Goal: Task Accomplishment & Management: Manage account settings

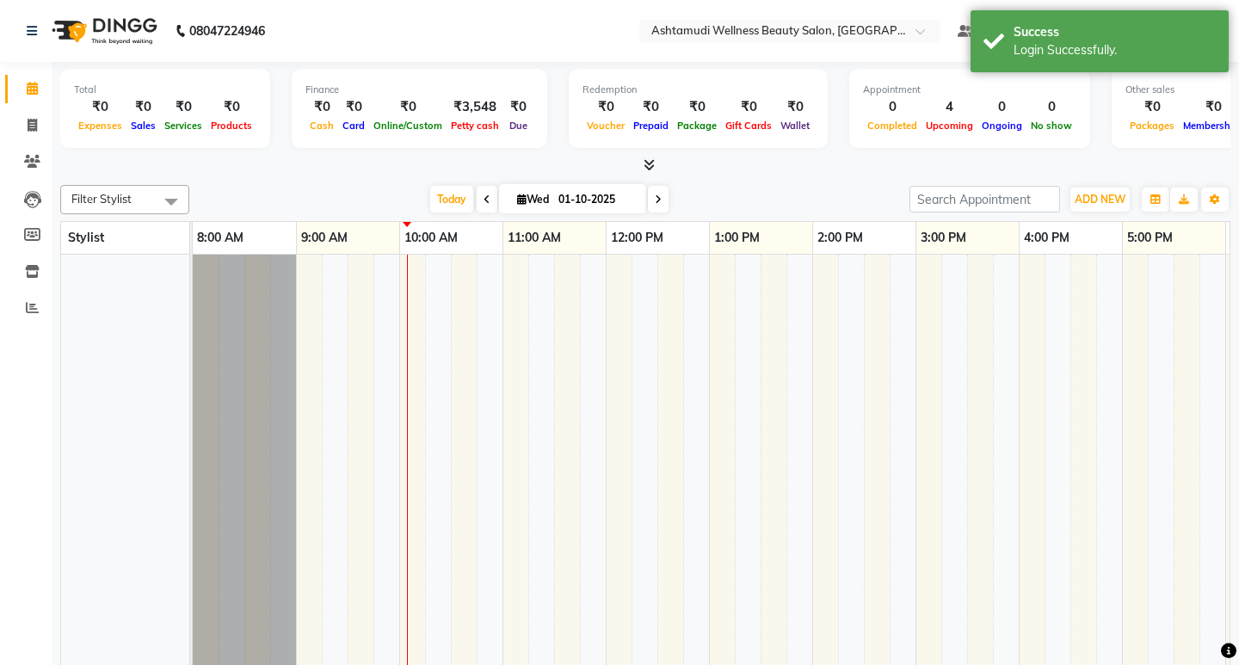
select select "en"
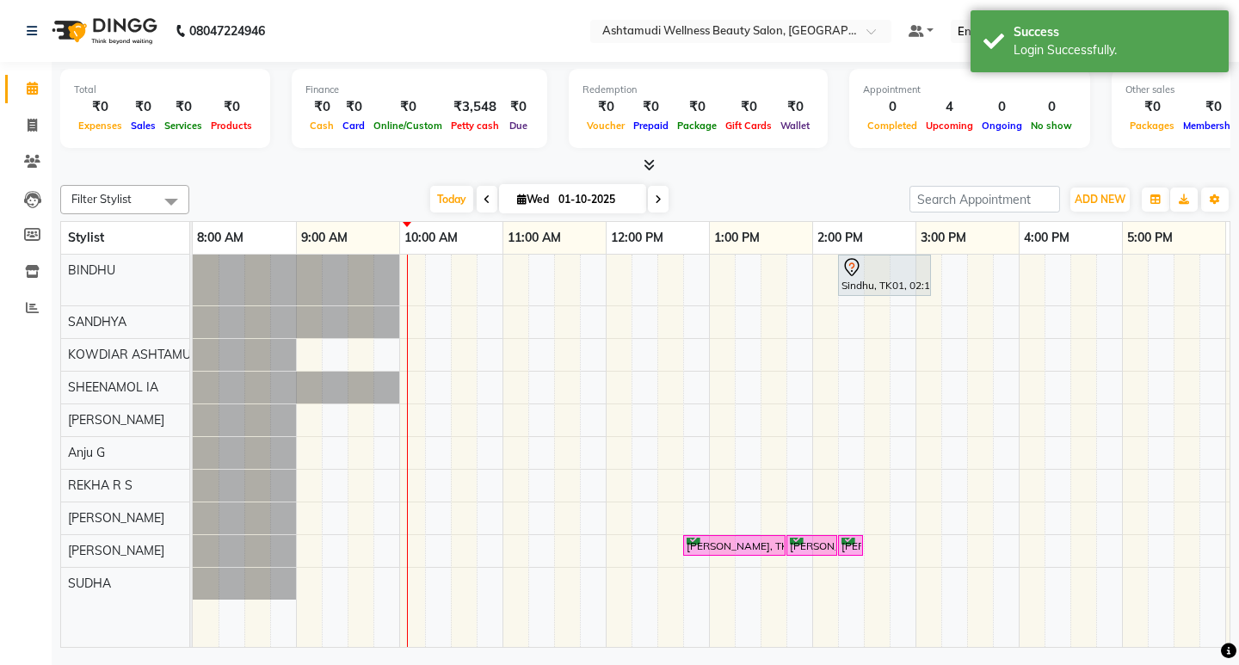
click at [506, 156] on div "Total ₹0 Expenses ₹0 Sales ₹0 Services ₹0 Products Finance ₹0 Cash ₹0 Card ₹0 O…" at bounding box center [645, 118] width 1170 height 113
click at [441, 163] on div at bounding box center [645, 166] width 1170 height 18
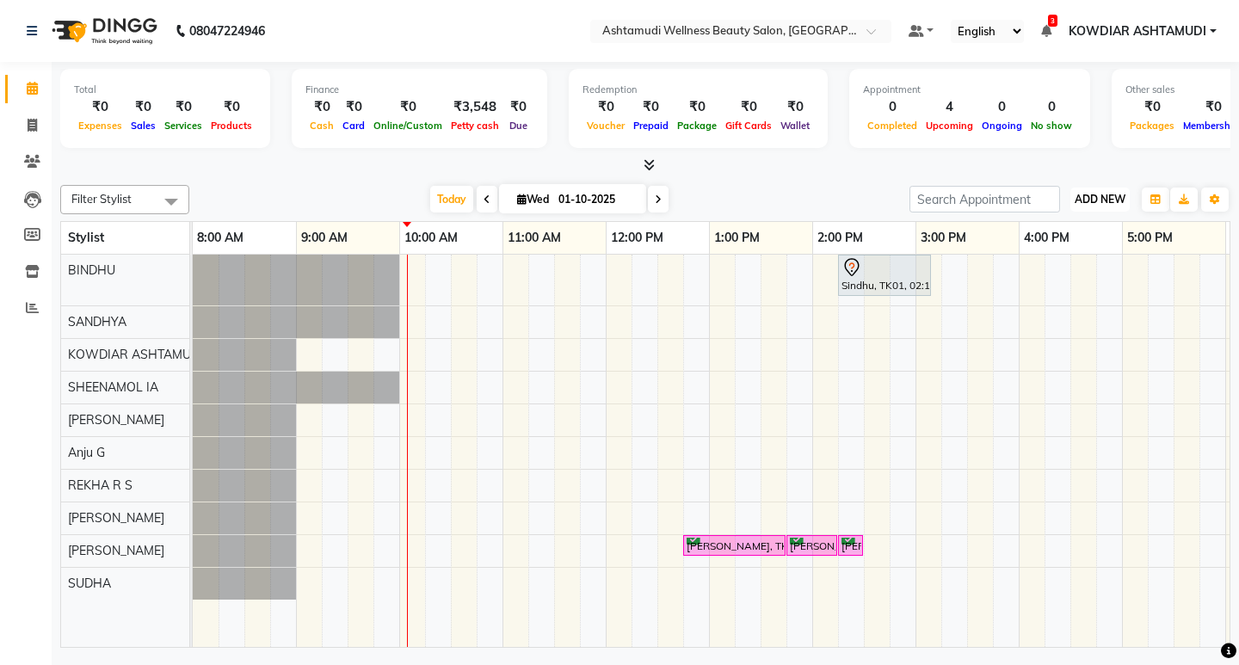
click at [1111, 205] on span "ADD NEW" at bounding box center [1100, 199] width 51 height 13
click at [1065, 292] on link "Add Attendance" at bounding box center [1061, 299] width 136 height 22
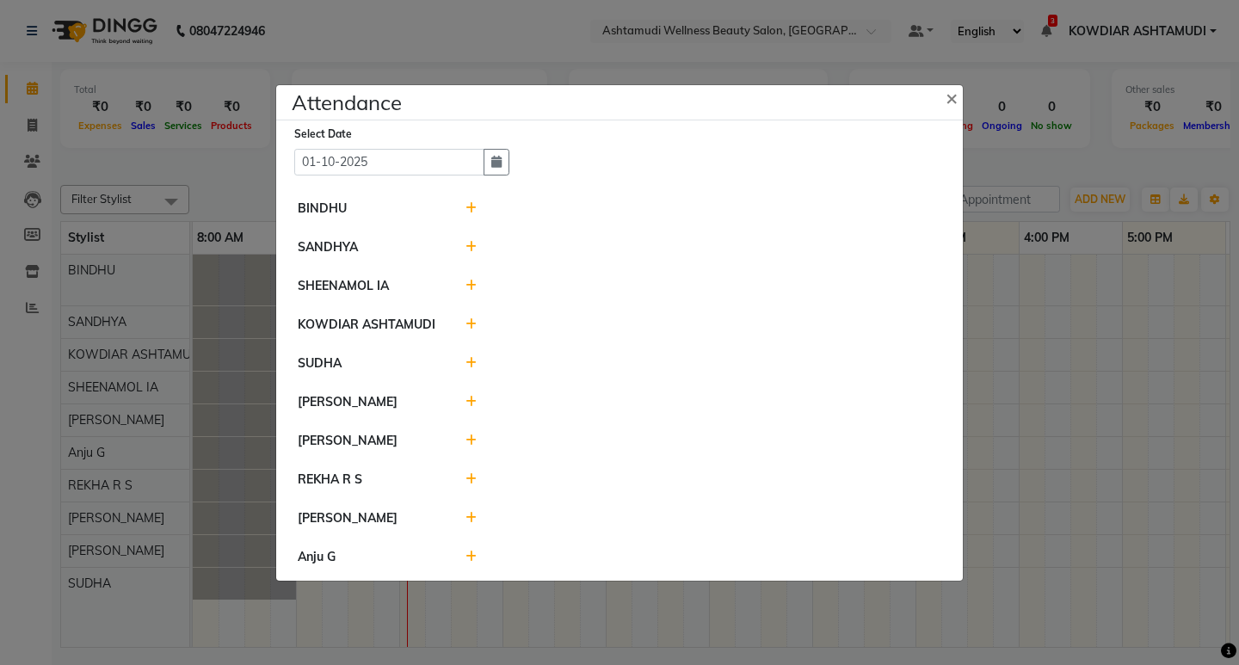
click at [464, 210] on div at bounding box center [704, 209] width 502 height 18
click at [474, 207] on icon at bounding box center [470, 208] width 11 height 12
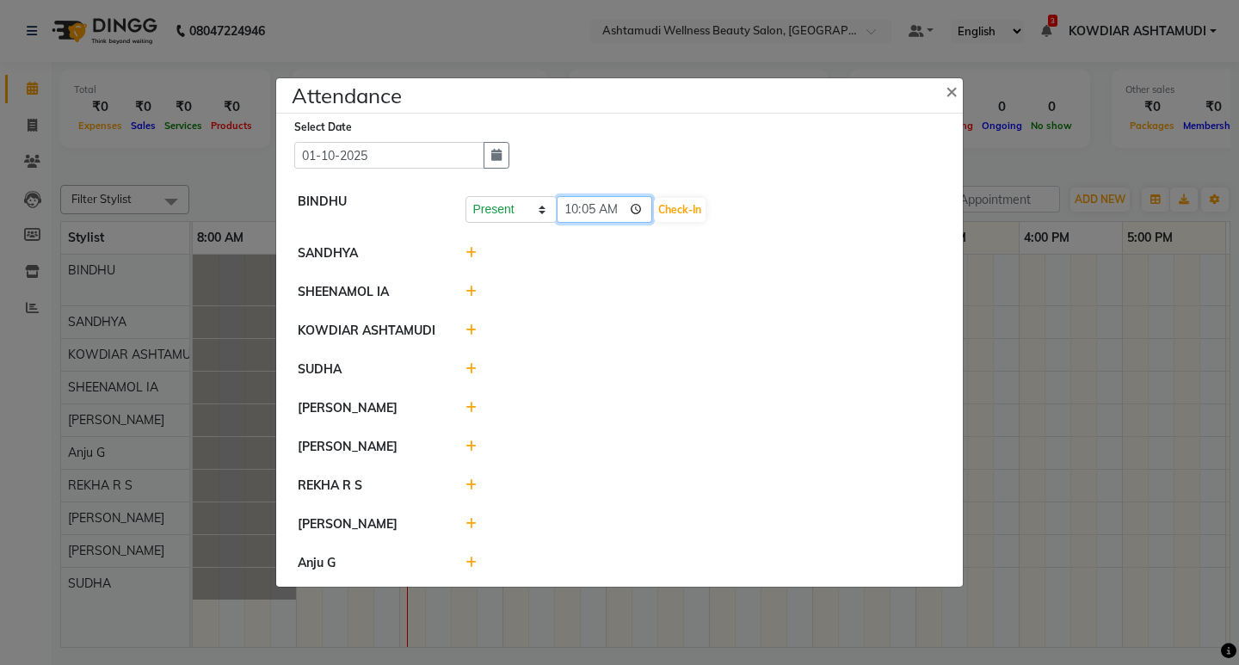
click at [582, 208] on input "10:05" at bounding box center [605, 209] width 96 height 27
type input "10:03"
click at [701, 213] on button "Check-In" at bounding box center [680, 210] width 52 height 24
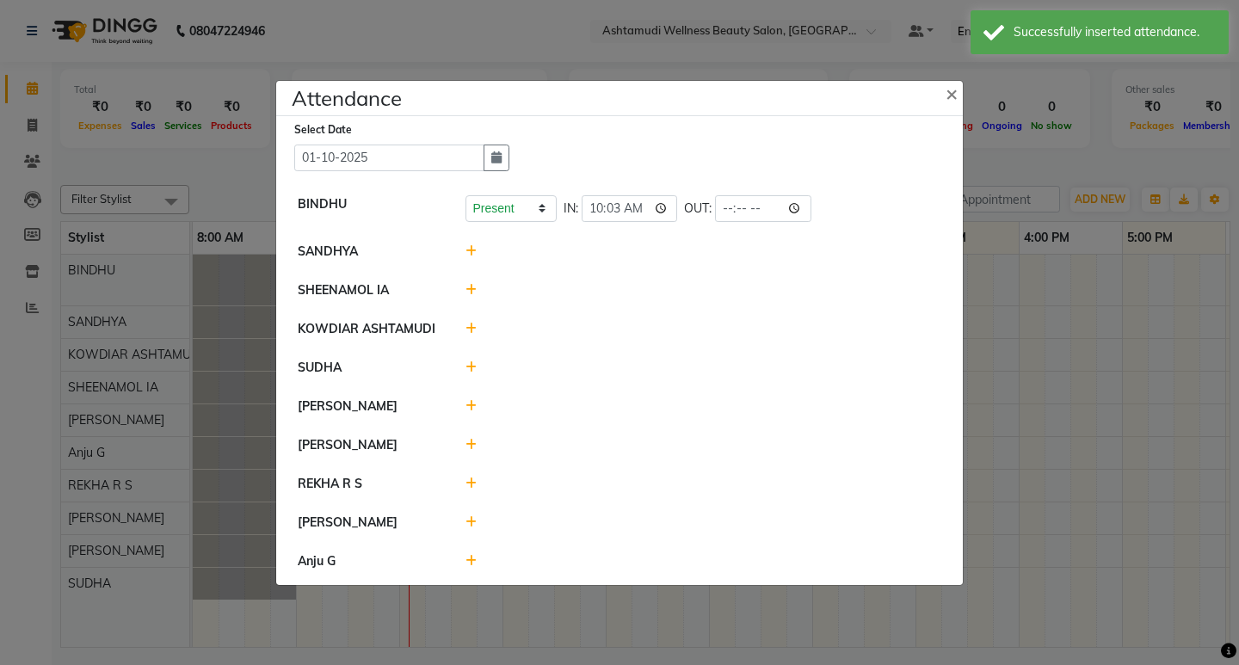
click at [473, 486] on icon at bounding box center [470, 484] width 11 height 12
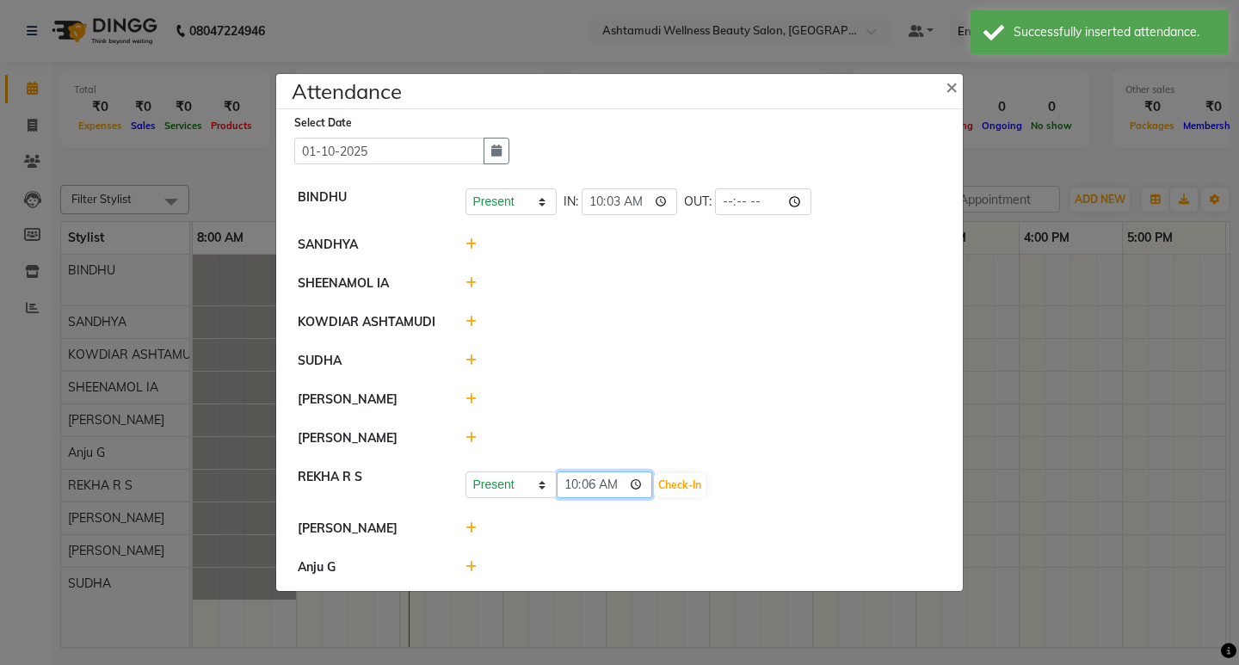
click at [570, 484] on input "10:06" at bounding box center [605, 485] width 96 height 27
type input "10:00"
click at [674, 484] on button "Check-In" at bounding box center [680, 485] width 52 height 24
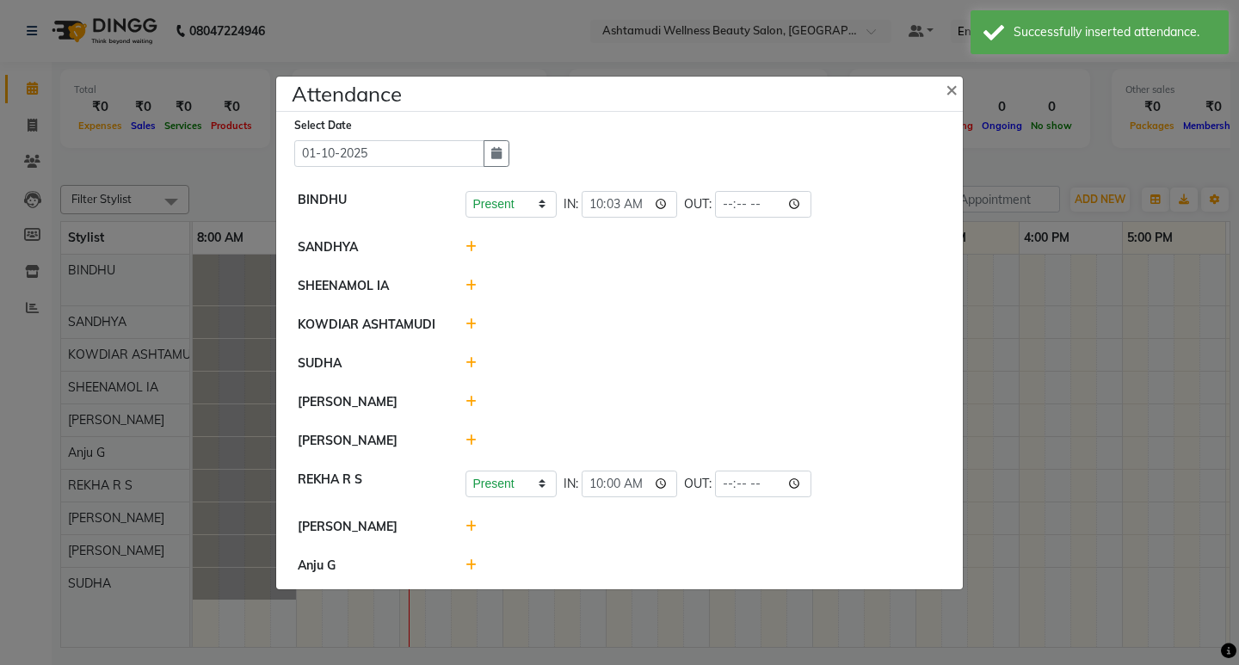
click at [472, 282] on icon at bounding box center [470, 286] width 11 height 12
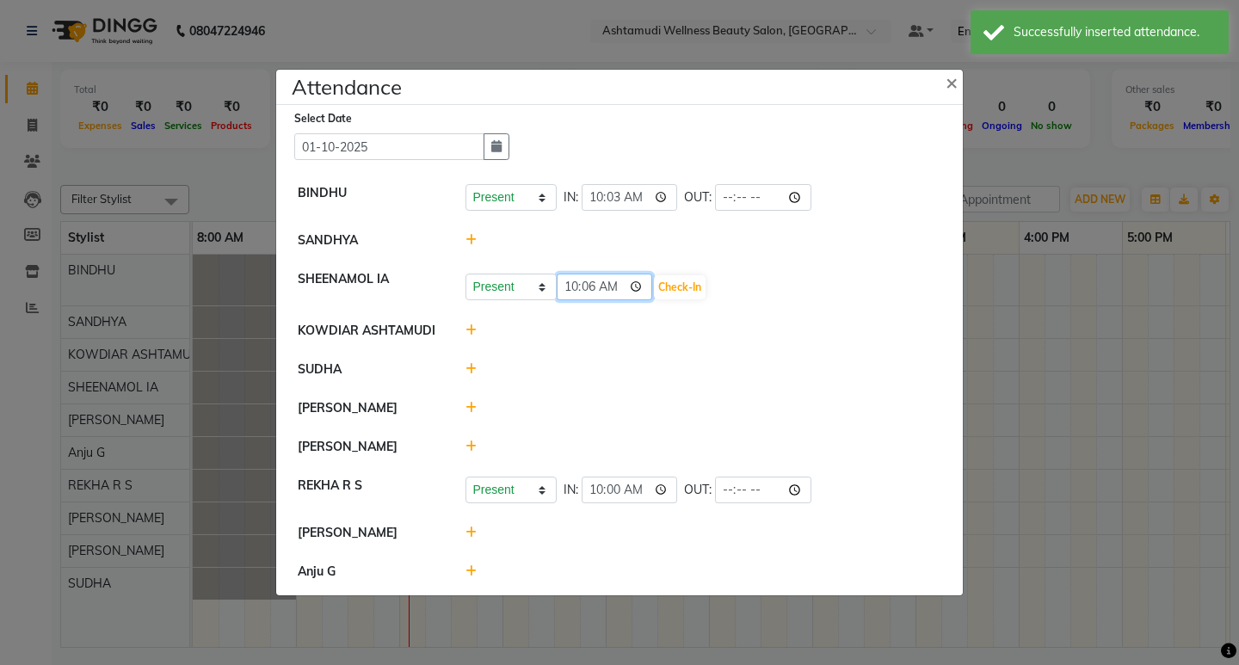
click at [592, 283] on input "10:06" at bounding box center [605, 287] width 96 height 27
type input "10:00"
click at [679, 281] on button "Check-In" at bounding box center [680, 287] width 52 height 24
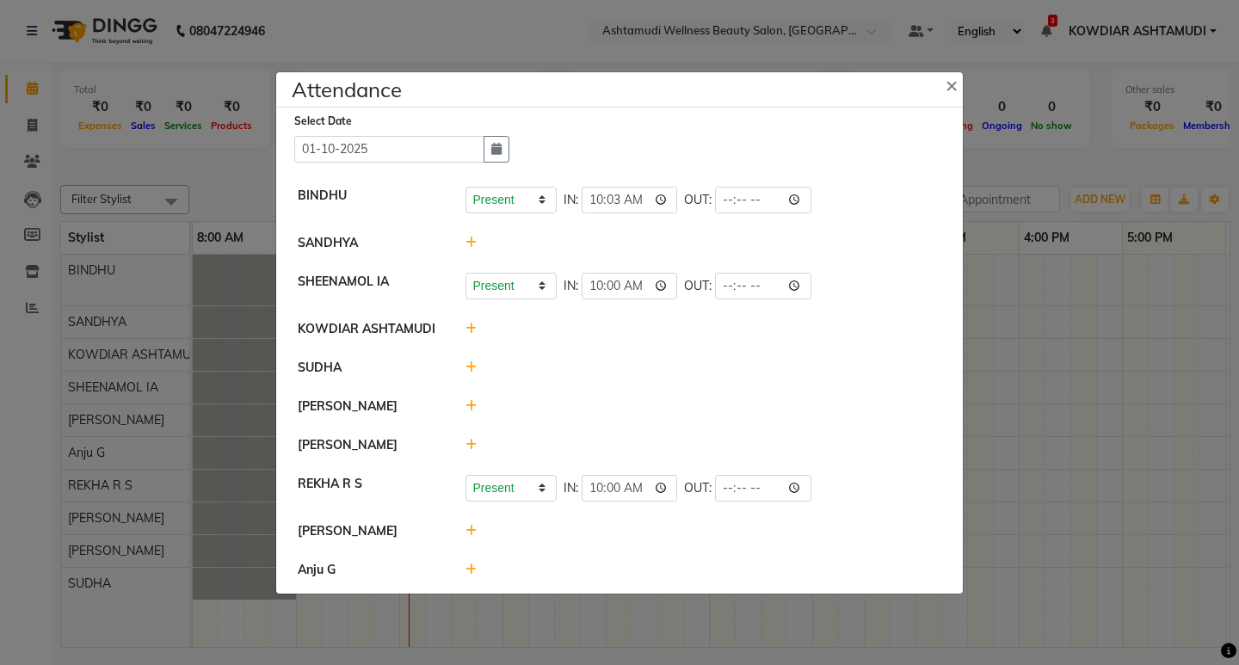
click at [467, 366] on icon at bounding box center [470, 367] width 11 height 12
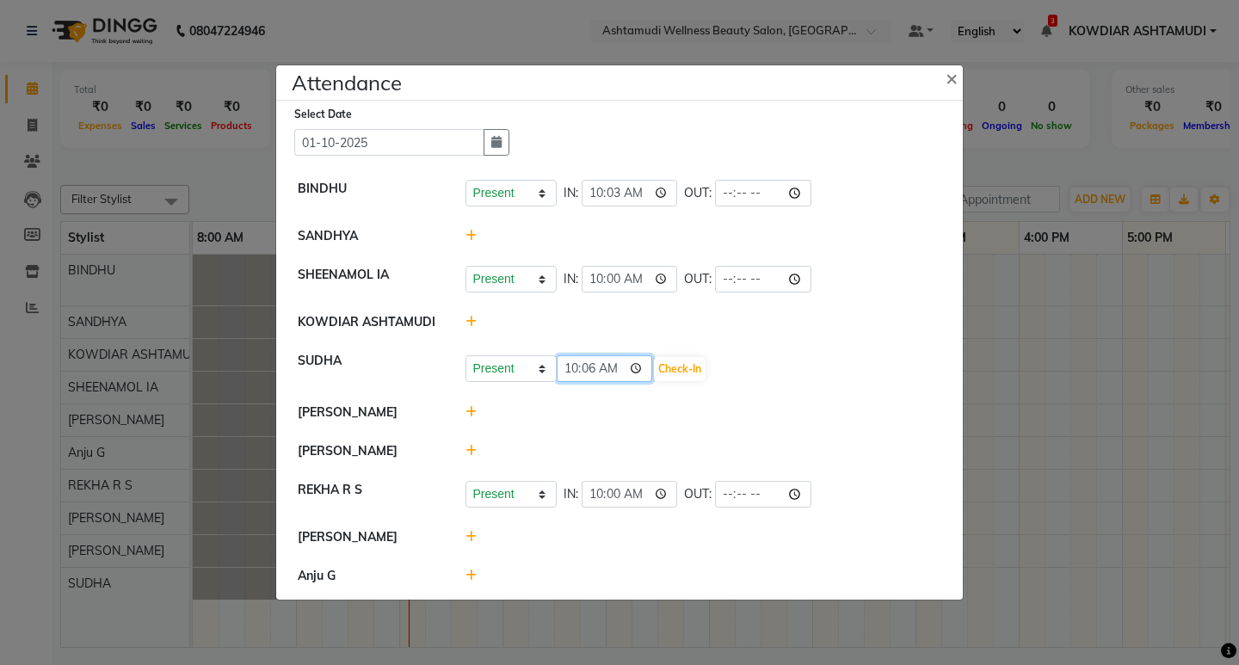
click at [568, 367] on input "10:06" at bounding box center [605, 368] width 96 height 27
type input "08:20"
click at [678, 367] on button "Check-In" at bounding box center [680, 369] width 52 height 24
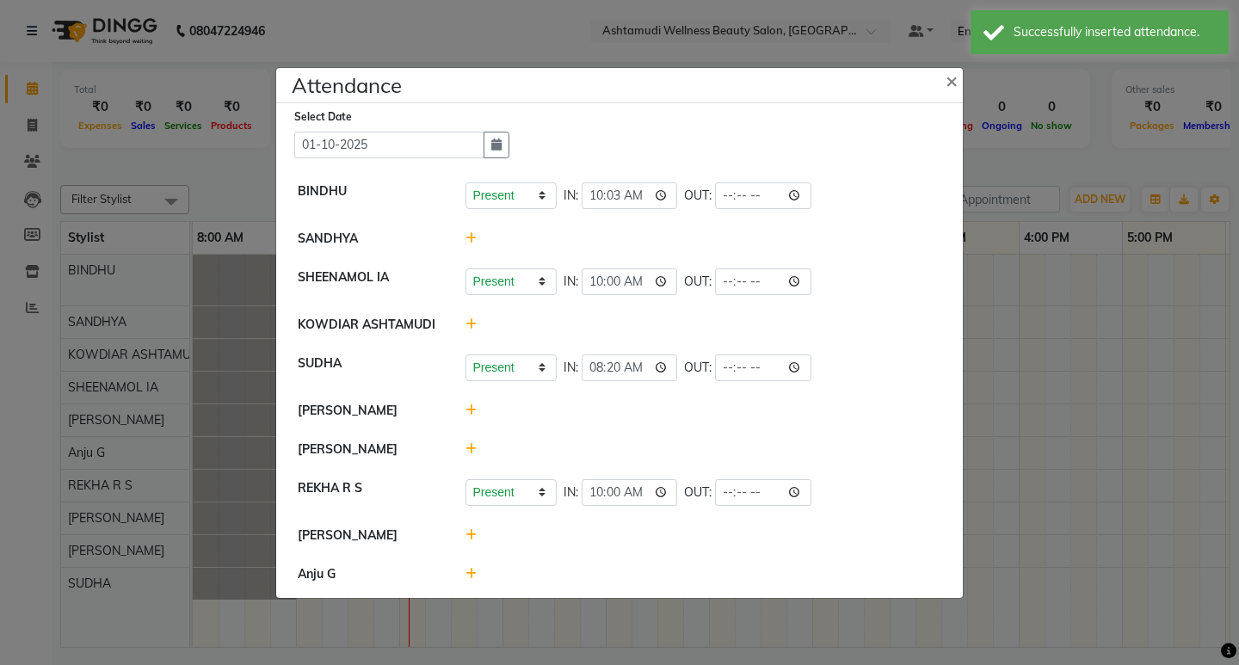
click at [466, 445] on icon at bounding box center [470, 449] width 11 height 12
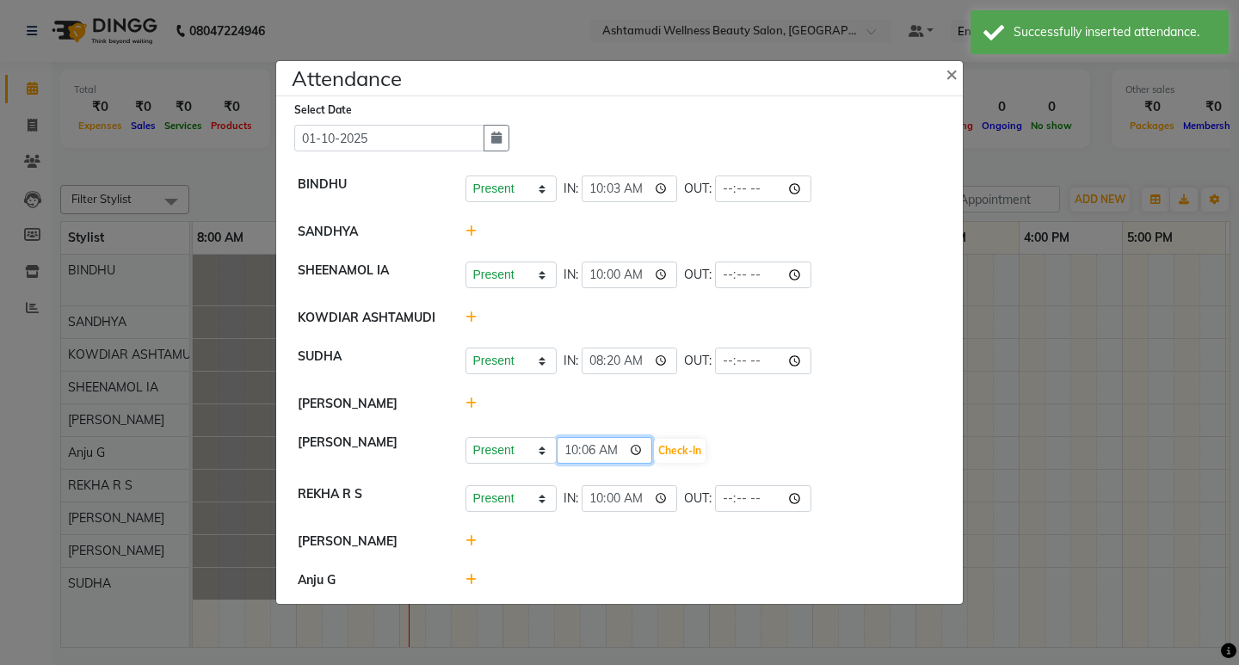
click at [593, 445] on input "10:06" at bounding box center [605, 450] width 96 height 27
type input "10:05"
click at [647, 447] on input "10:05" at bounding box center [605, 450] width 96 height 27
click at [678, 447] on button "Check-In" at bounding box center [680, 451] width 52 height 24
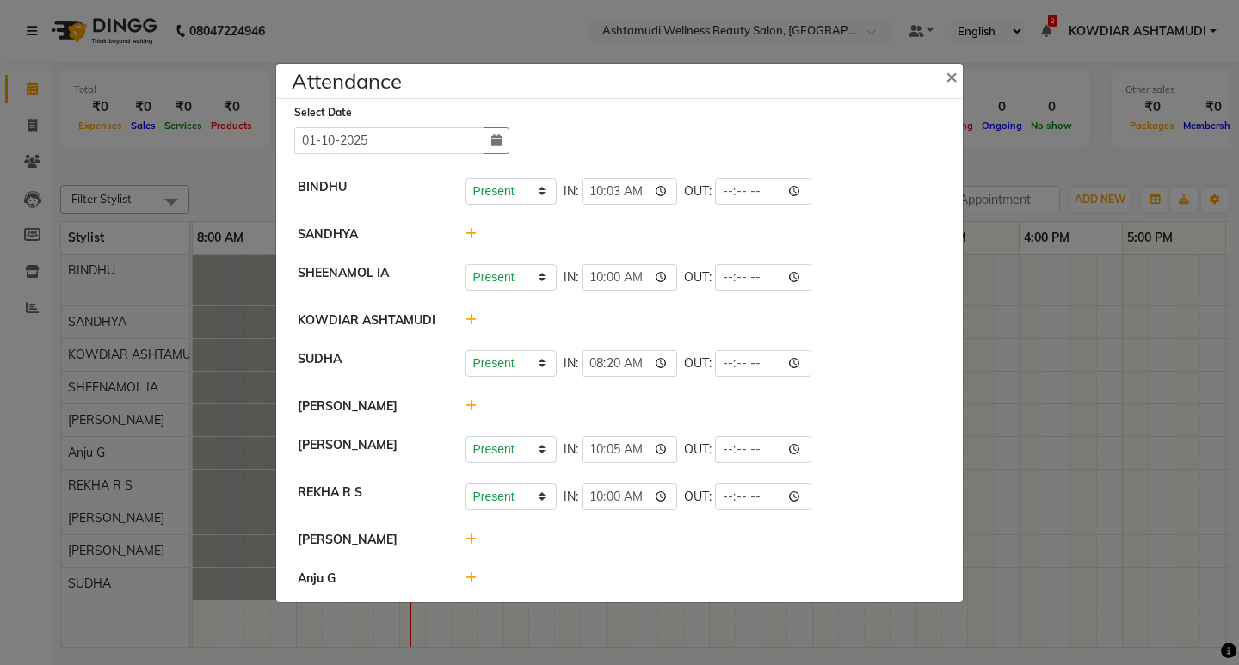
click at [464, 46] on ngb-modal-window "Attendance × Select Date [DATE] BINDHU Present Absent Late Half Day Weekly Off …" at bounding box center [619, 332] width 1239 height 665
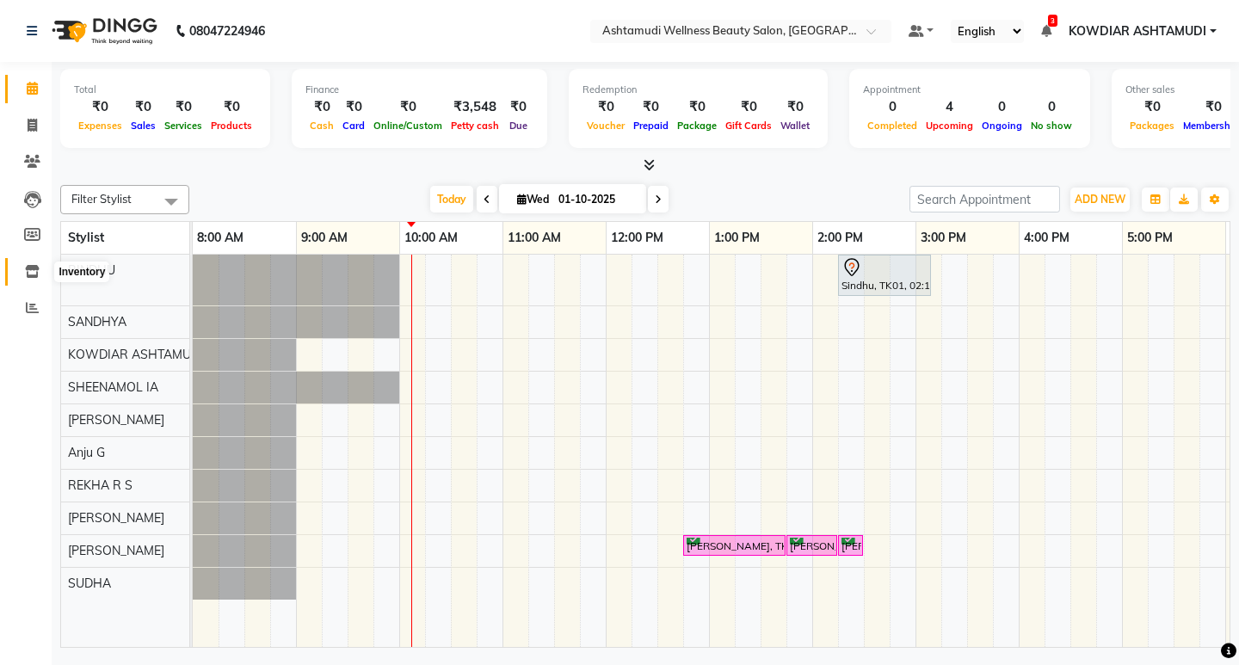
click at [34, 266] on icon at bounding box center [32, 271] width 15 height 13
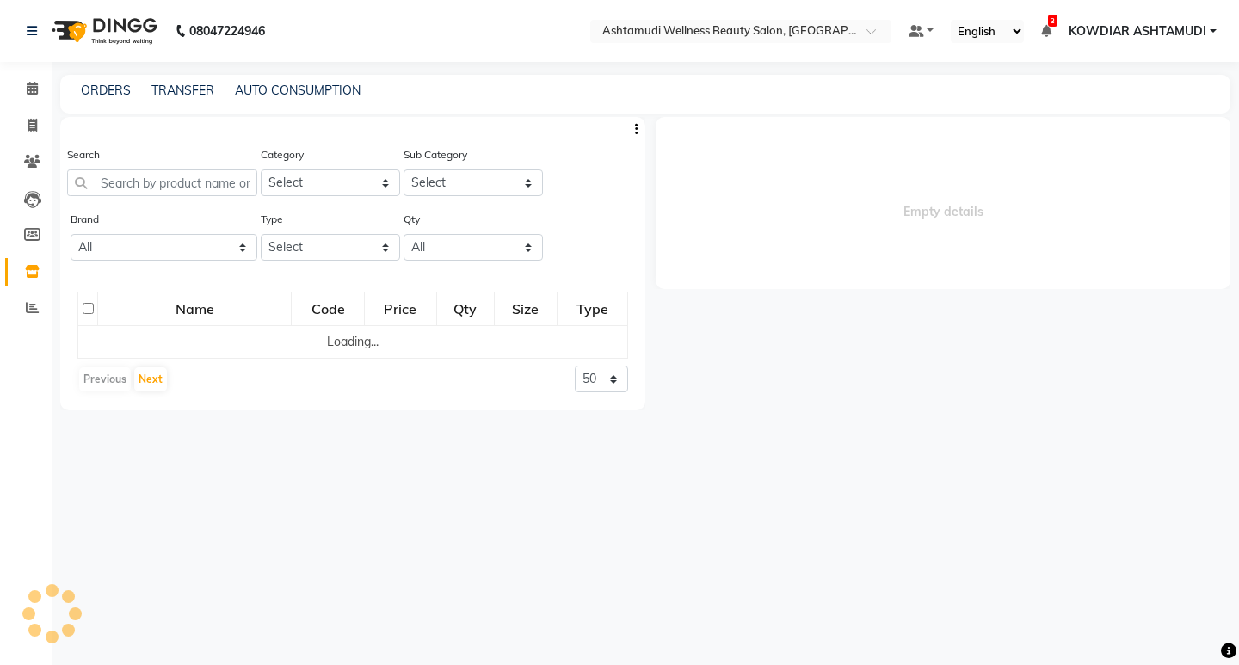
select select
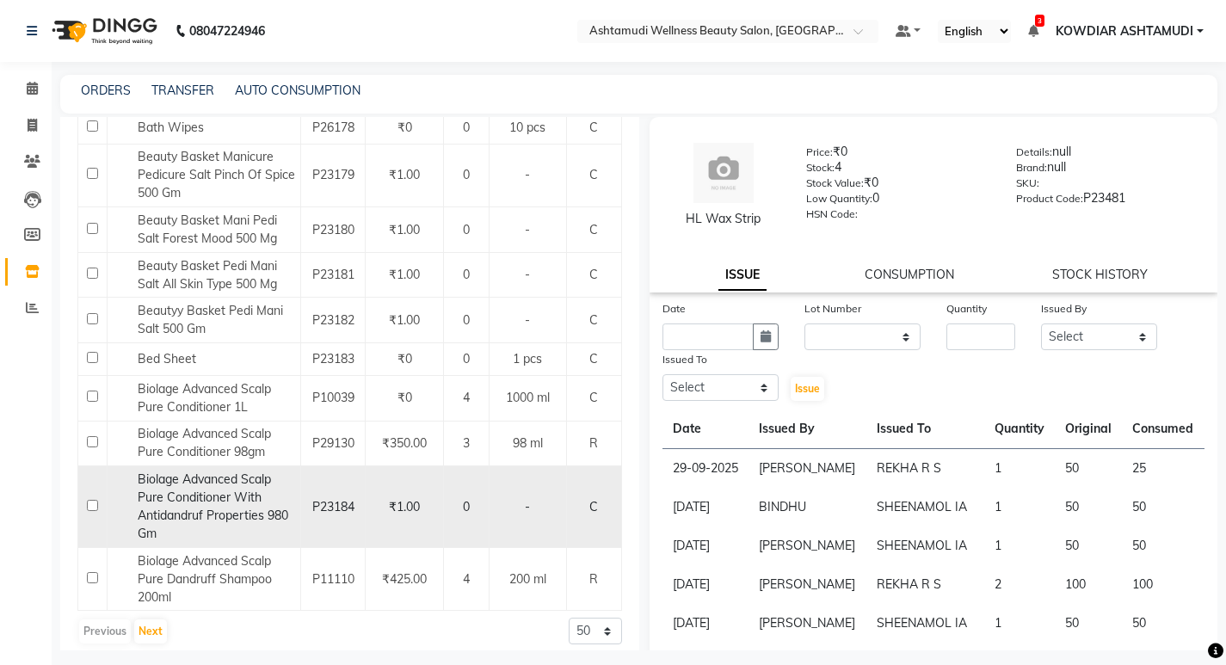
scroll to position [11, 0]
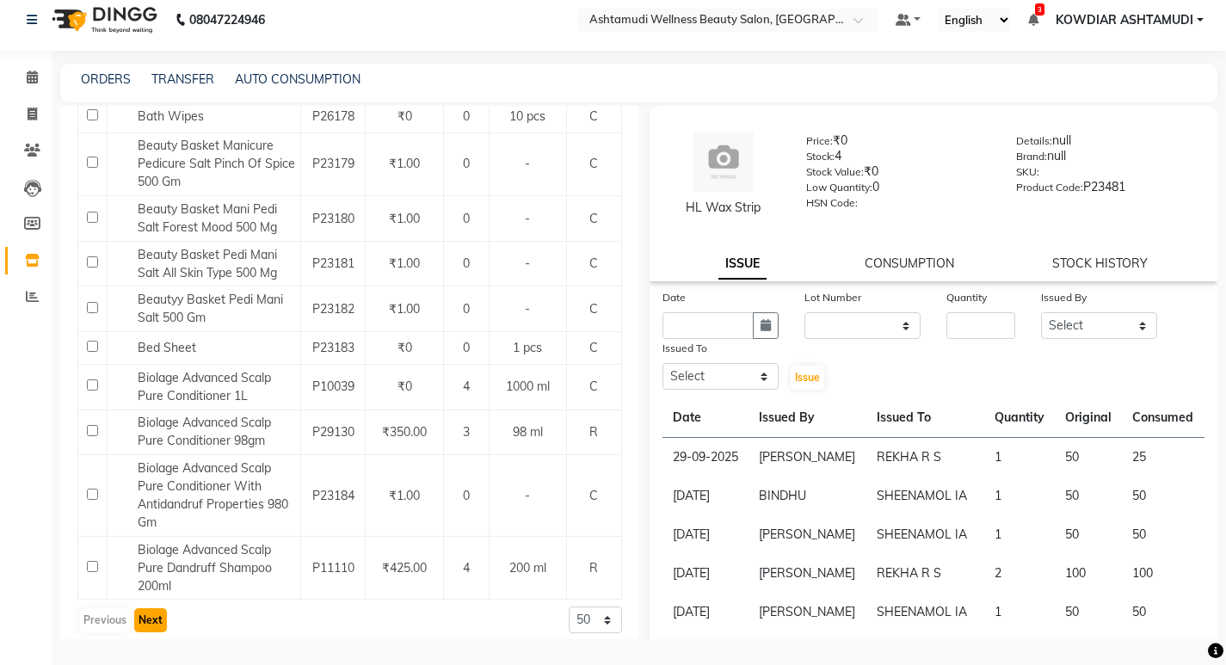
click at [152, 608] on button "Next" at bounding box center [150, 620] width 33 height 24
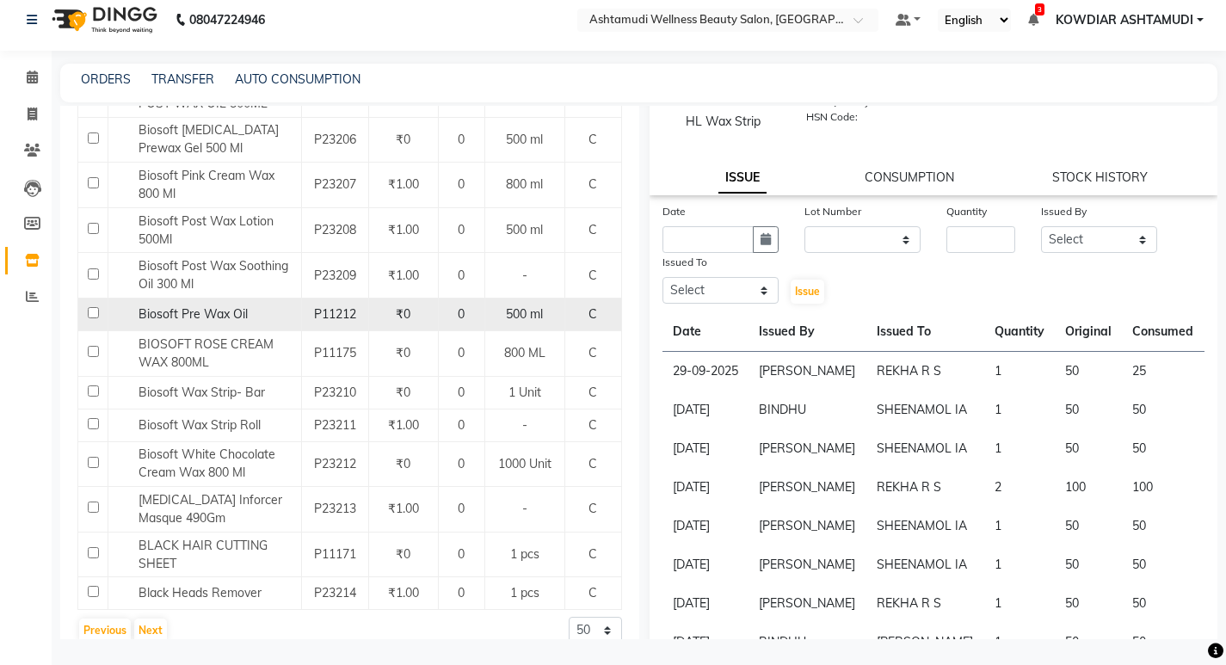
scroll to position [1990, 0]
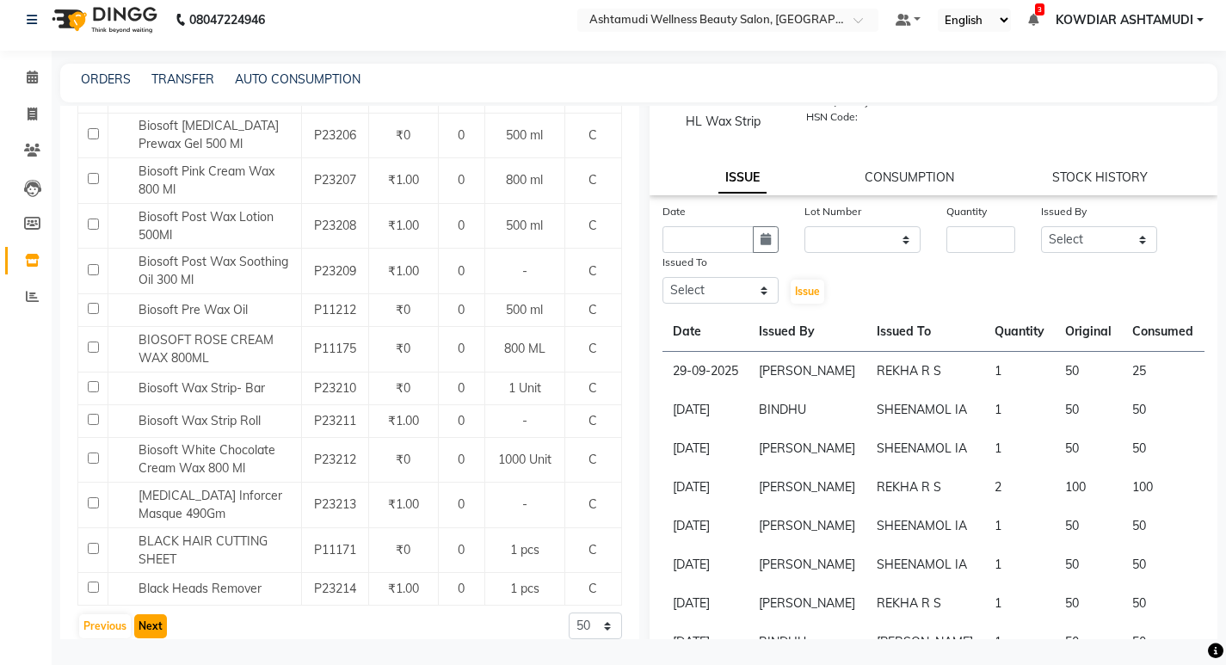
click at [144, 614] on button "Next" at bounding box center [150, 626] width 33 height 24
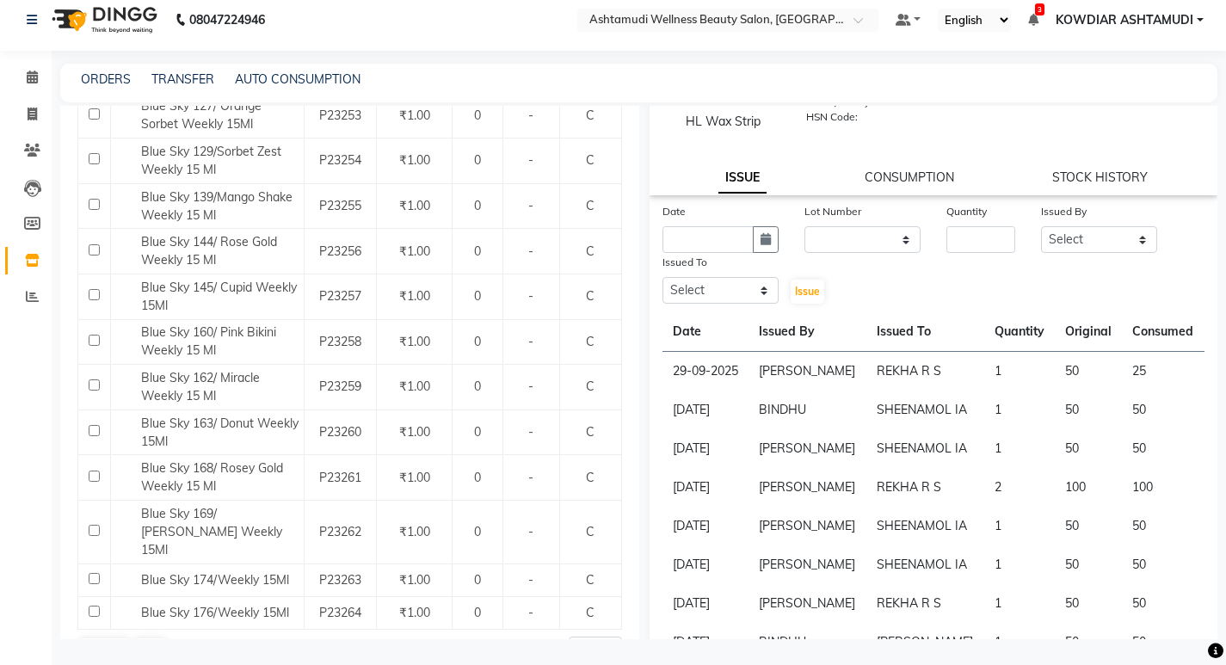
scroll to position [1935, 0]
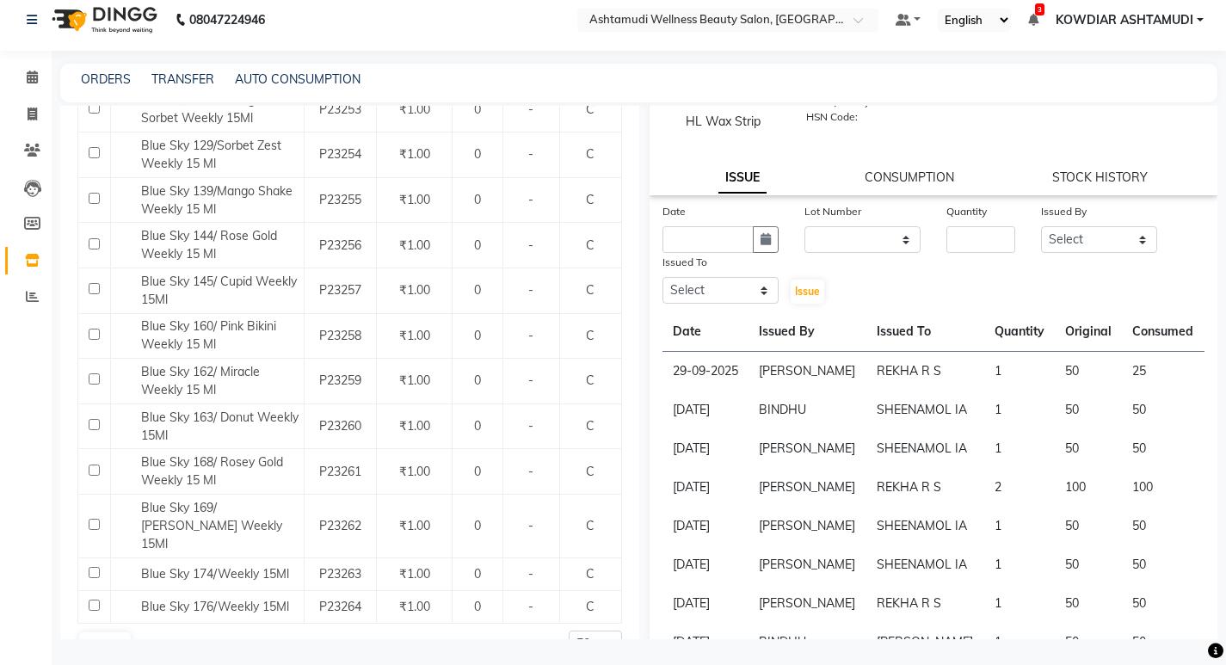
drag, startPoint x: 147, startPoint y: 602, endPoint x: 169, endPoint y: 601, distance: 21.5
click at [147, 632] on button "Next" at bounding box center [150, 644] width 33 height 24
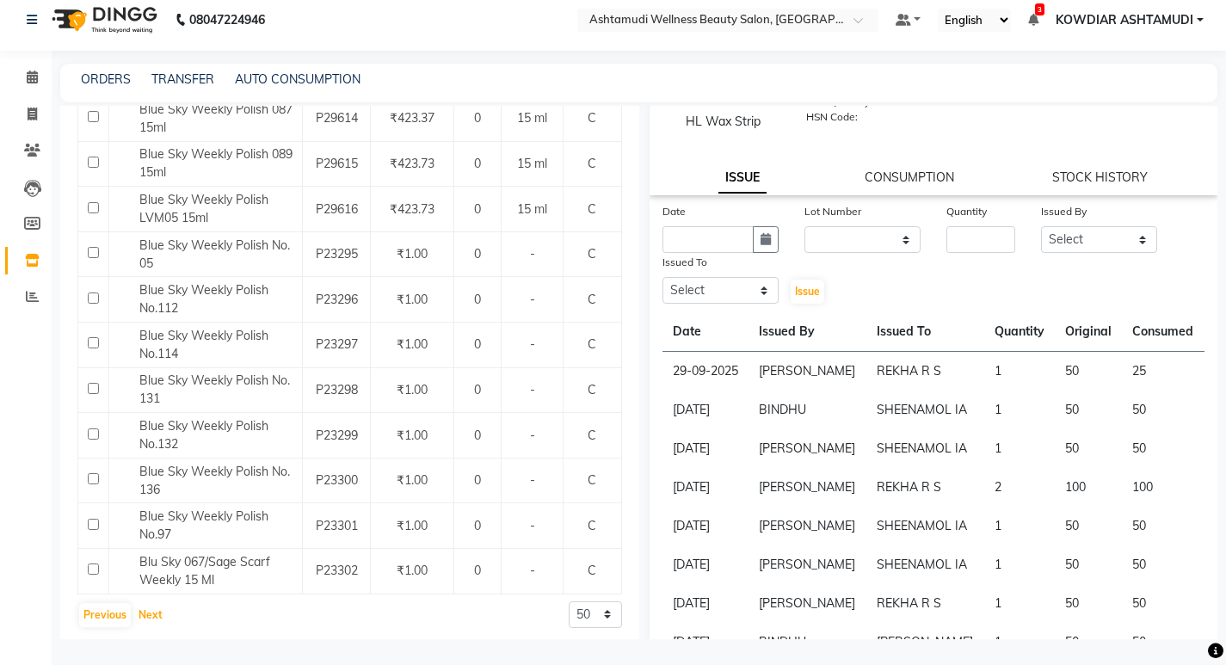
scroll to position [1809, 0]
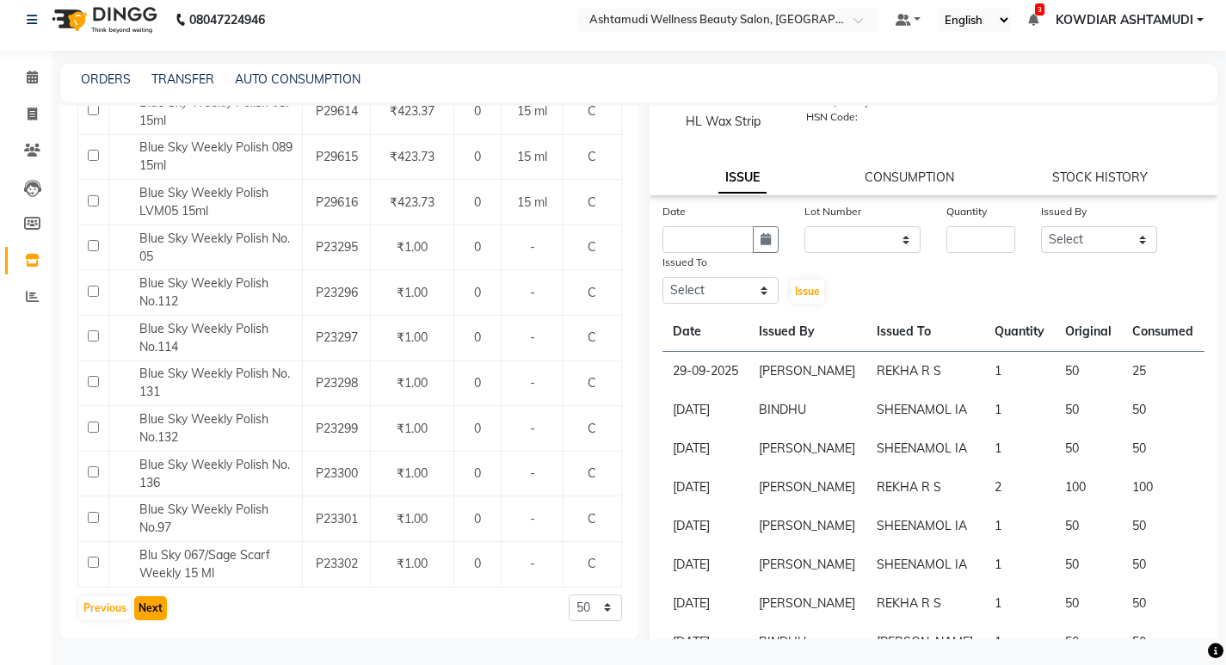
click at [155, 613] on button "Next" at bounding box center [150, 608] width 33 height 24
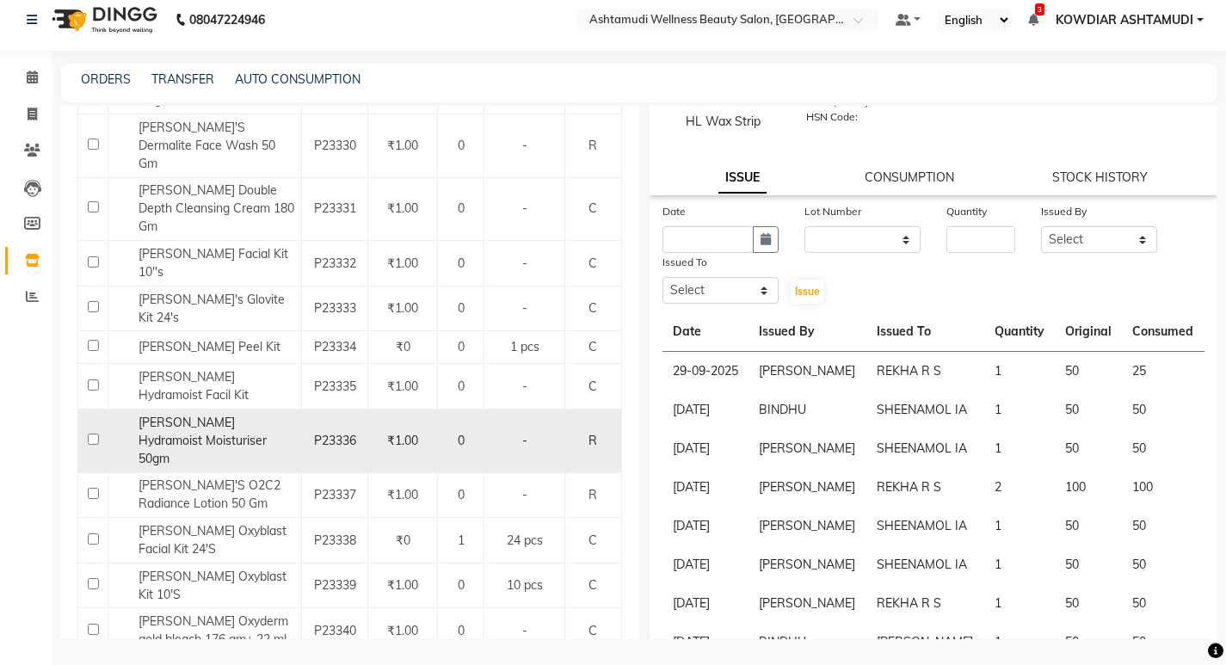
scroll to position [1772, 0]
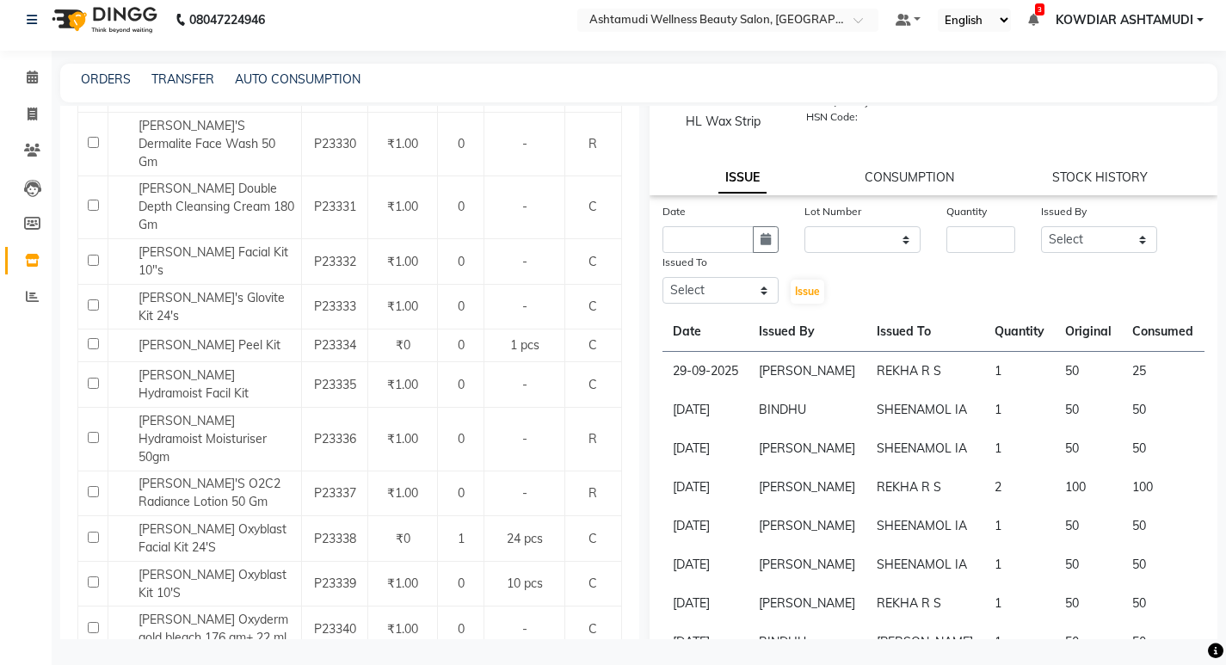
drag, startPoint x: 149, startPoint y: 601, endPoint x: 159, endPoint y: 601, distance: 10.3
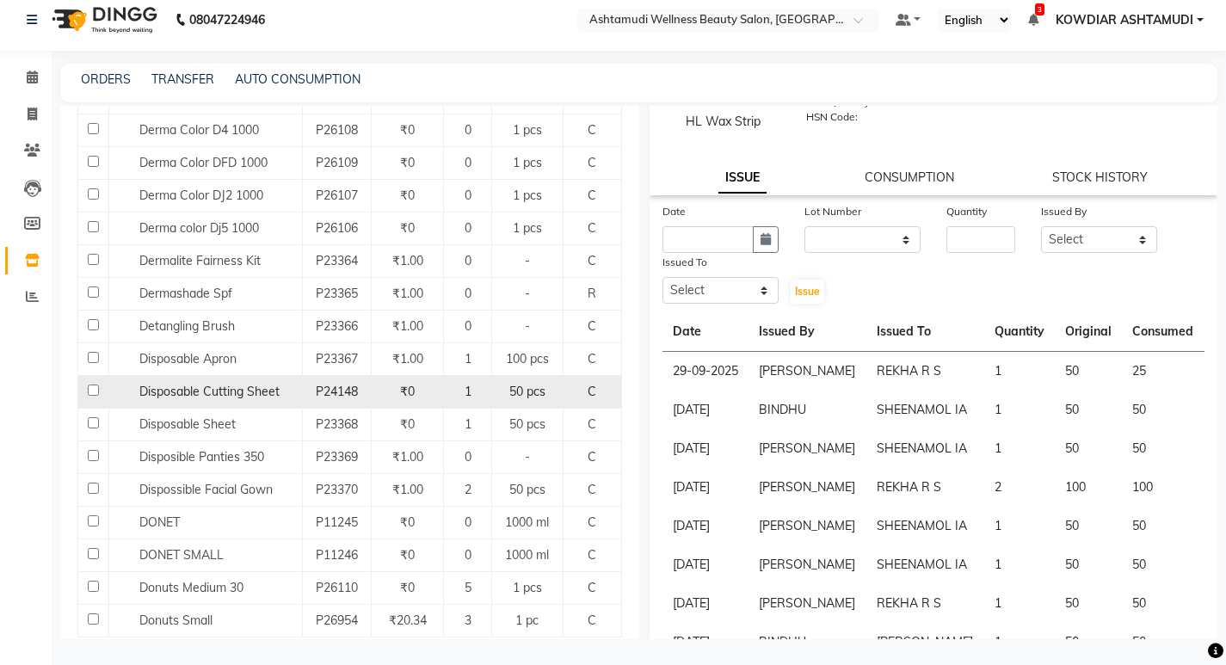
scroll to position [1445, 0]
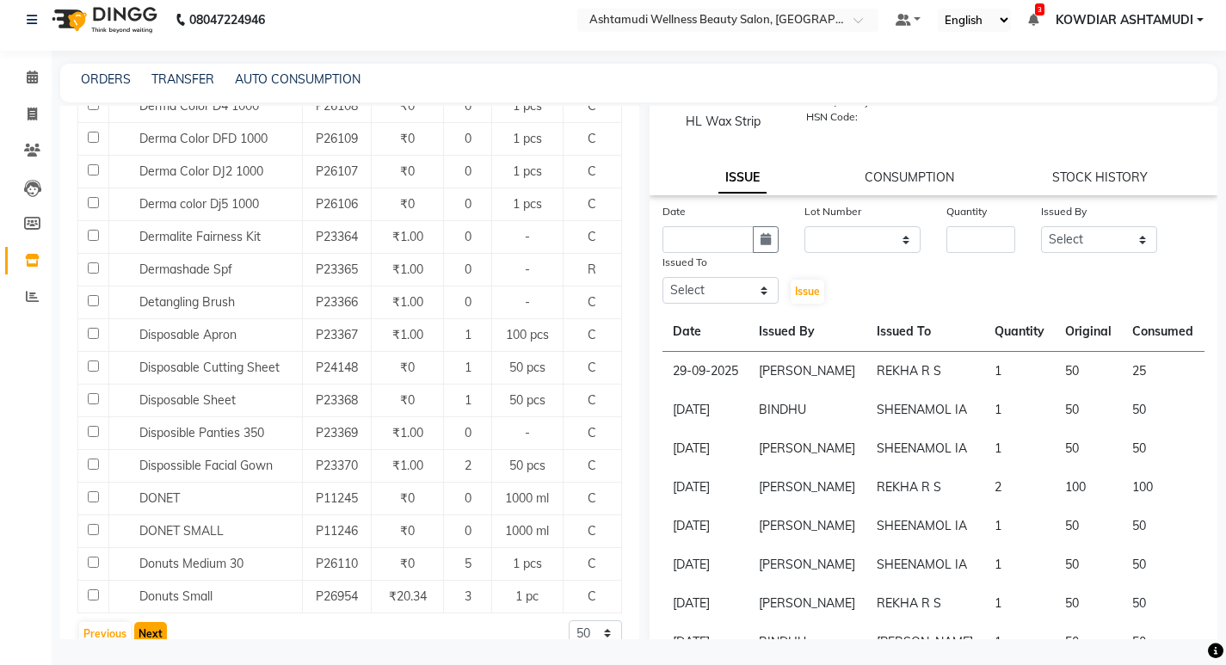
click at [152, 622] on button "Next" at bounding box center [150, 634] width 33 height 24
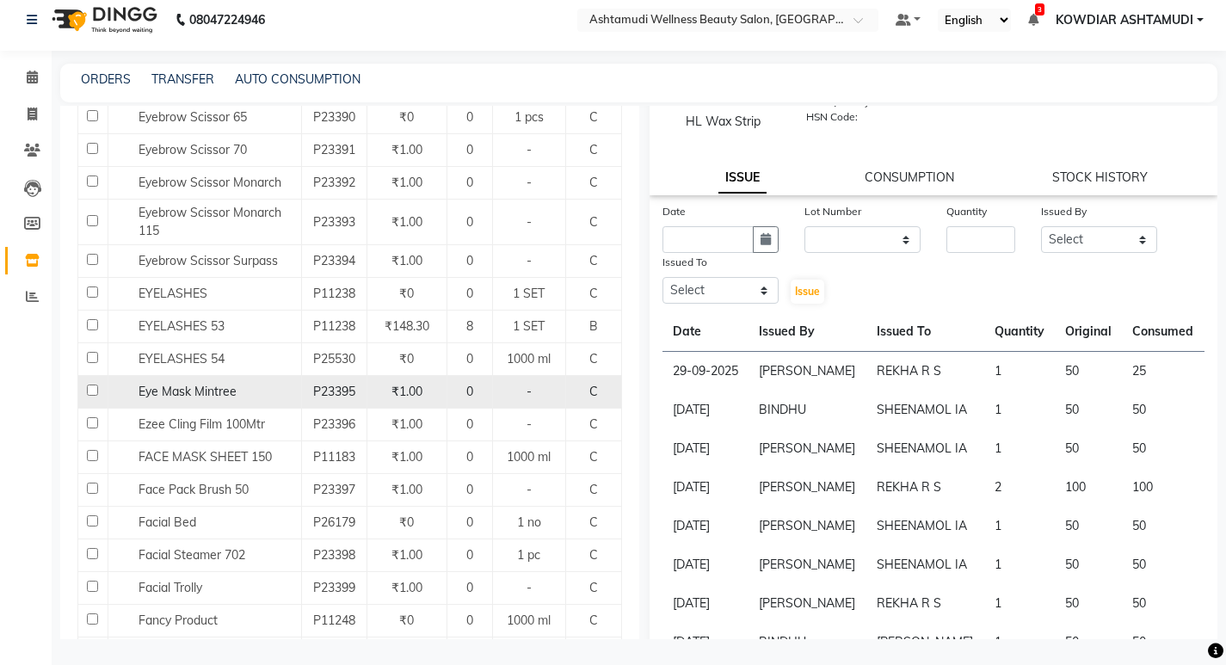
scroll to position [1119, 0]
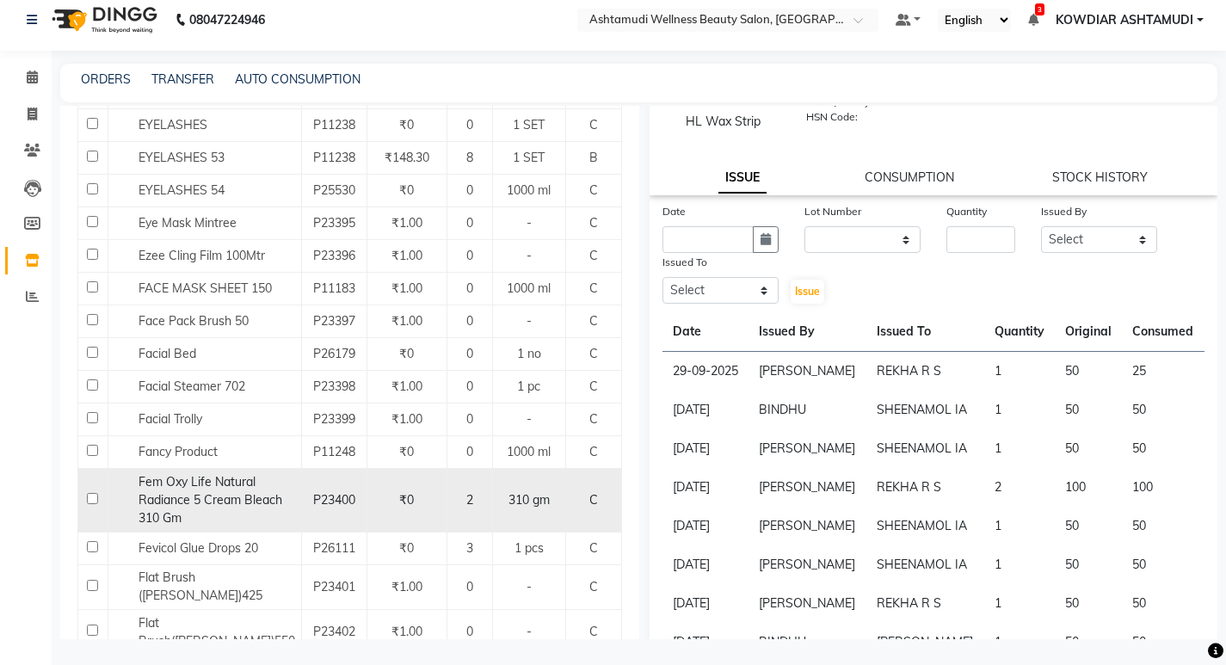
click at [197, 504] on span "Fem Oxy Life Natural Radiance 5 Cream Bleach 310 Gm" at bounding box center [211, 500] width 144 height 52
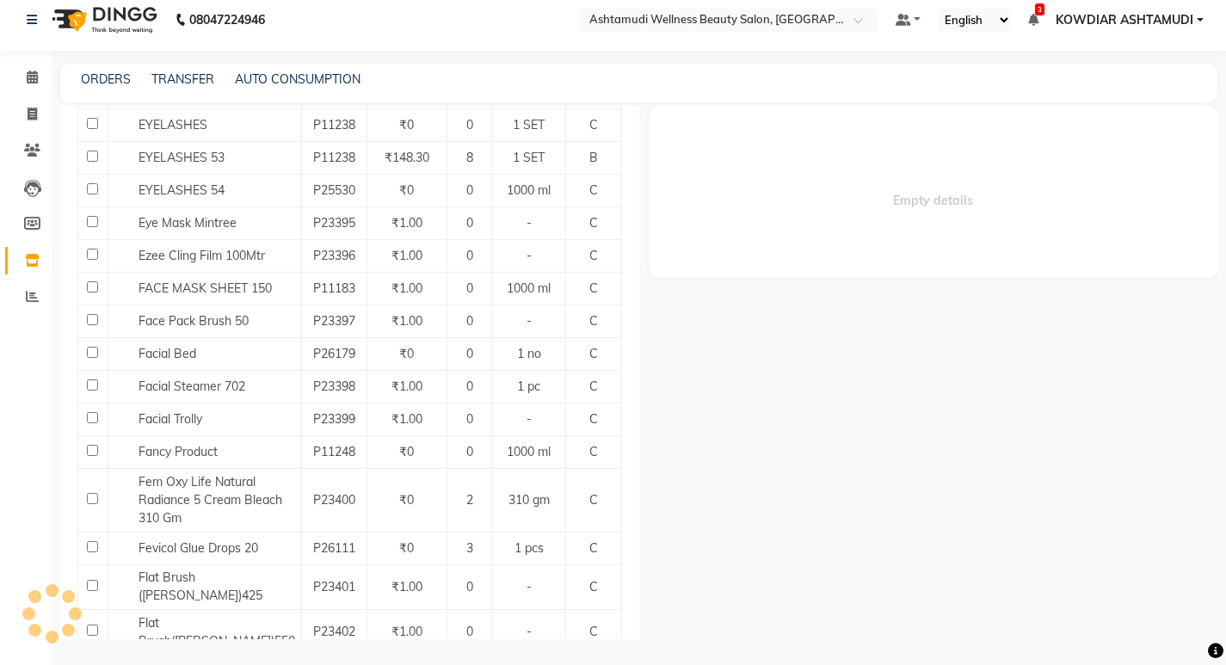
select select
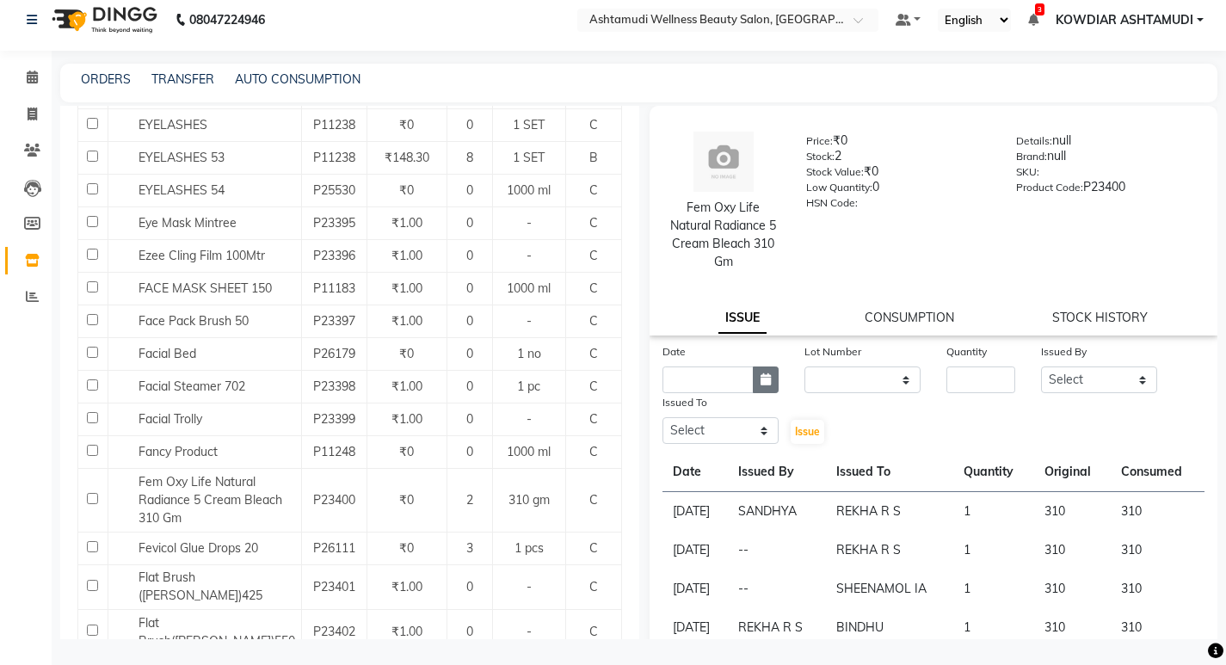
click at [772, 382] on button "button" at bounding box center [766, 380] width 26 height 27
select select "10"
select select "2025"
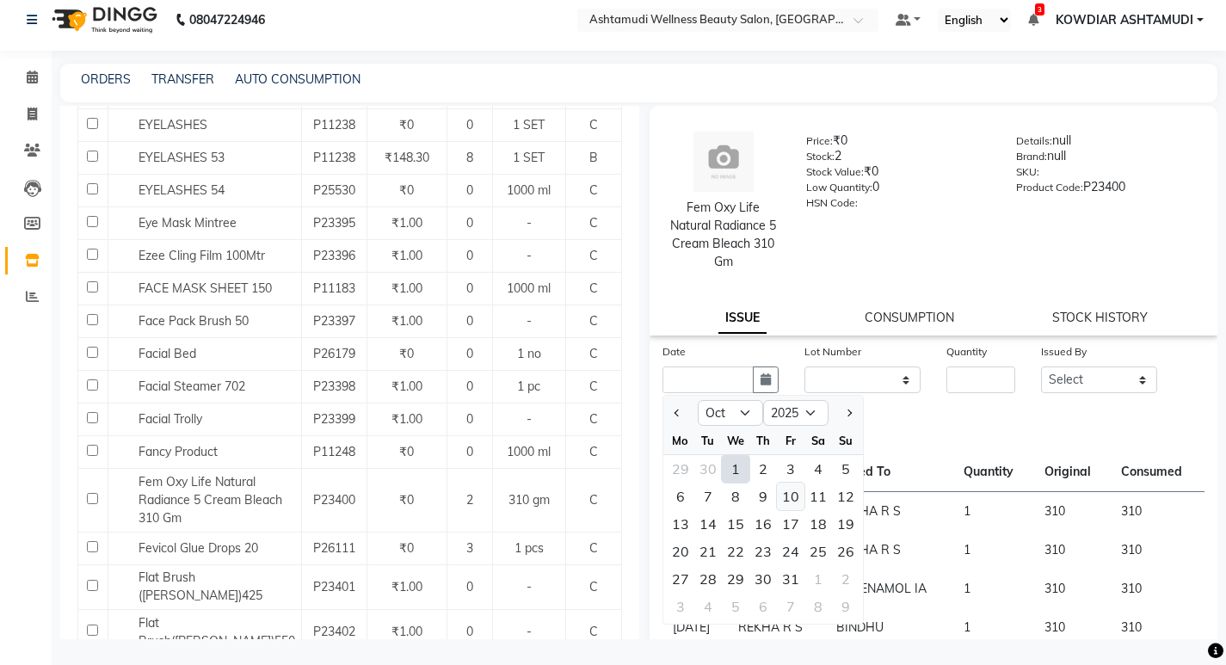
click at [793, 502] on div "10" at bounding box center [791, 497] width 28 height 28
type input "[DATE]"
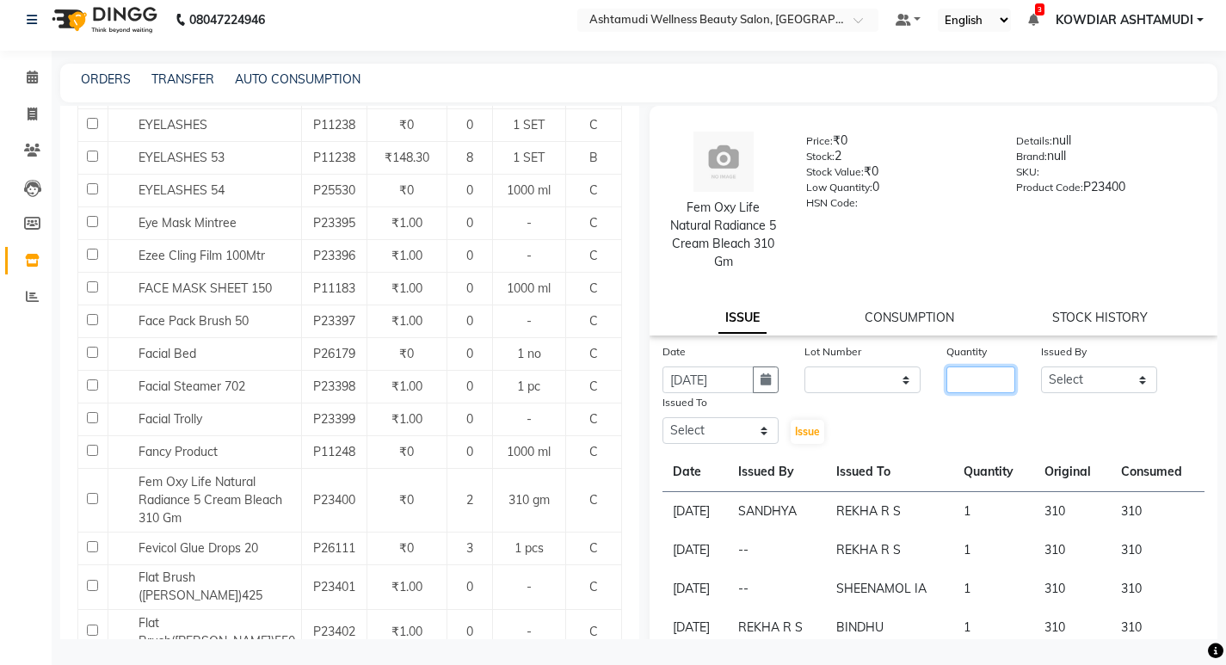
click at [965, 378] on input "number" at bounding box center [980, 380] width 69 height 27
type input "1"
click at [1084, 388] on select "Select [PERSON_NAME] [PERSON_NAME] KOWDIAR ASHTAMUDI REKHA R S [PERSON_NAME] [P…" at bounding box center [1099, 380] width 116 height 27
click at [774, 386] on button "button" at bounding box center [766, 380] width 26 height 27
select select "10"
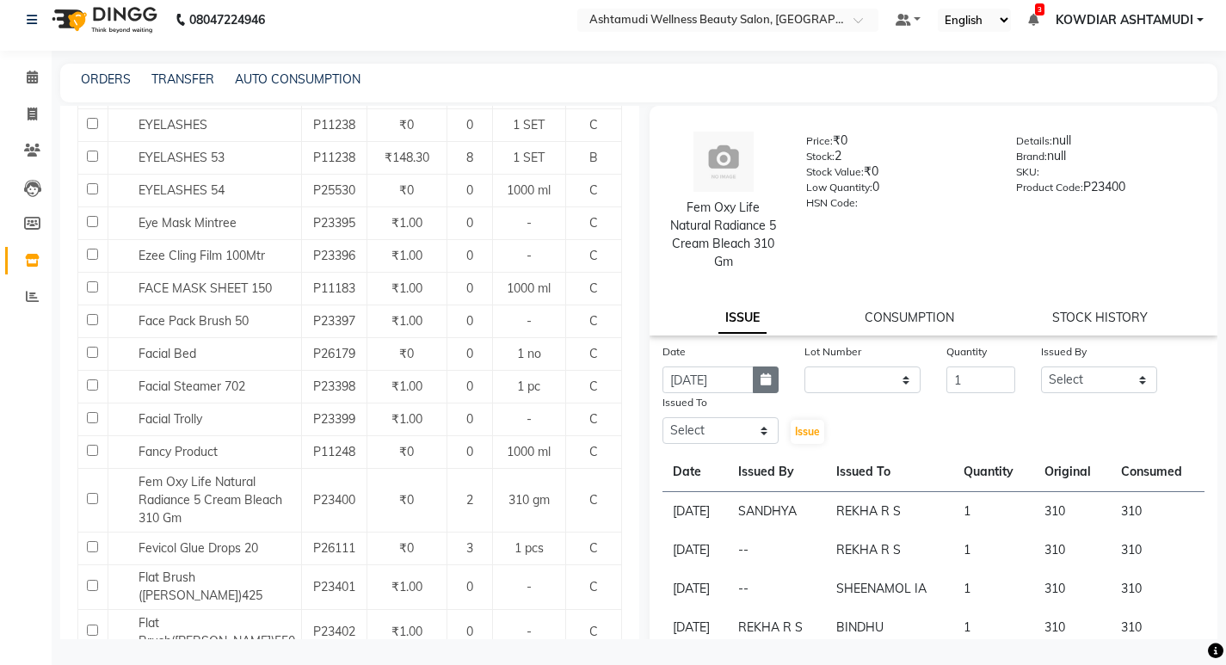
select select "2025"
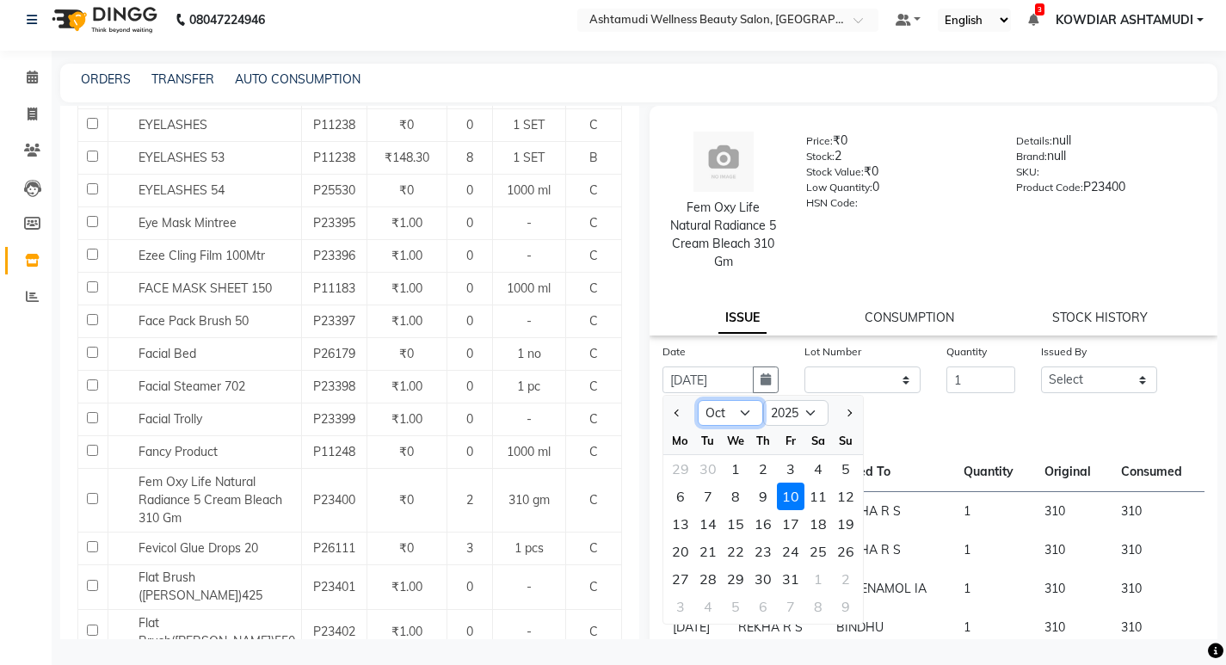
click at [728, 413] on select "Jan Feb Mar Apr May Jun [DATE] Aug Sep Oct Nov Dec" at bounding box center [730, 413] width 65 height 26
select select "9"
click at [698, 400] on select "Jan Feb Mar Apr May Jun [DATE] Aug Sep Oct Nov Dec" at bounding box center [730, 413] width 65 height 26
click at [761, 496] on div "11" at bounding box center [763, 497] width 28 height 28
type input "[DATE]"
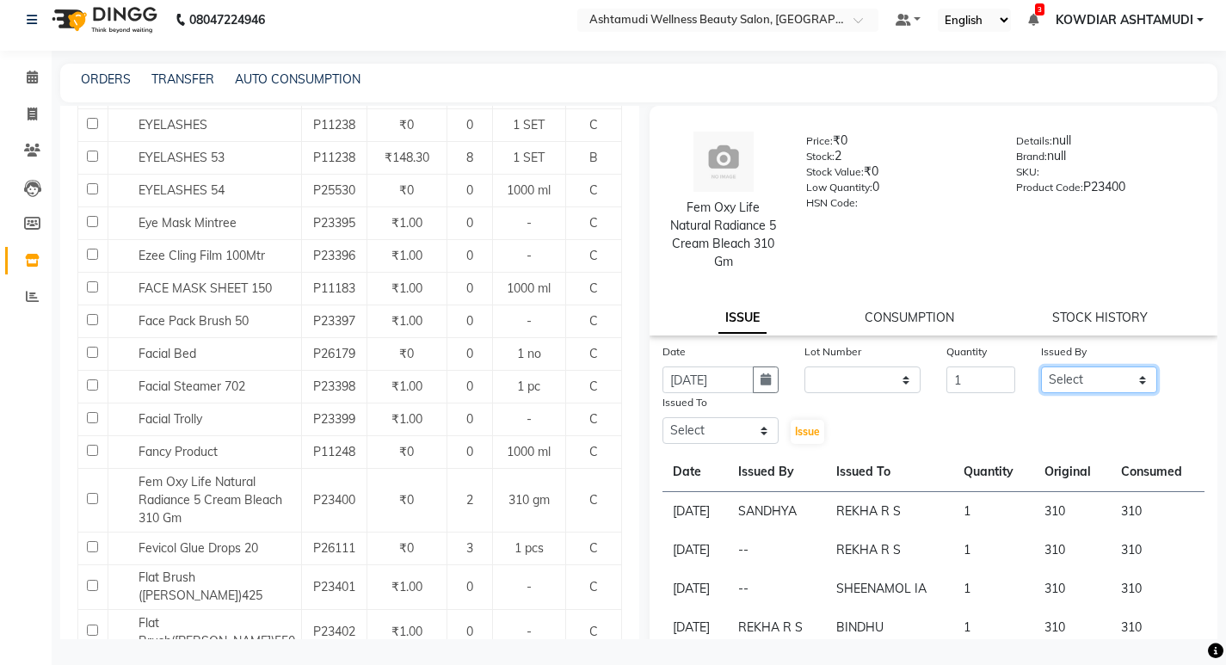
click at [1072, 384] on select "Select [PERSON_NAME] [PERSON_NAME] KOWDIAR ASHTAMUDI REKHA R S [PERSON_NAME] [P…" at bounding box center [1099, 380] width 116 height 27
select select "87774"
click at [1041, 367] on select "Select [PERSON_NAME] [PERSON_NAME] KOWDIAR ASHTAMUDI REKHA R S [PERSON_NAME] [P…" at bounding box center [1099, 380] width 116 height 27
click at [730, 435] on select "Select [PERSON_NAME] [PERSON_NAME] KOWDIAR ASHTAMUDI REKHA R S [PERSON_NAME] [P…" at bounding box center [721, 430] width 116 height 27
select select "27383"
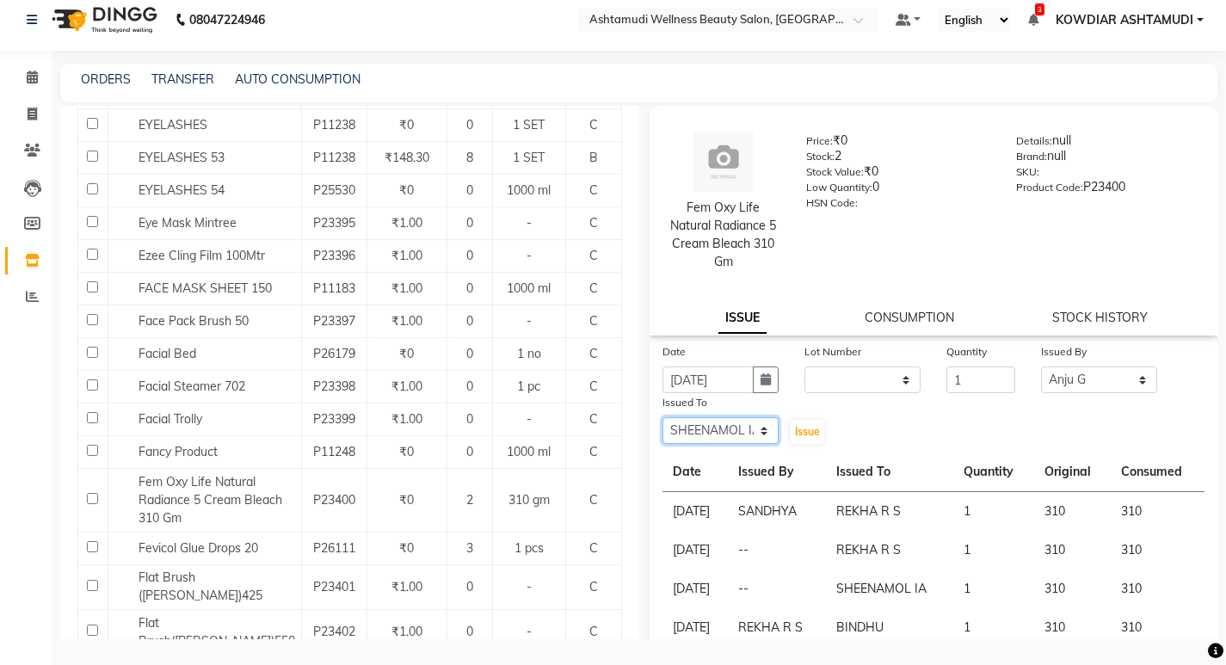
click at [663, 417] on select "Select [PERSON_NAME] [PERSON_NAME] KOWDIAR ASHTAMUDI REKHA R S [PERSON_NAME] [P…" at bounding box center [721, 430] width 116 height 27
click at [798, 434] on span "Issue" at bounding box center [807, 431] width 25 height 13
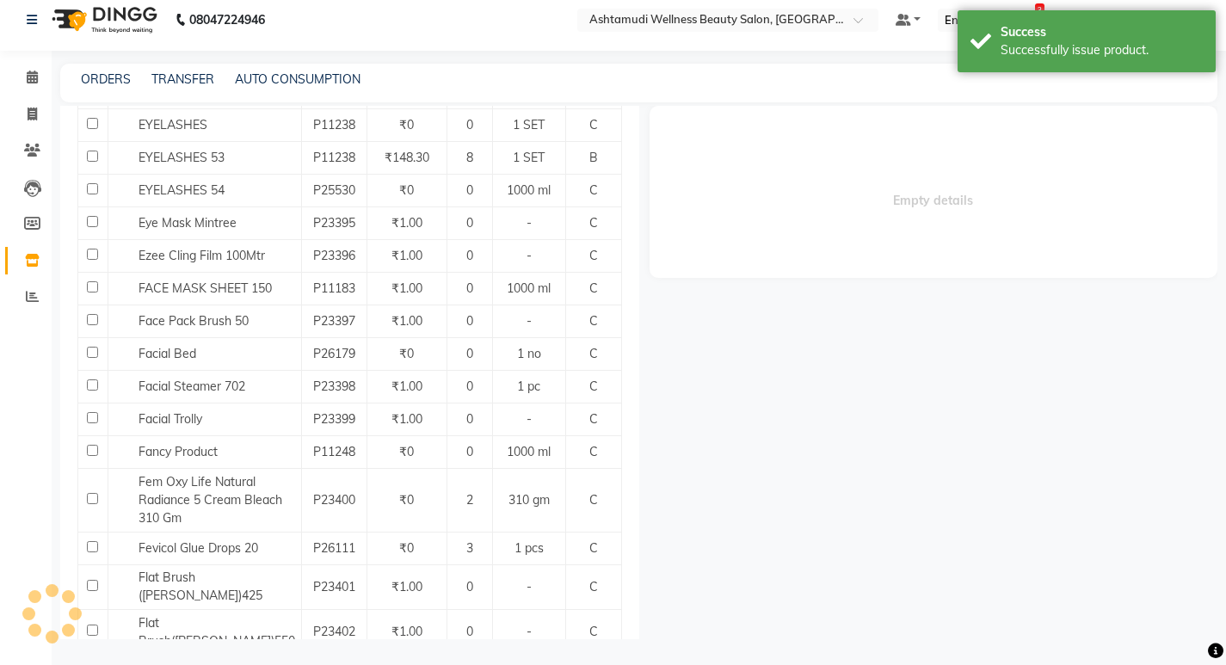
select select
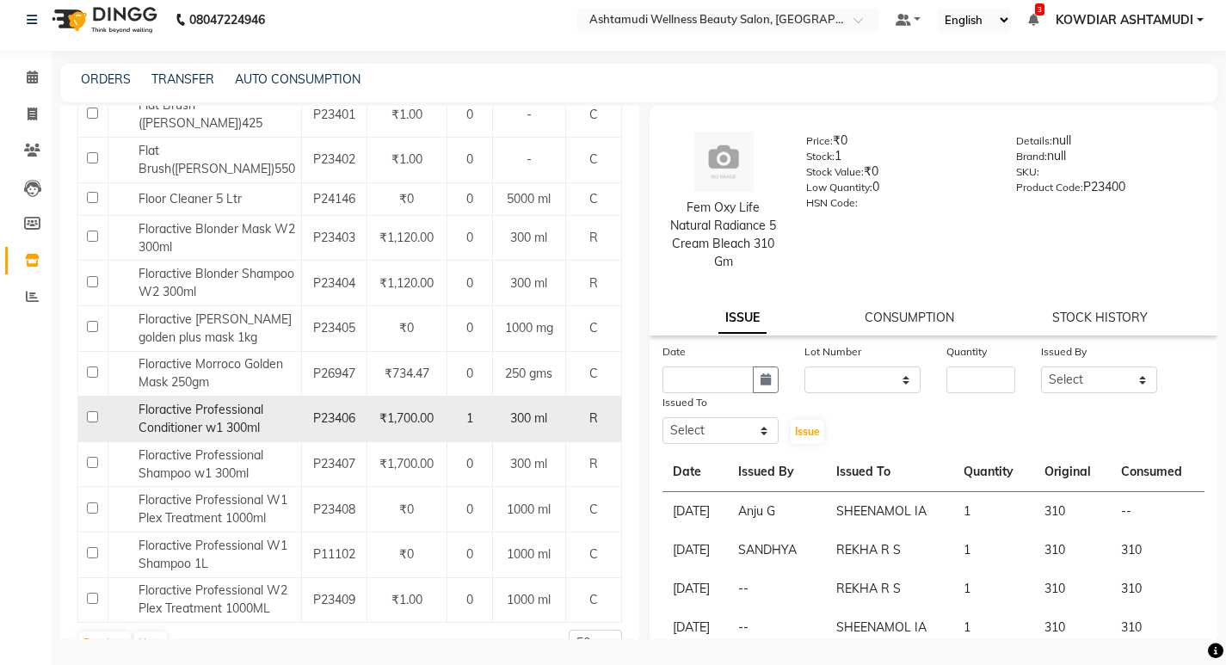
scroll to position [1614, 0]
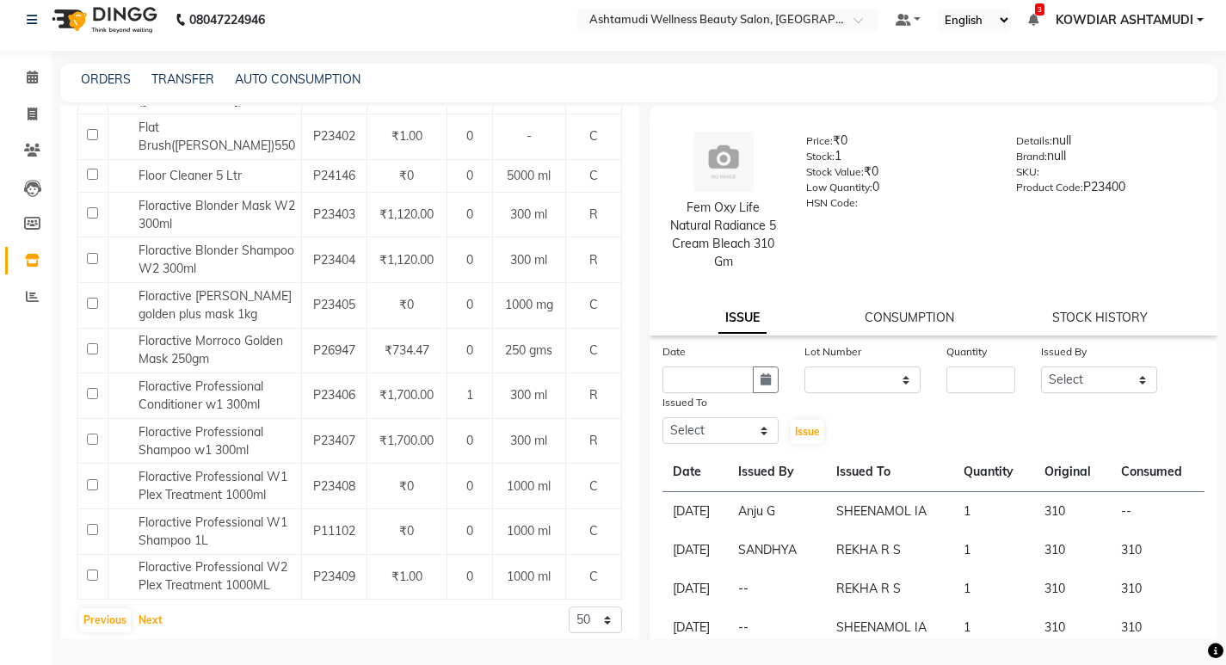
click at [152, 613] on button "Next" at bounding box center [150, 620] width 33 height 24
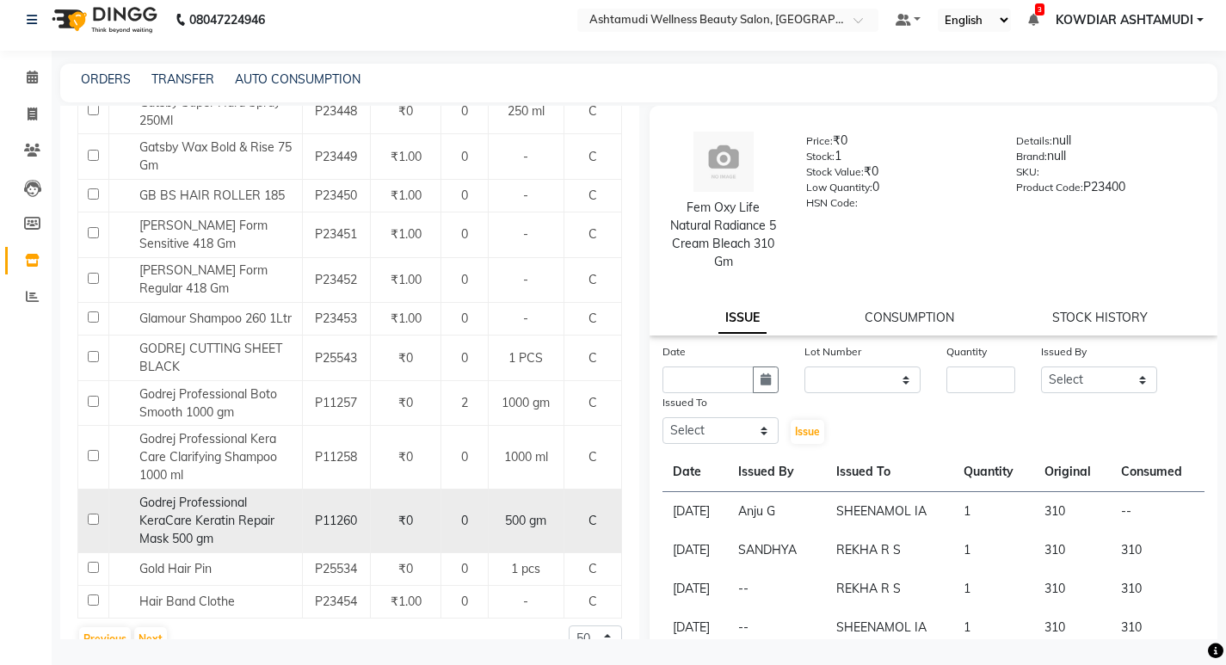
scroll to position [1838, 0]
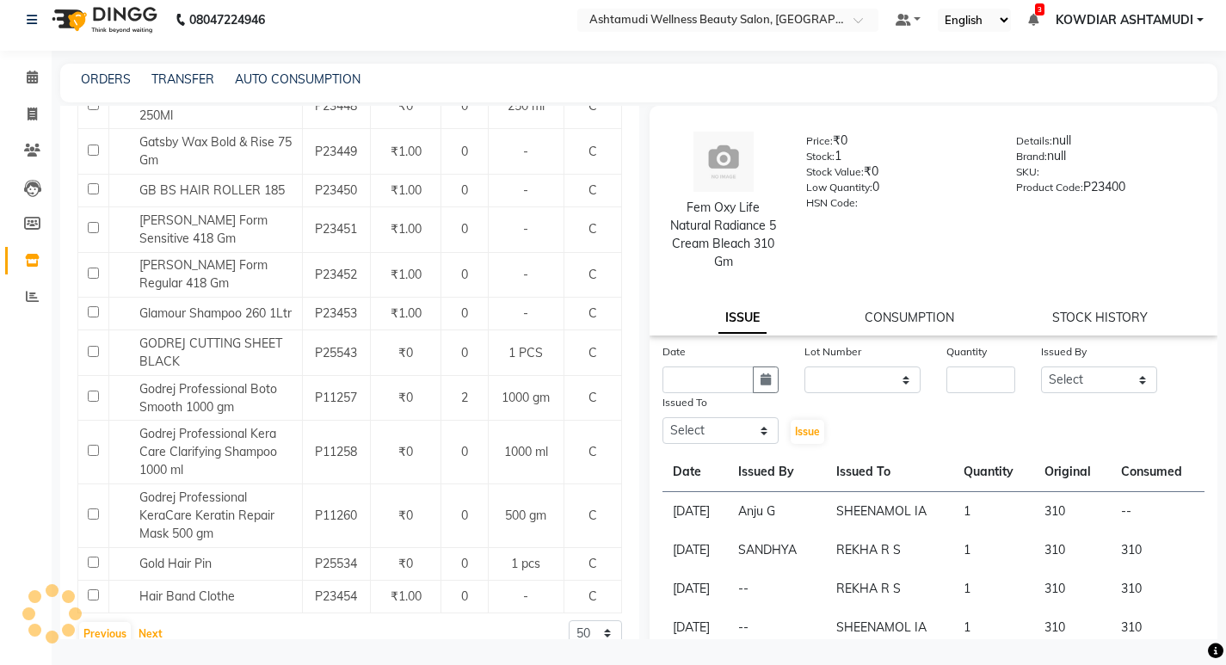
click at [145, 622] on button "Next" at bounding box center [150, 634] width 33 height 24
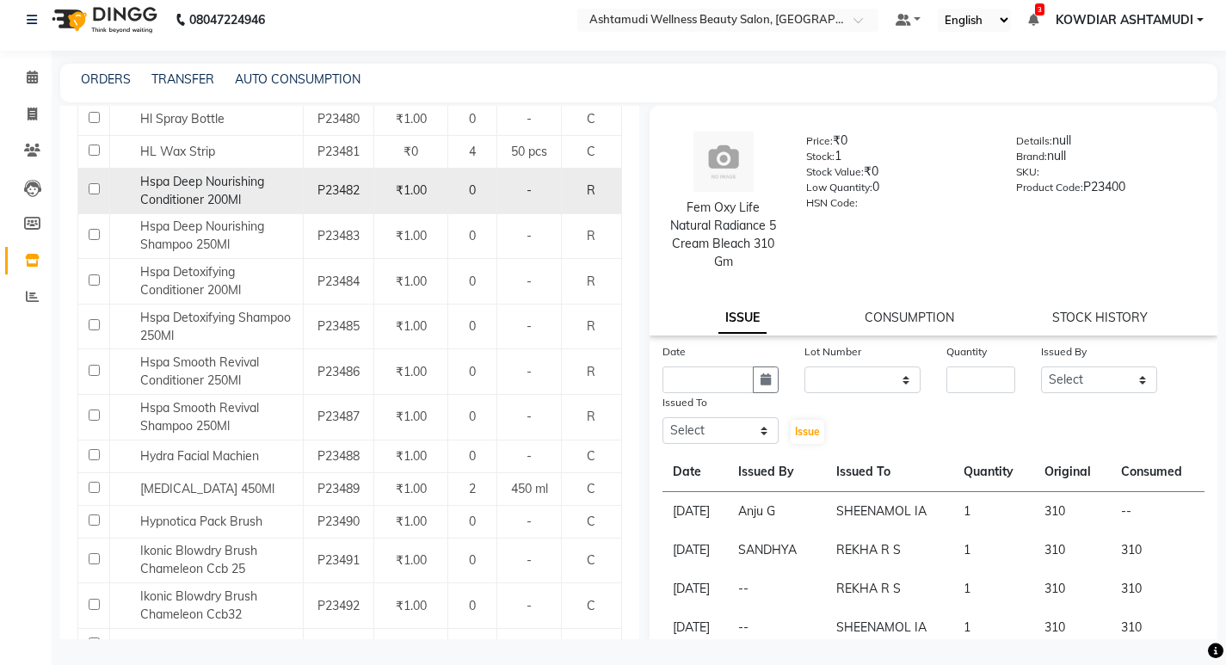
scroll to position [1684, 0]
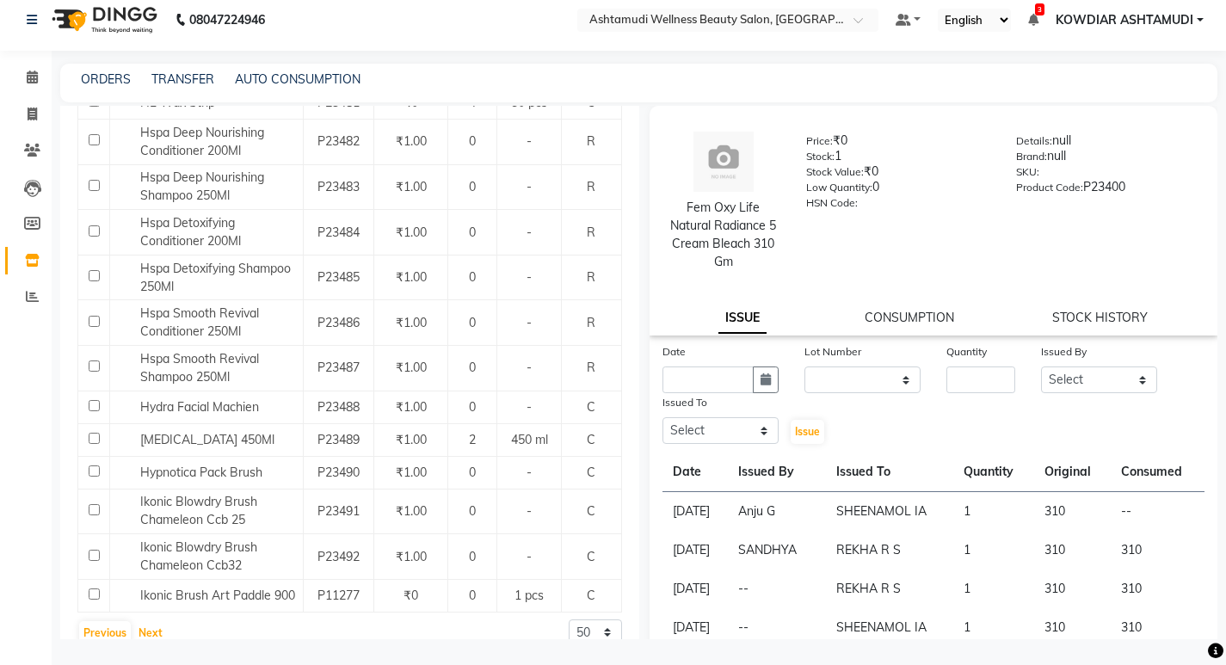
click at [154, 621] on button "Next" at bounding box center [150, 633] width 33 height 24
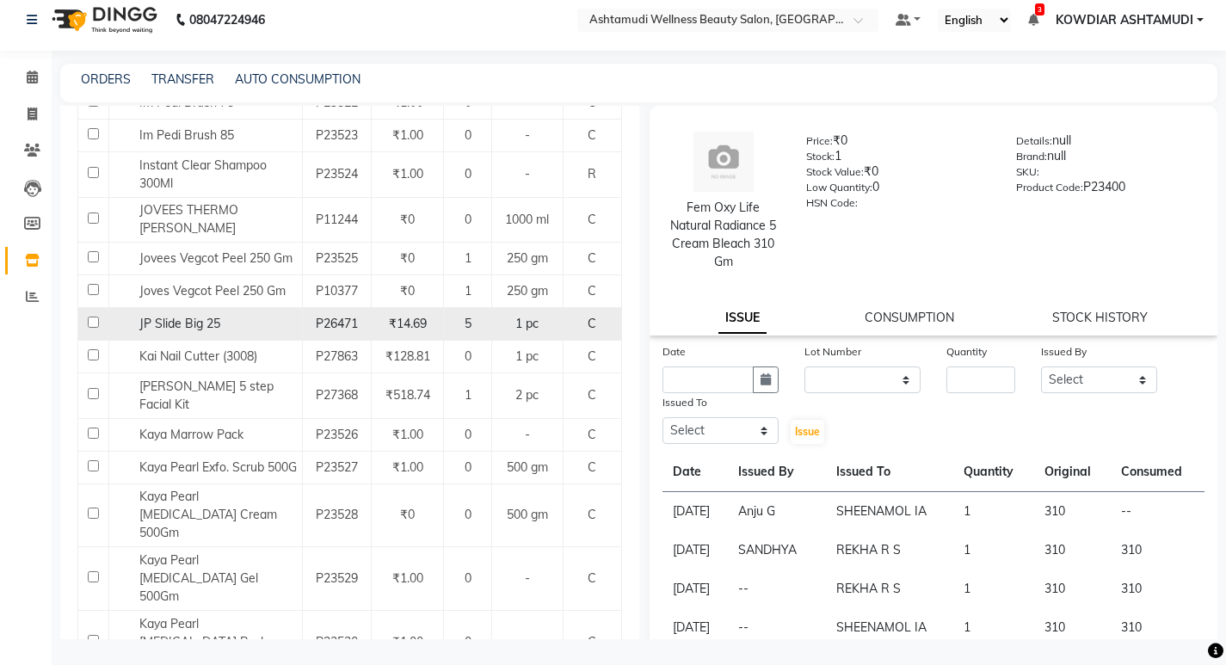
scroll to position [1633, 0]
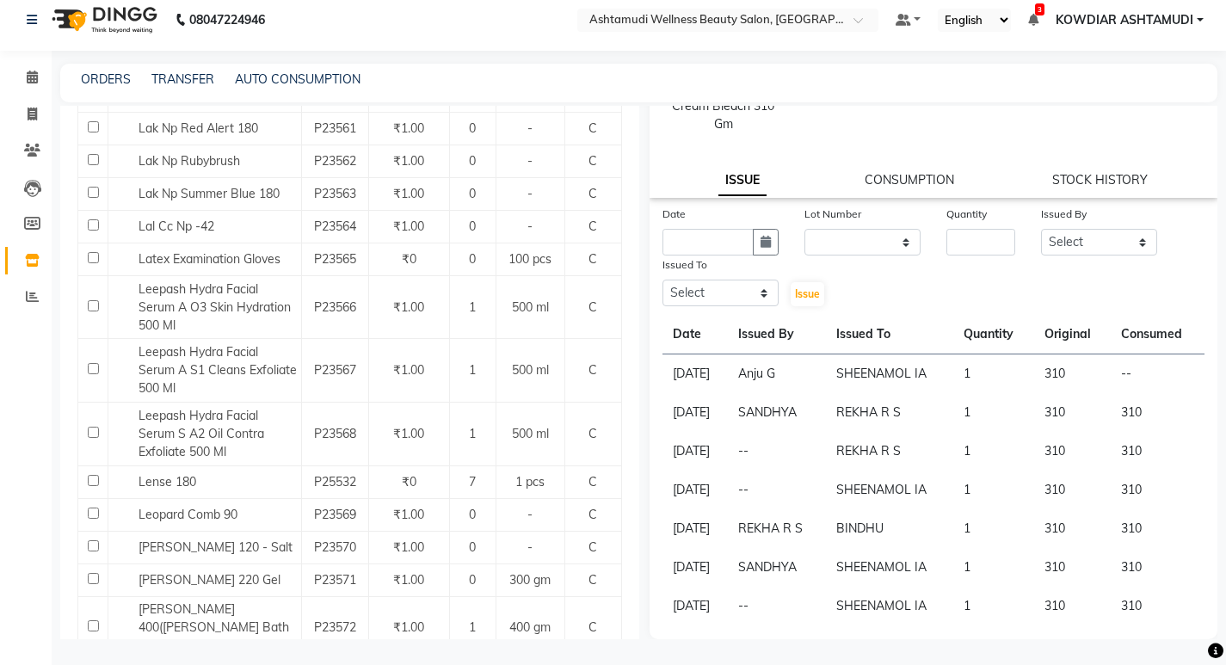
scroll to position [1687, 0]
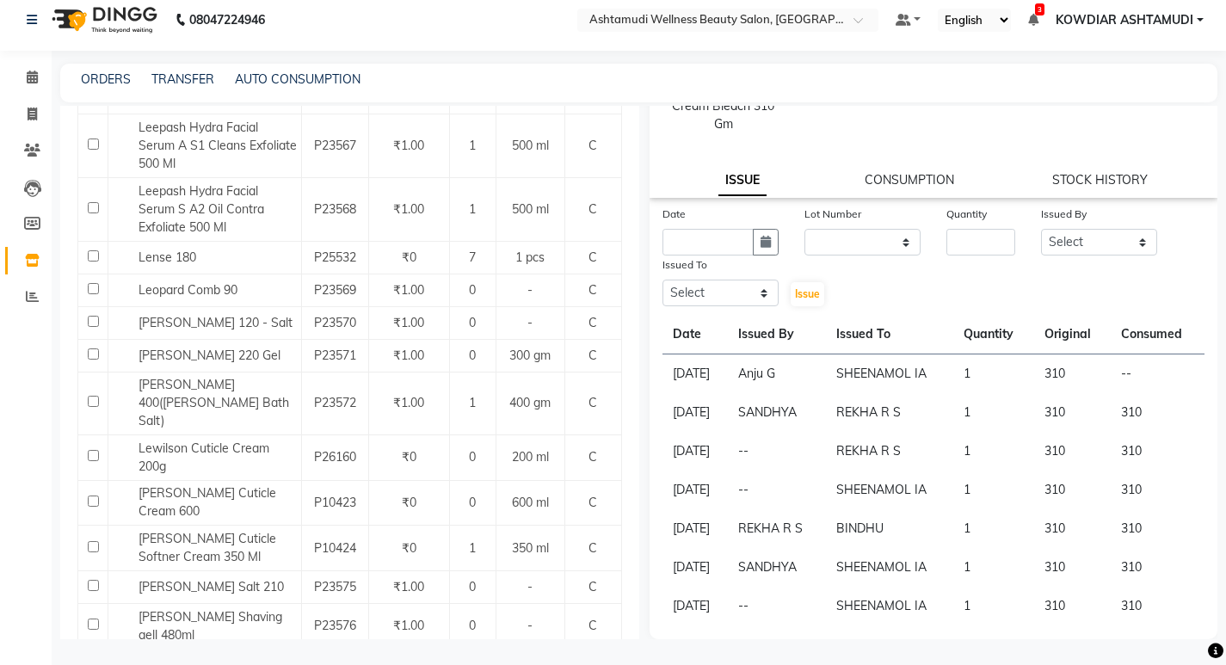
click at [154, 657] on button "Next" at bounding box center [150, 669] width 33 height 24
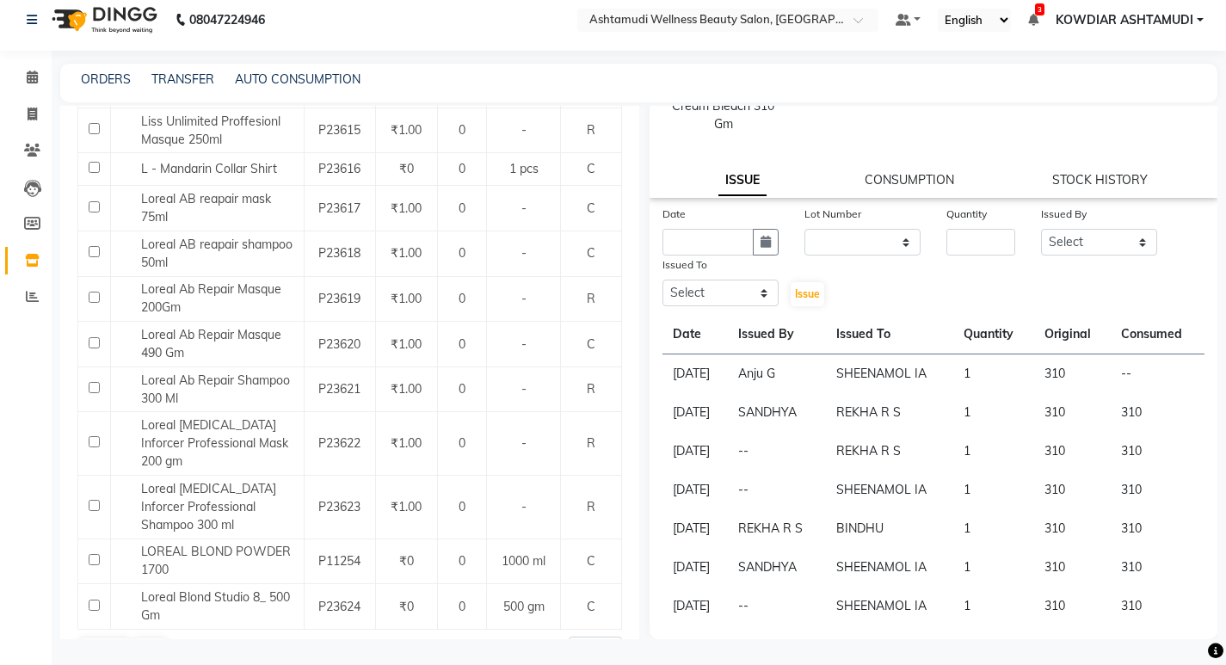
scroll to position [1790, 0]
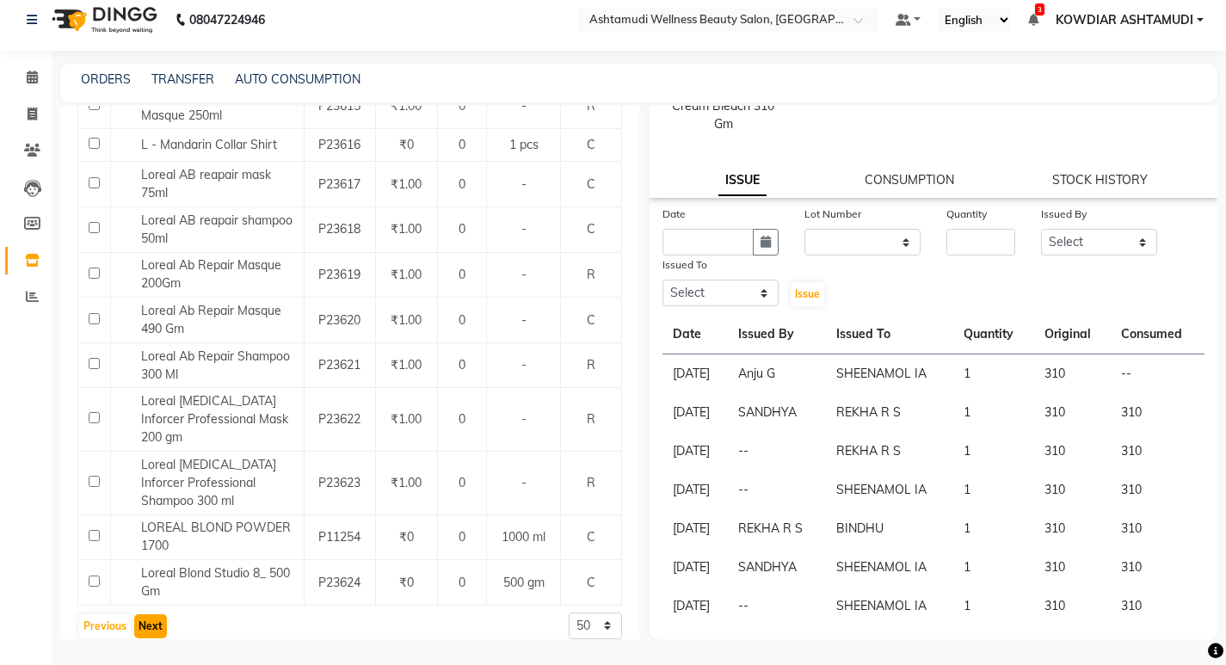
click at [146, 614] on button "Next" at bounding box center [150, 626] width 33 height 24
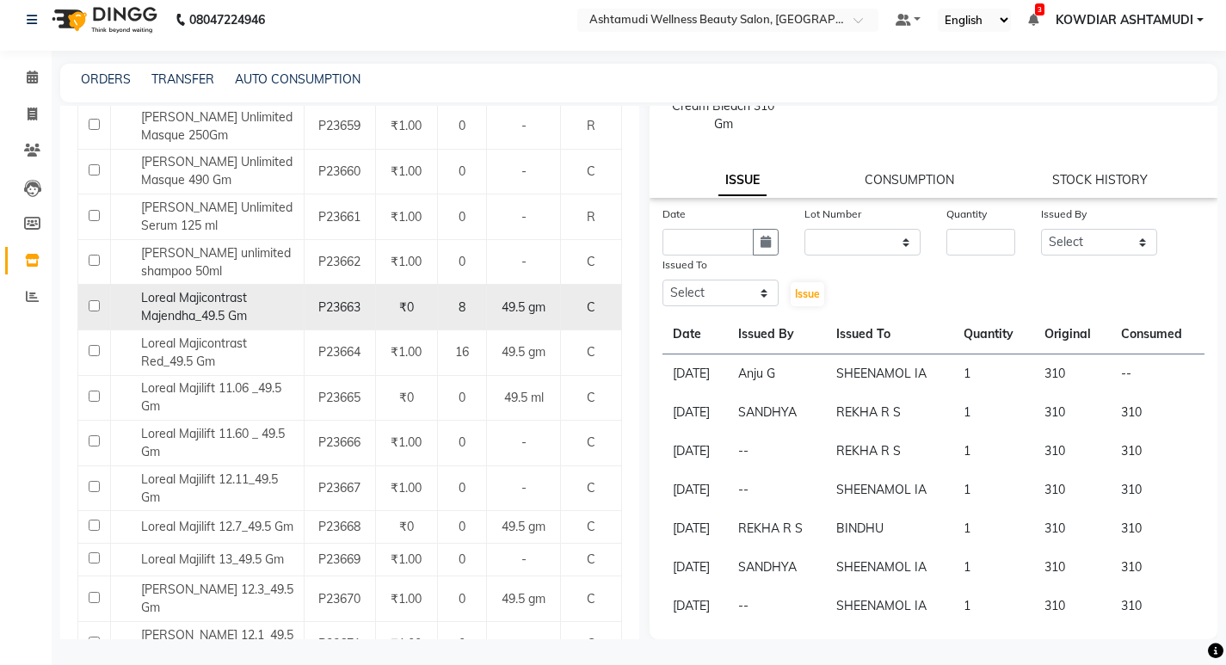
scroll to position [1732, 0]
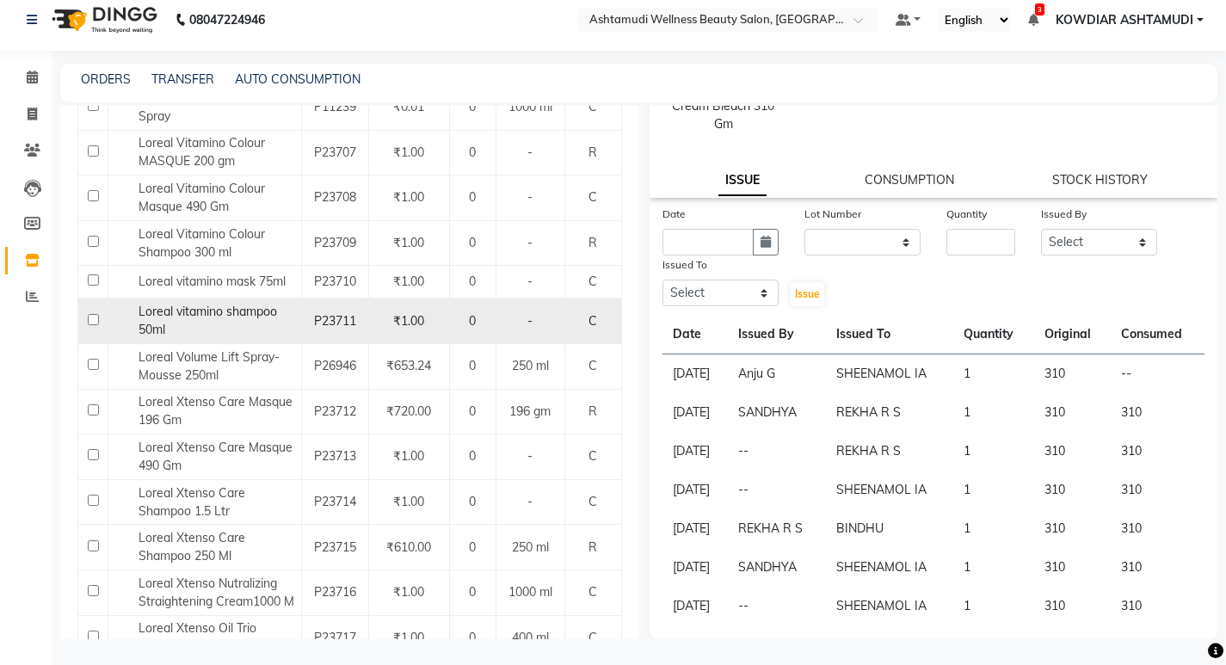
scroll to position [1820, 0]
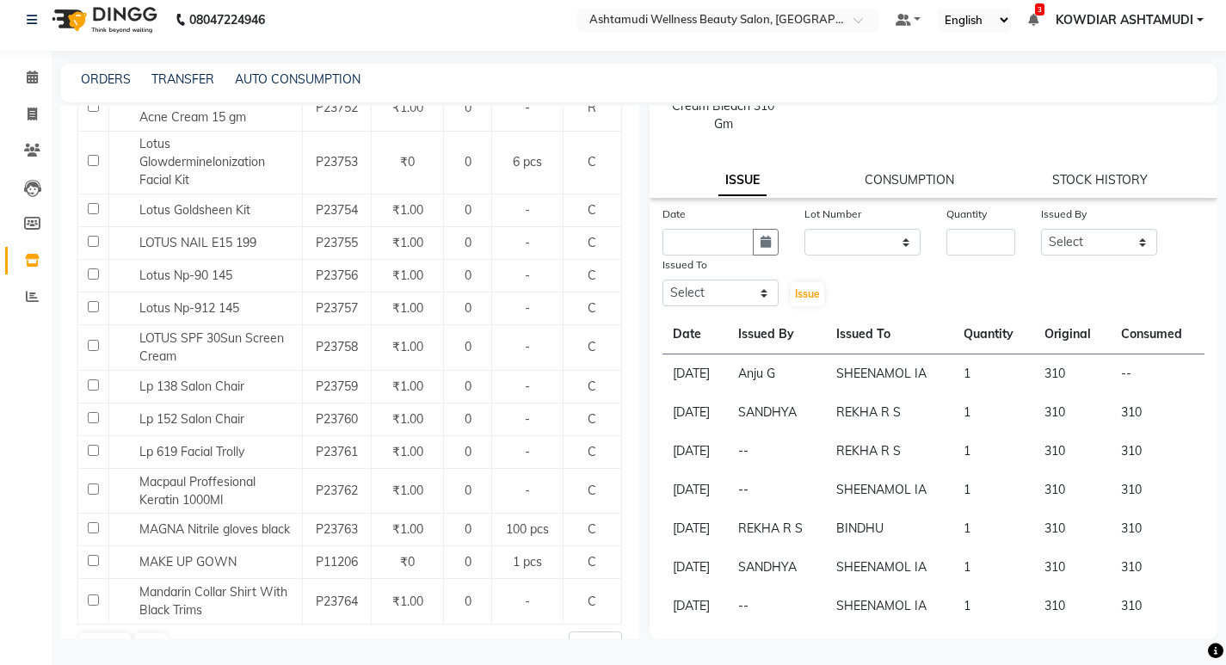
scroll to position [1476, 0]
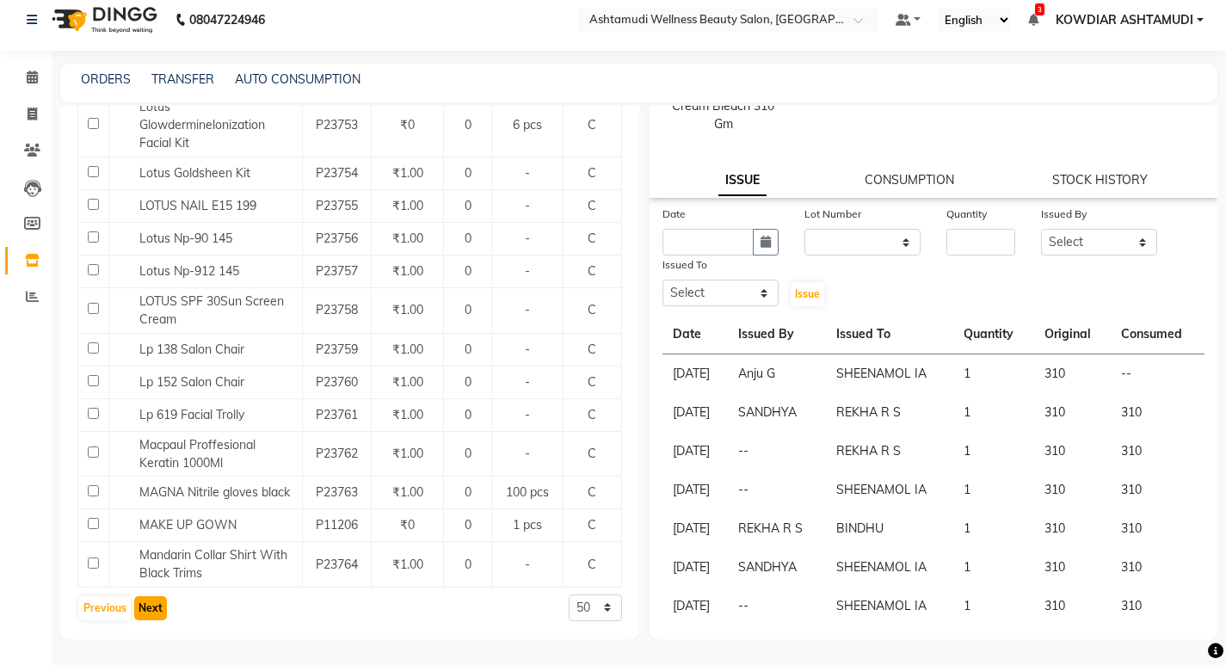
click at [150, 612] on button "Next" at bounding box center [150, 608] width 33 height 24
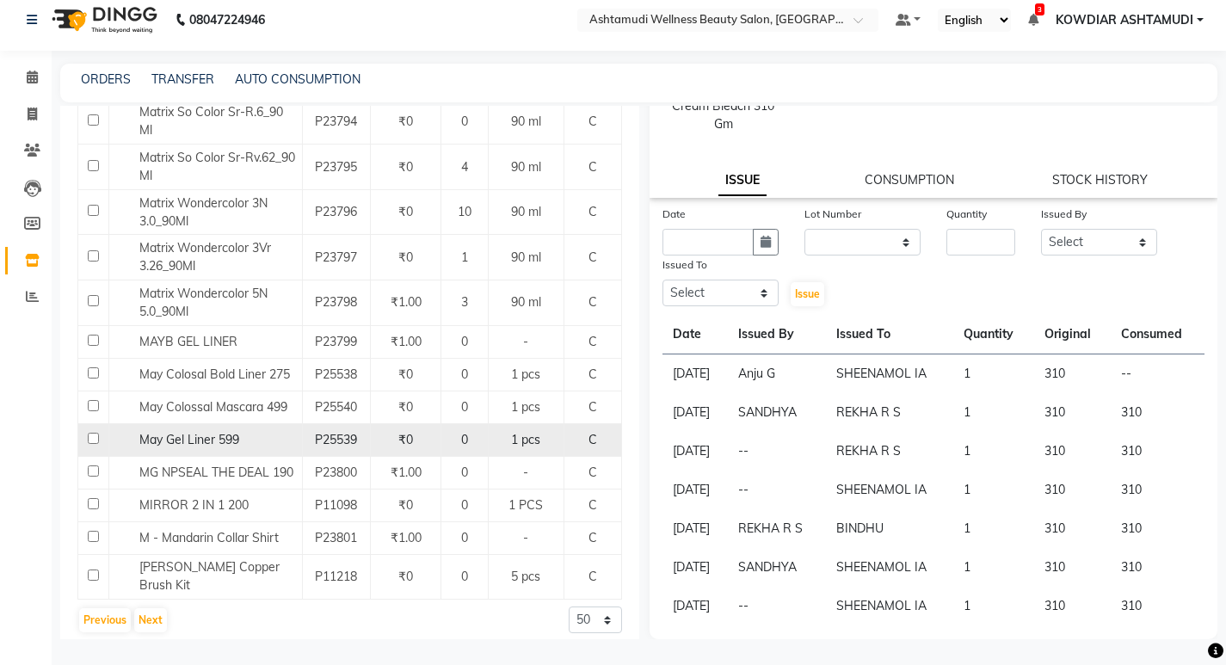
scroll to position [1840, 0]
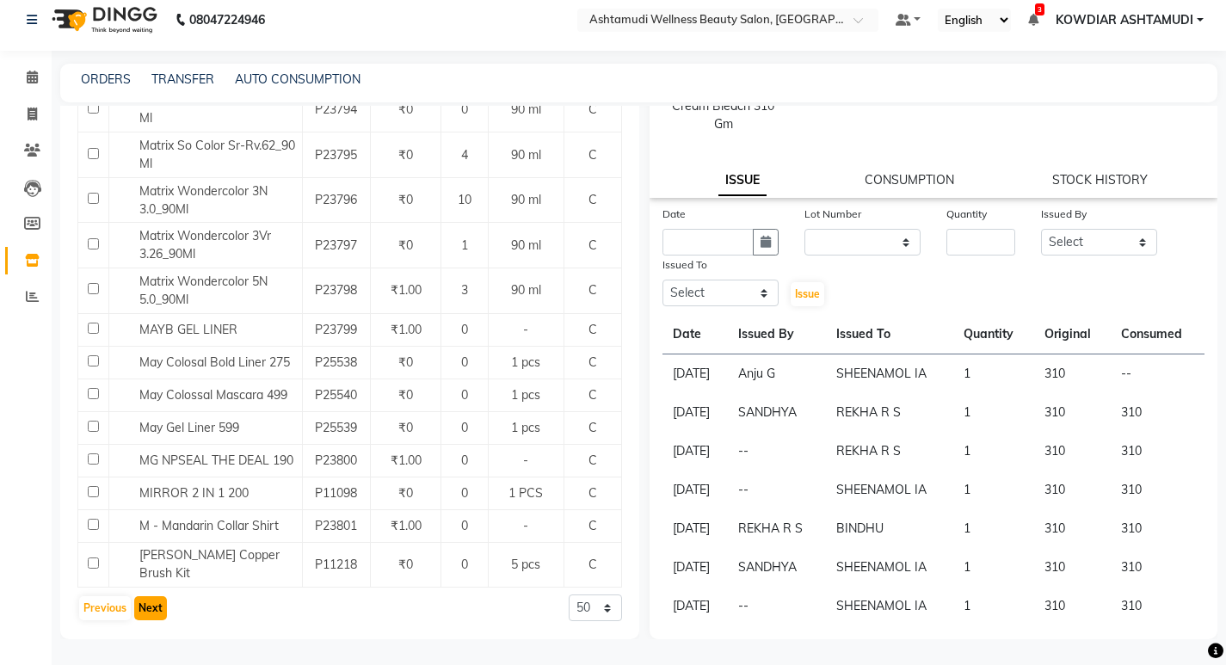
click at [152, 603] on button "Next" at bounding box center [150, 608] width 33 height 24
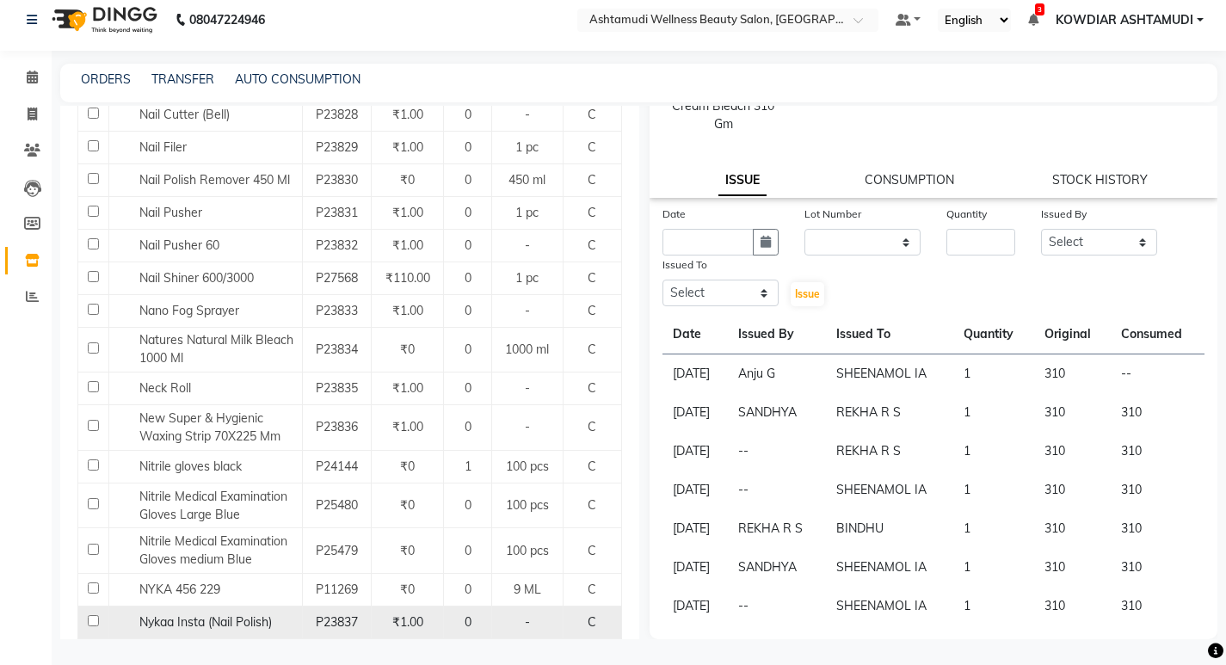
scroll to position [1470, 0]
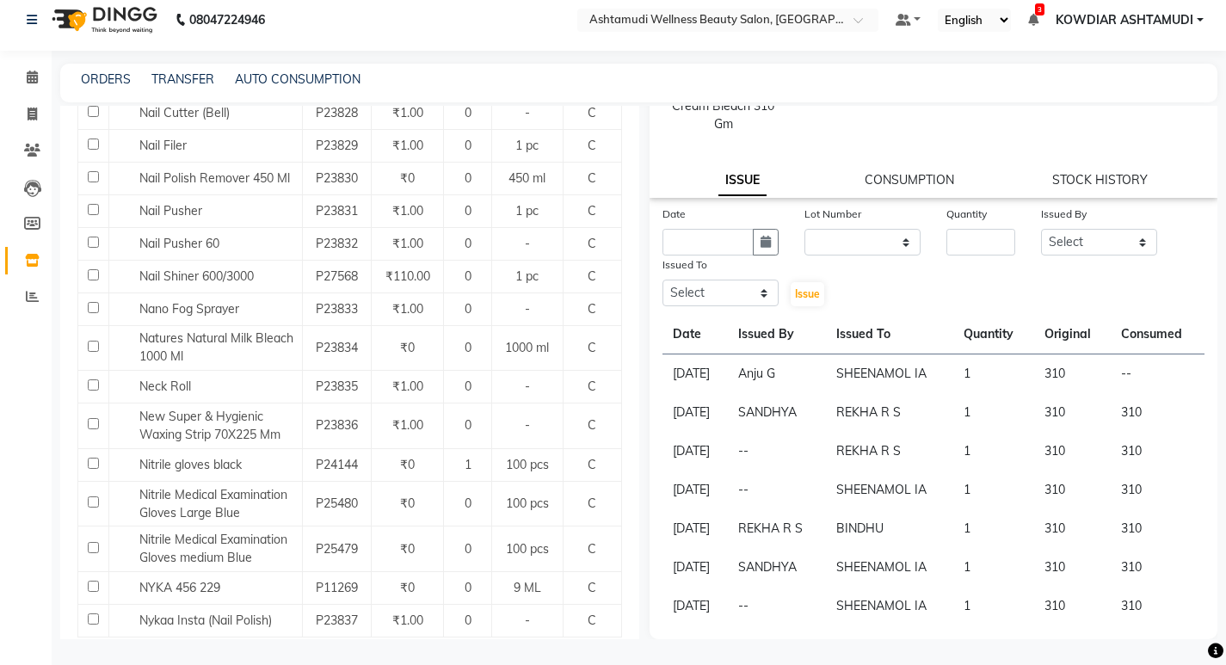
click at [152, 646] on button "Next" at bounding box center [150, 658] width 33 height 24
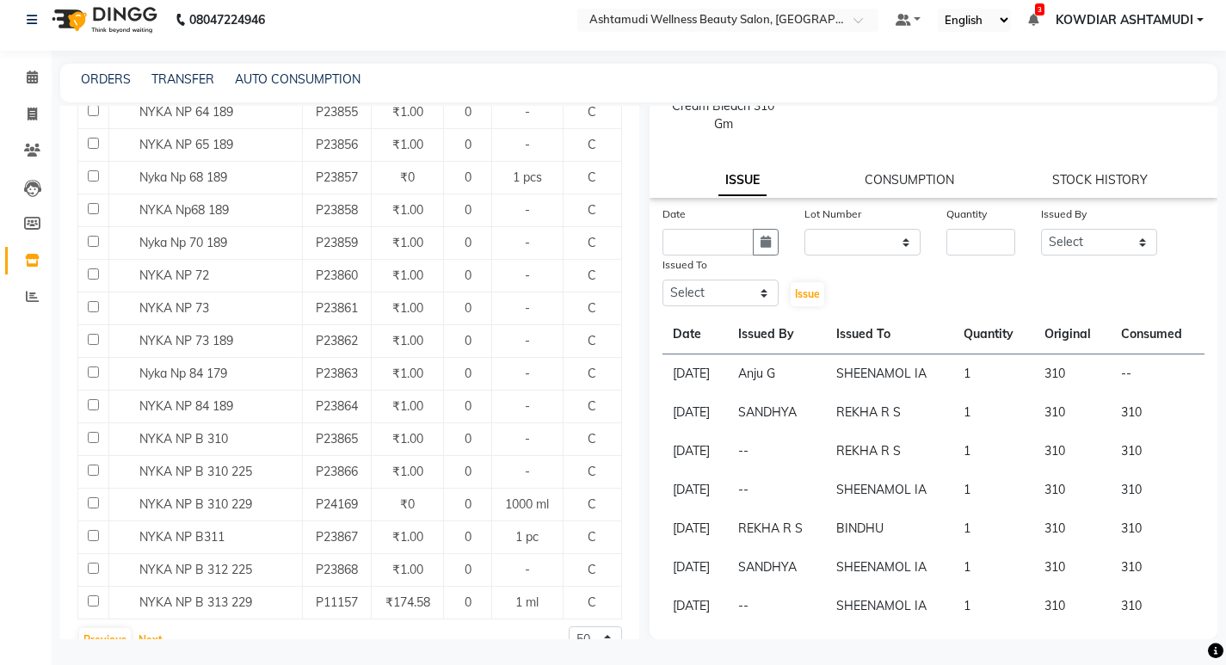
scroll to position [1420, 0]
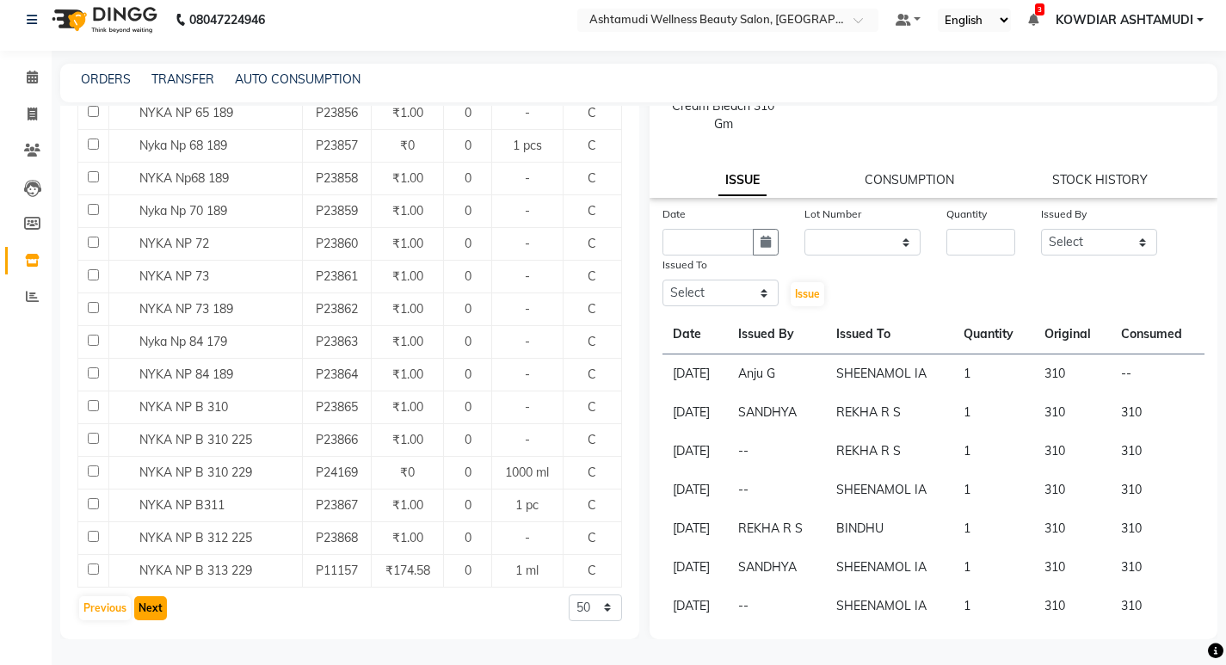
click at [163, 608] on button "Next" at bounding box center [150, 608] width 33 height 24
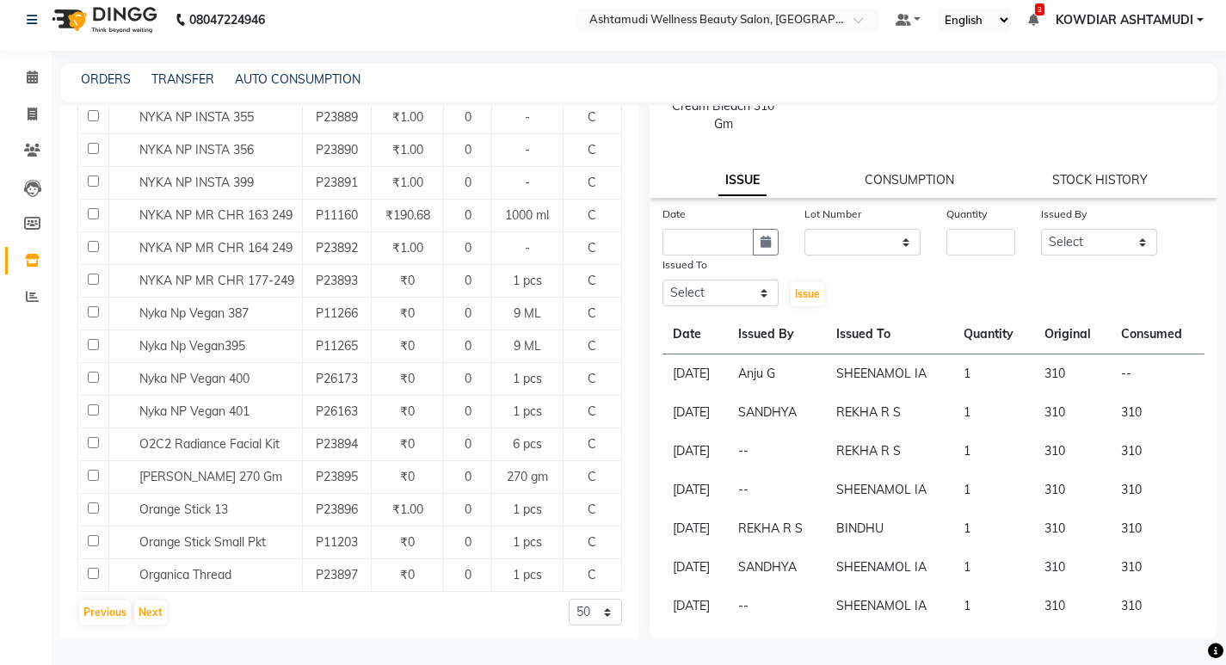
scroll to position [1395, 0]
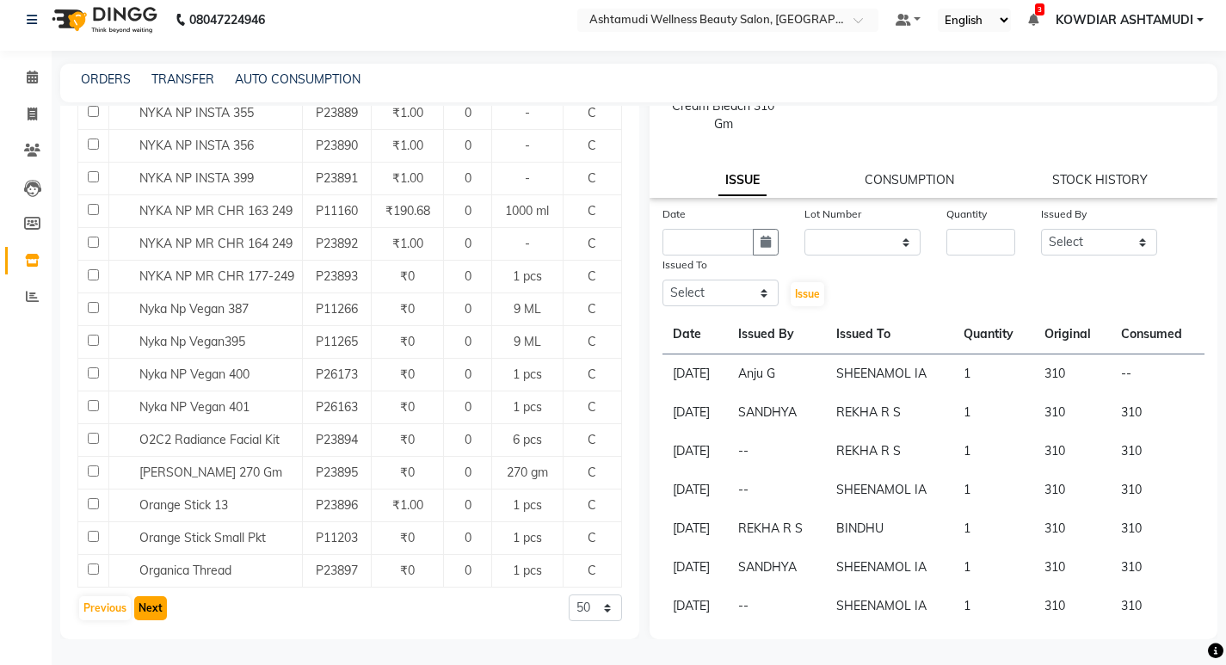
click at [157, 611] on button "Next" at bounding box center [150, 608] width 33 height 24
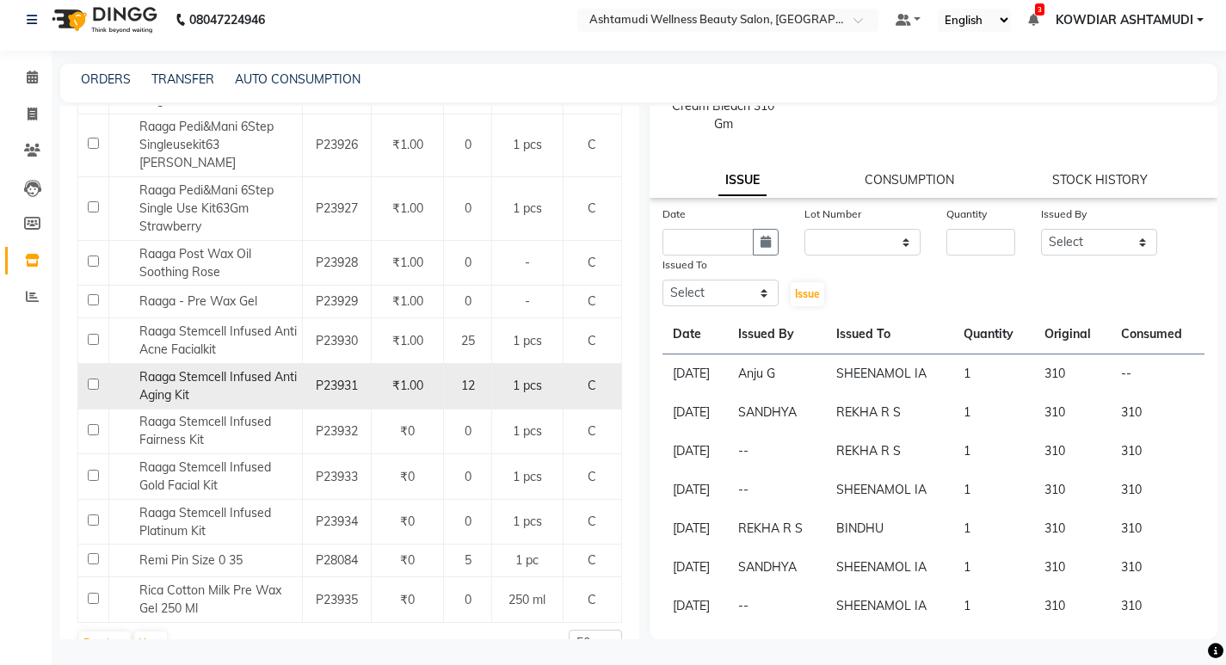
scroll to position [1824, 0]
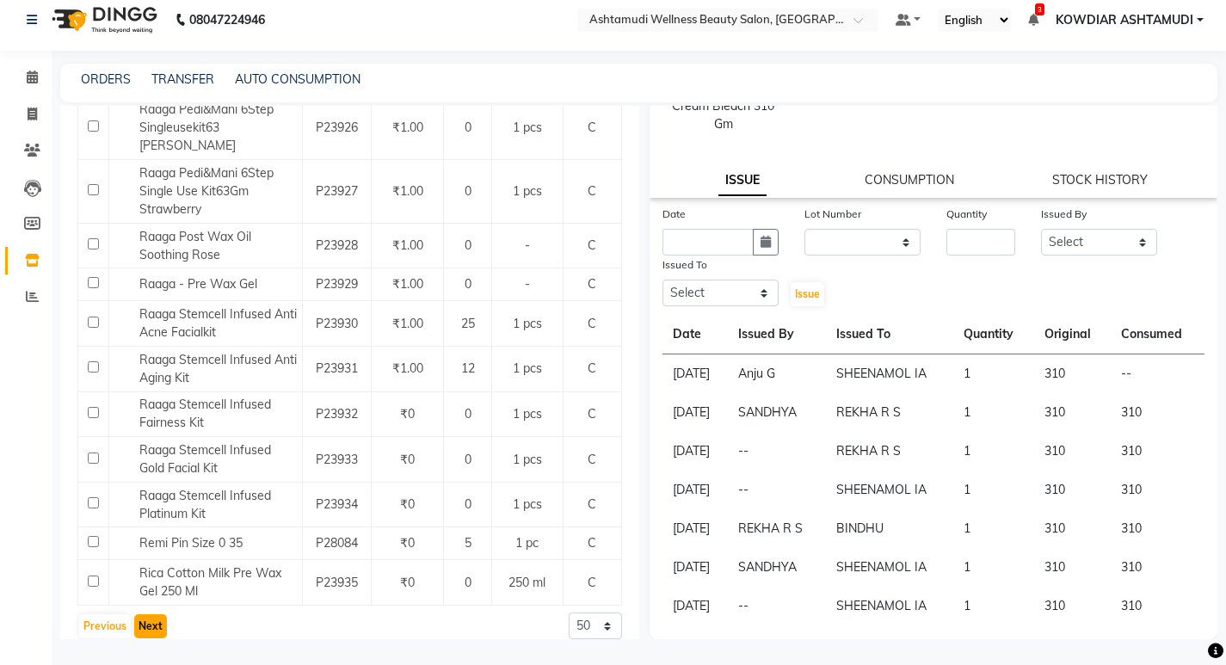
click at [151, 614] on button "Next" at bounding box center [150, 626] width 33 height 24
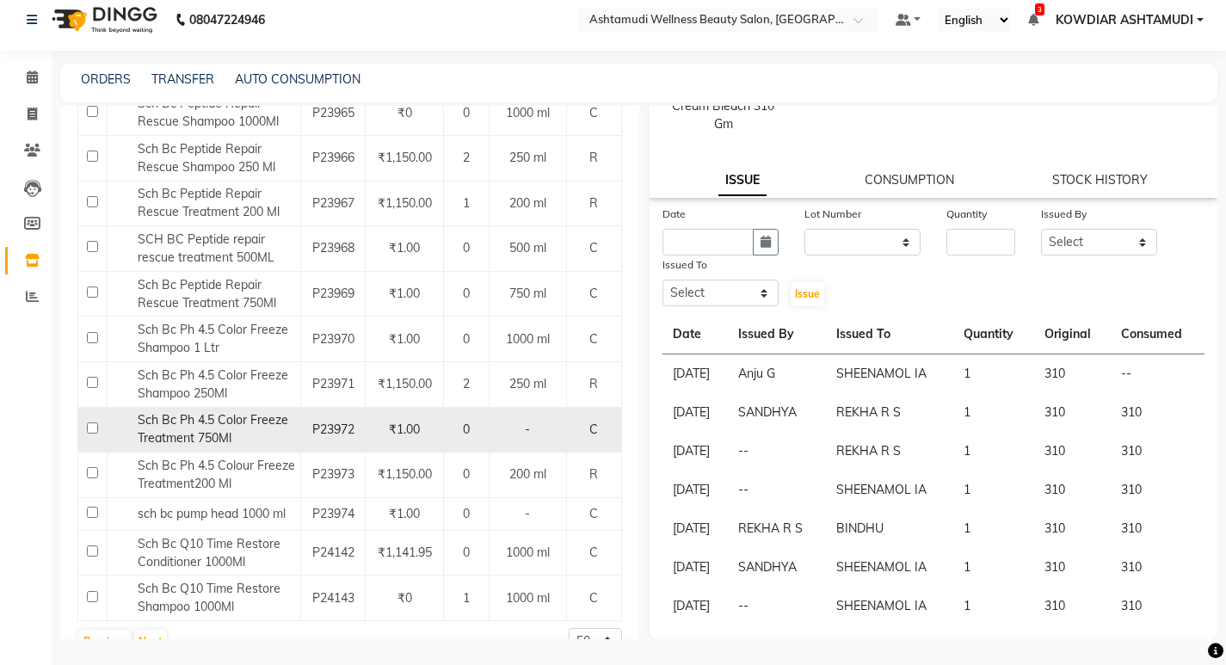
scroll to position [1971, 0]
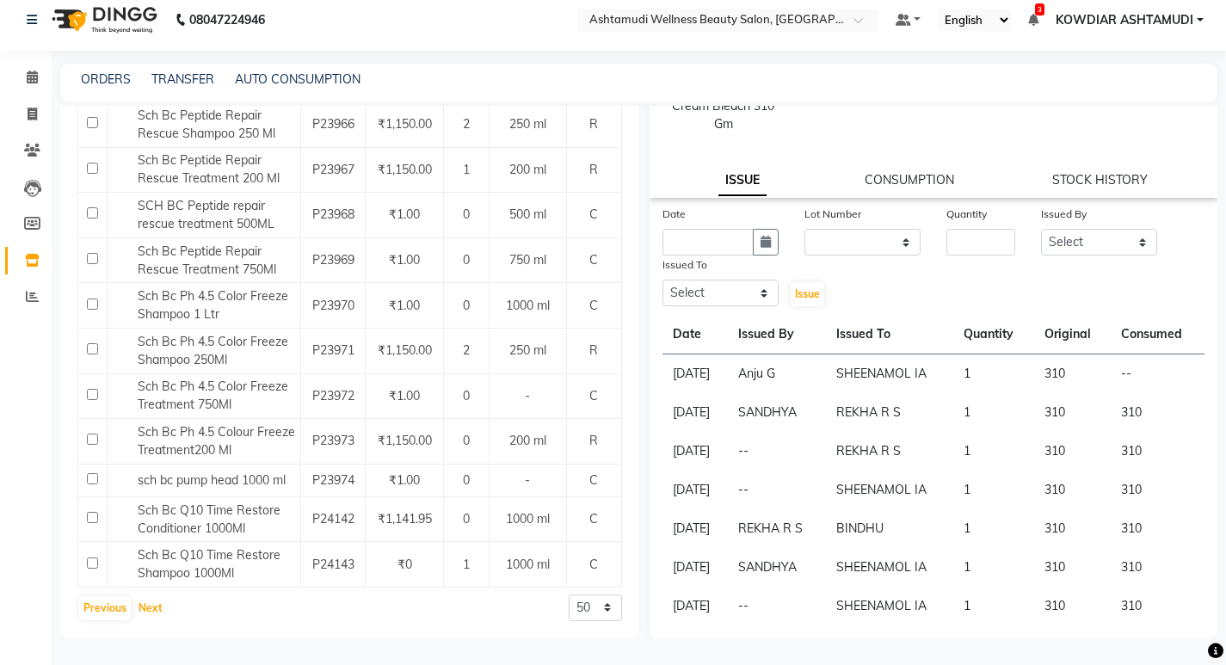
click at [148, 606] on button "Next" at bounding box center [150, 608] width 33 height 24
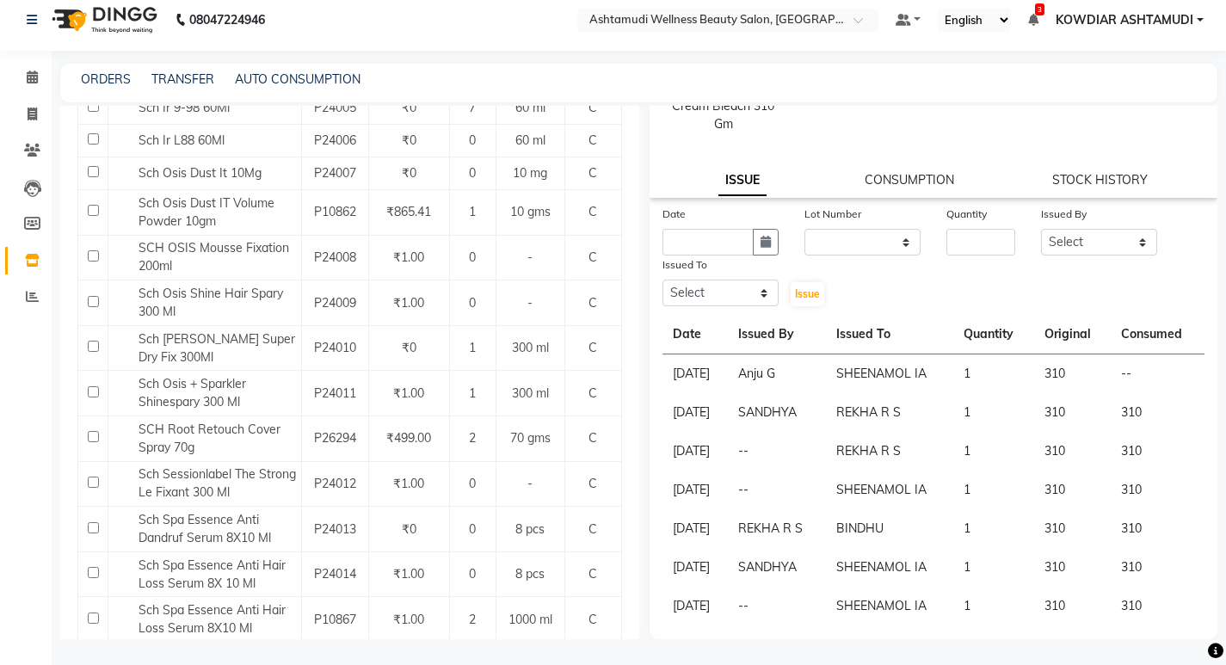
scroll to position [1646, 0]
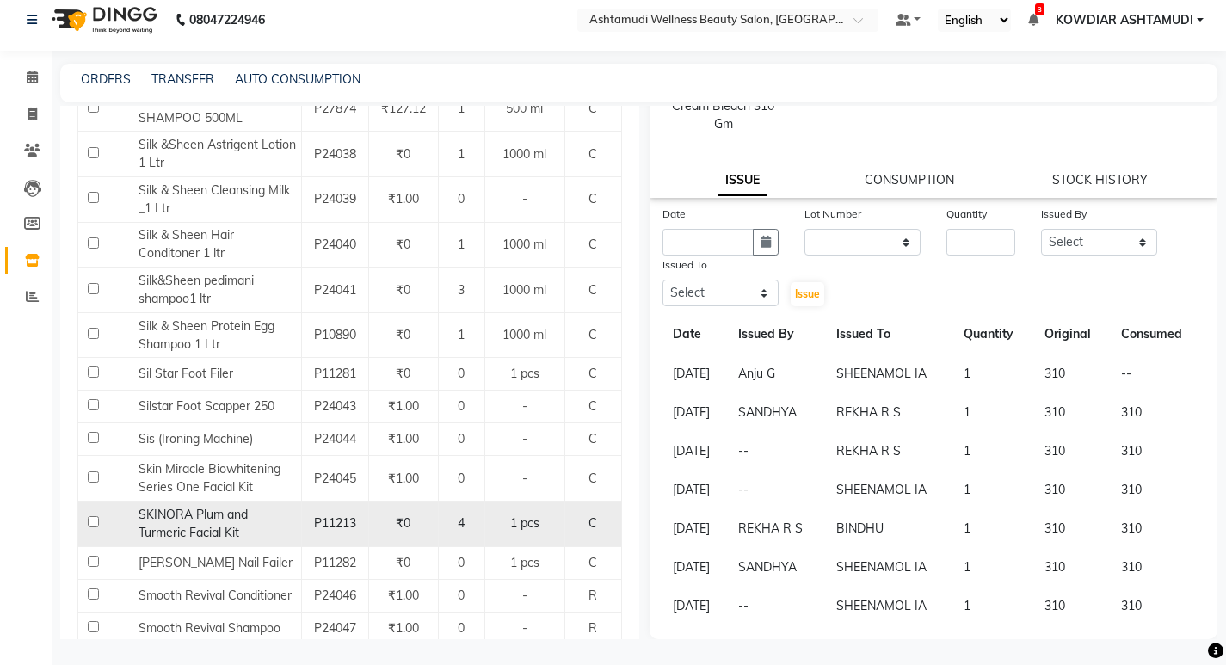
scroll to position [1838, 0]
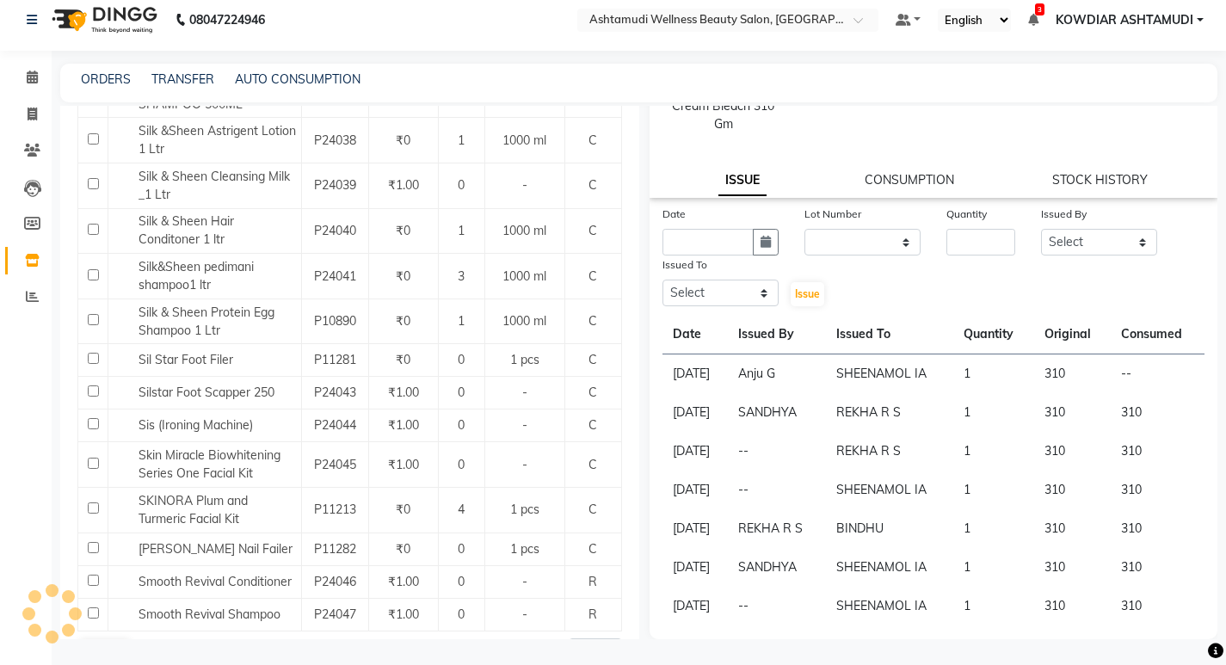
click at [142, 640] on button "Next" at bounding box center [150, 652] width 33 height 24
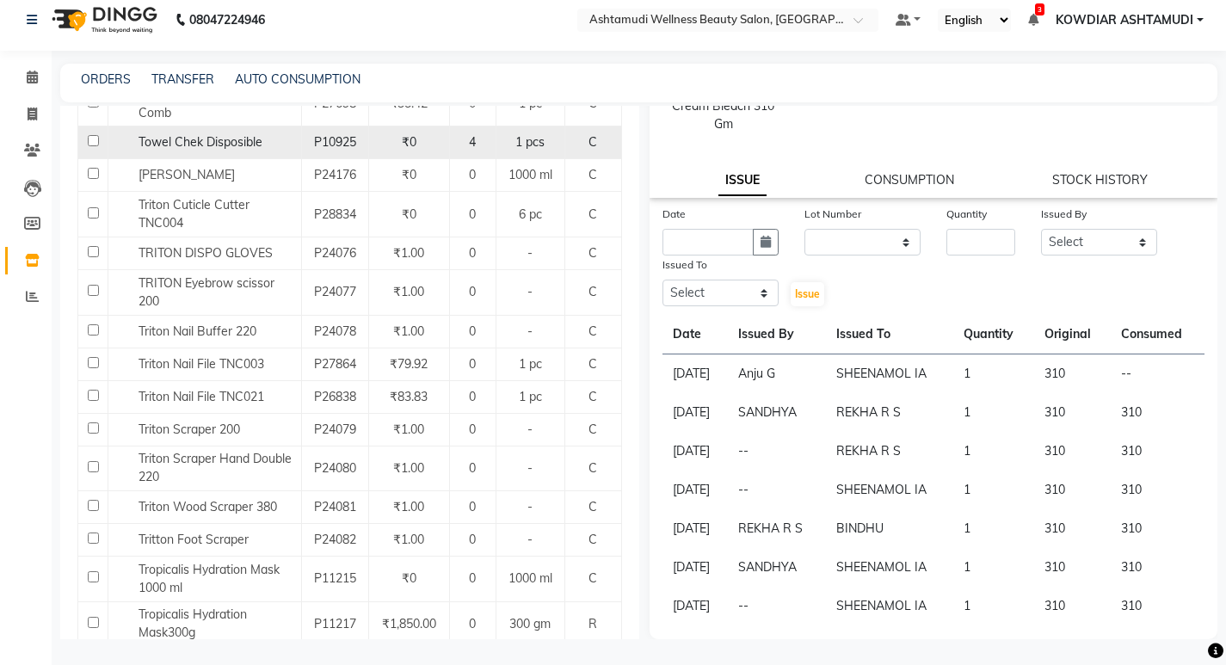
scroll to position [1583, 0]
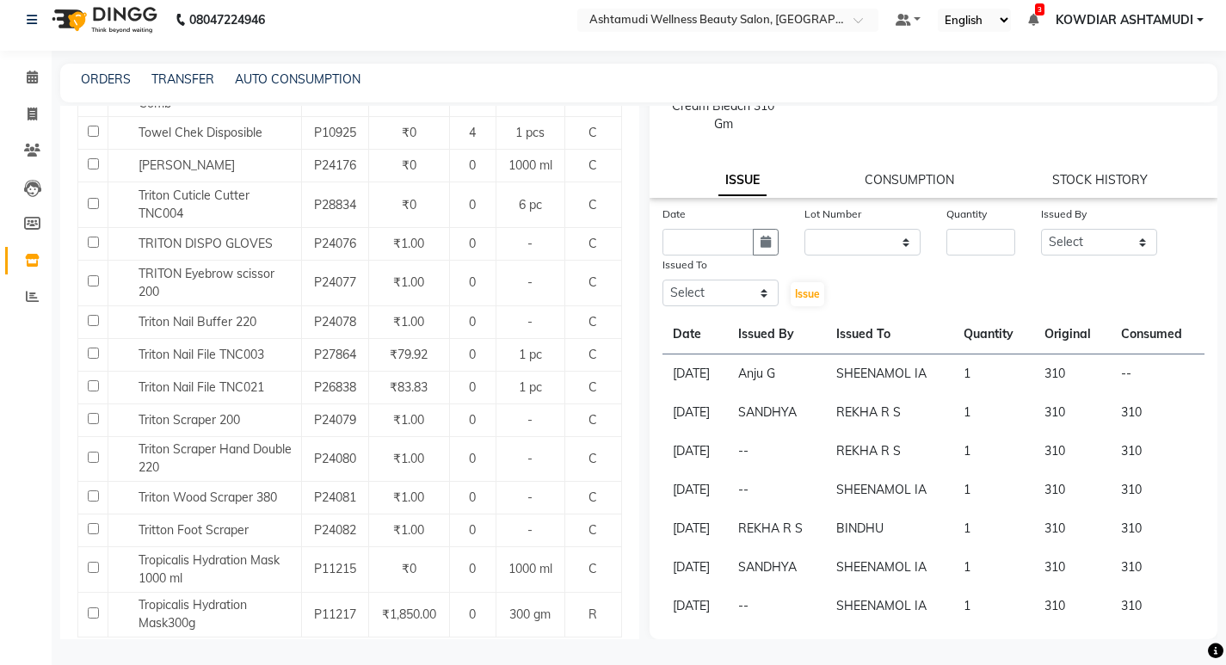
click at [152, 646] on button "Next" at bounding box center [150, 658] width 33 height 24
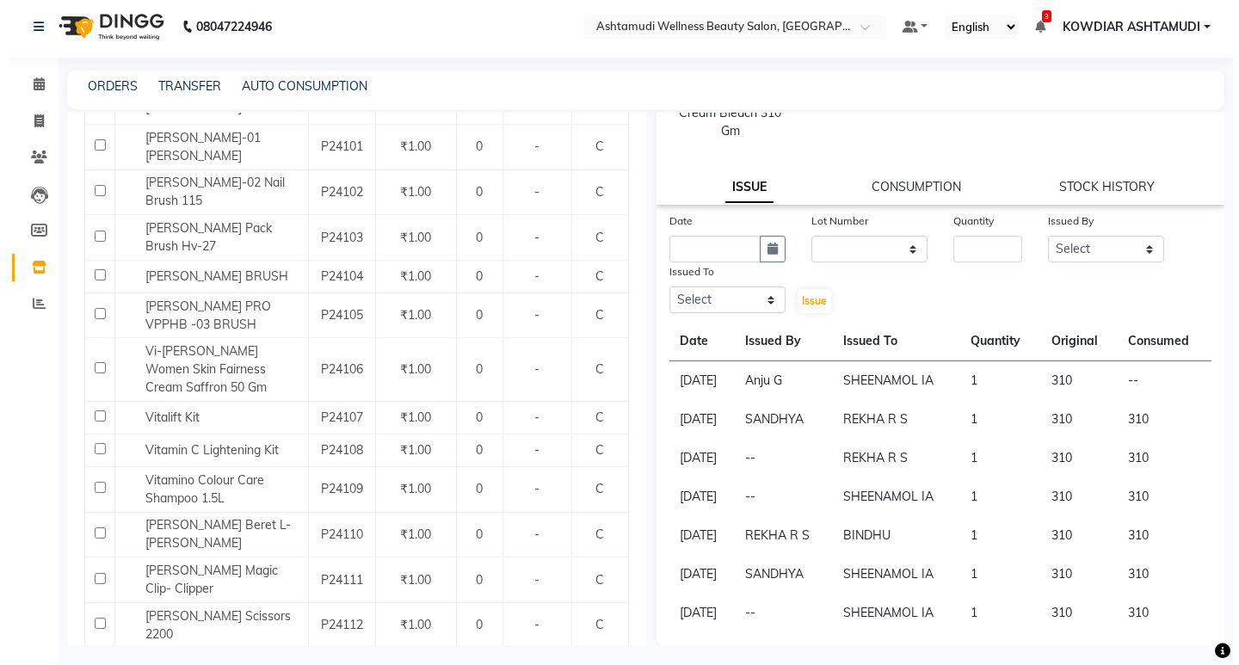
scroll to position [0, 0]
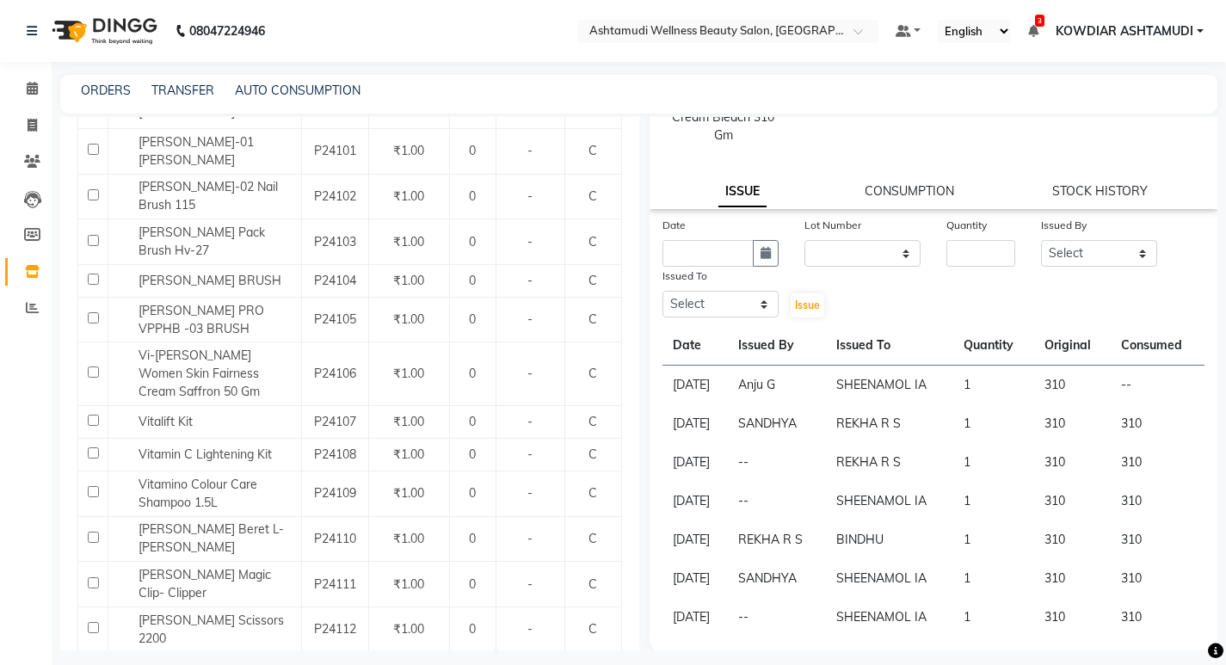
click at [435, 38] on nav "08047224946 Select Location × Ashtamudi Wellness Beauty Salon, Kowdiar Default …" at bounding box center [613, 31] width 1226 height 62
click at [33, 90] on icon at bounding box center [32, 88] width 11 height 13
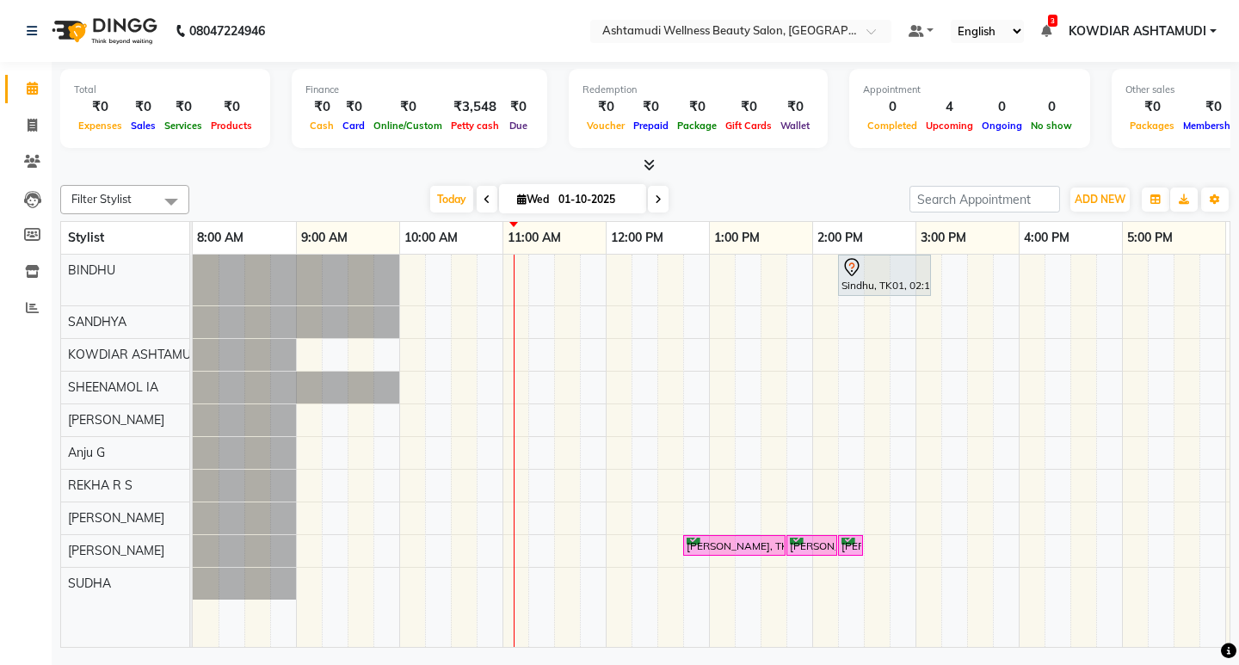
click at [499, 412] on div "Sindhu, TK01, 02:15 PM-03:10 PM, Root Touch-Up ([MEDICAL_DATA] Free) [PERSON_NA…" at bounding box center [864, 451] width 1342 height 392
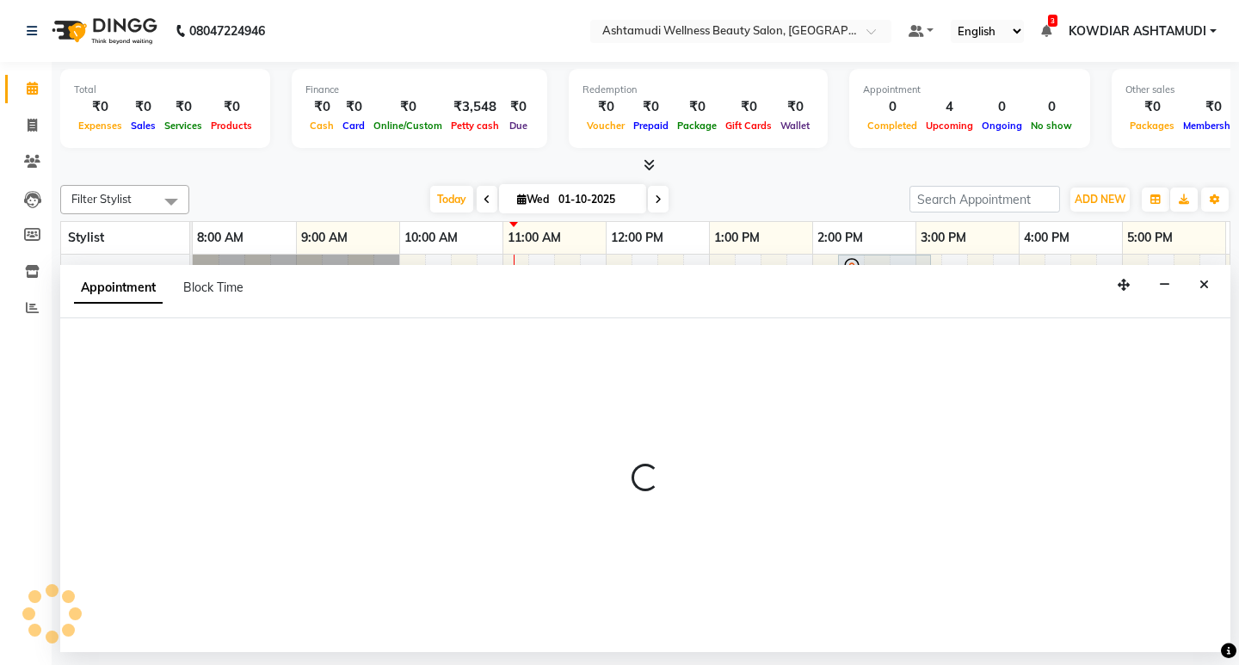
select select "42591"
select select "645"
select select "tentative"
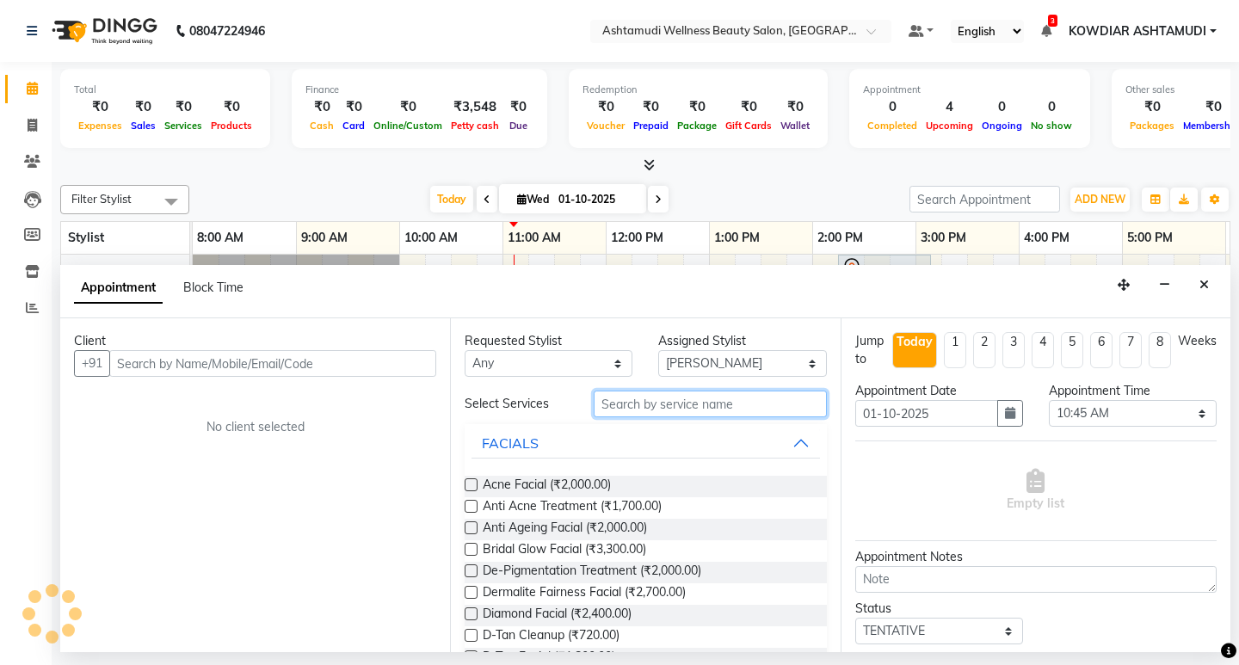
click at [622, 410] on input "text" at bounding box center [710, 404] width 232 height 27
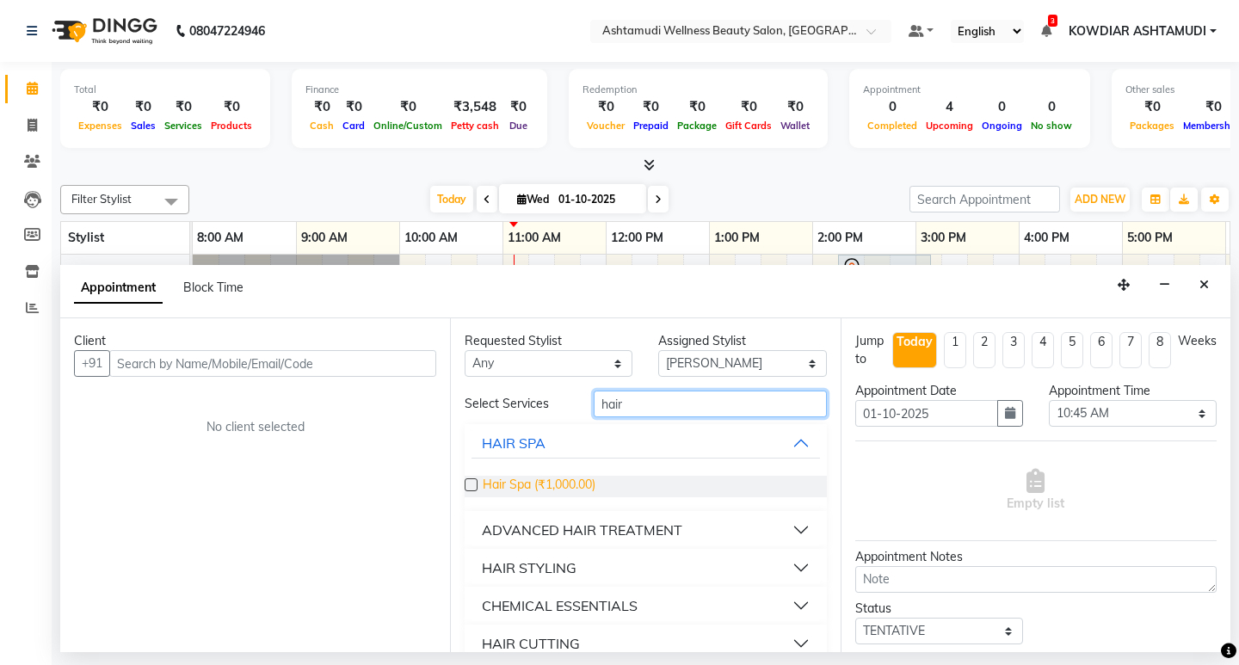
type input "hair"
click at [557, 483] on span "Hair Spa (₹1,000.00)" at bounding box center [539, 487] width 113 height 22
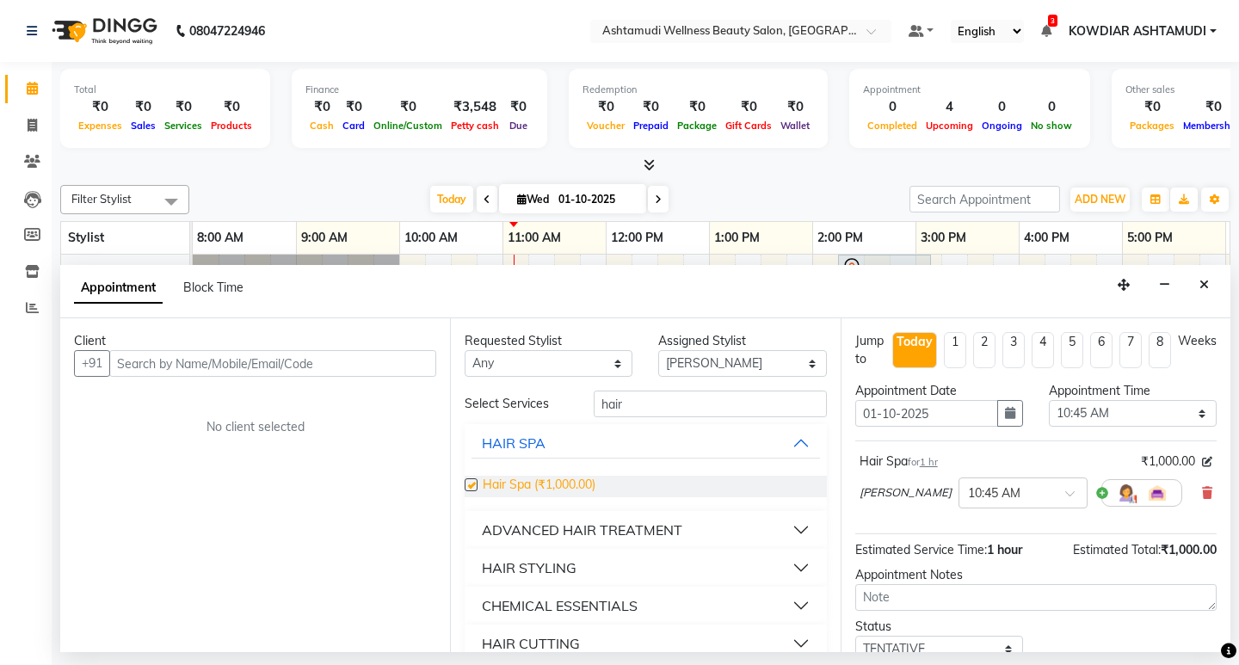
checkbox input "false"
click at [1202, 499] on div "Hair Spa for 1 hr ₹1,000.00 [PERSON_NAME] × 10:45 AM" at bounding box center [1035, 483] width 361 height 71
click at [1202, 497] on icon at bounding box center [1207, 493] width 10 height 12
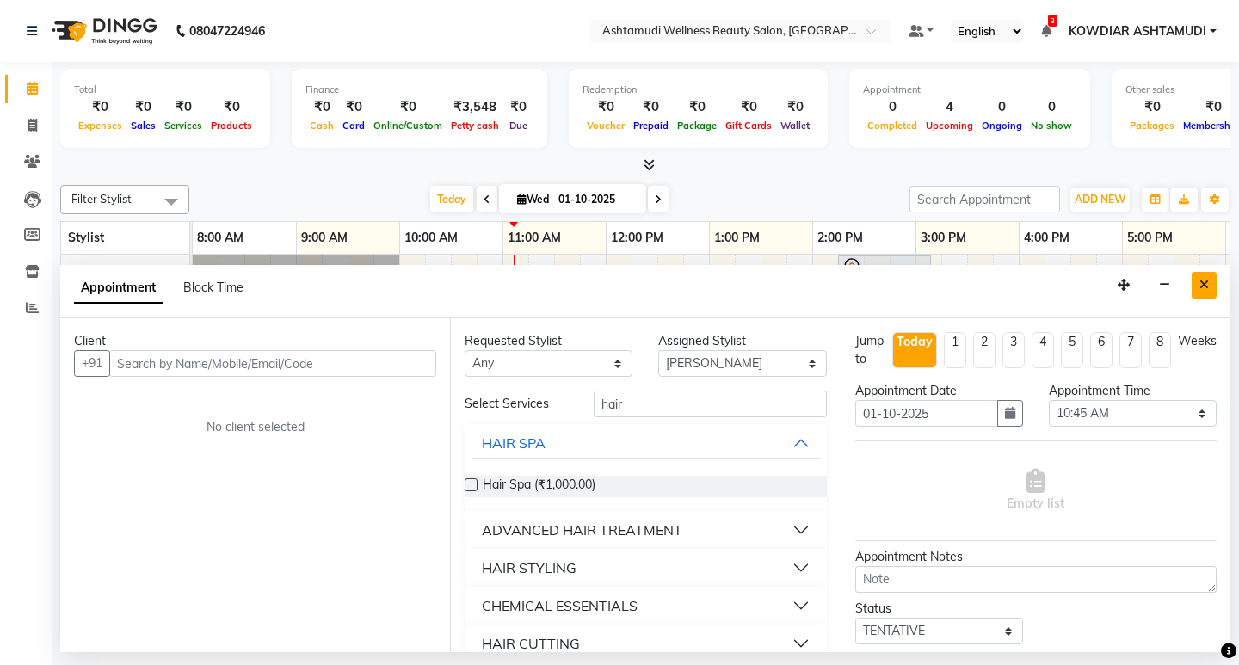
click at [1197, 286] on button "Close" at bounding box center [1204, 285] width 25 height 27
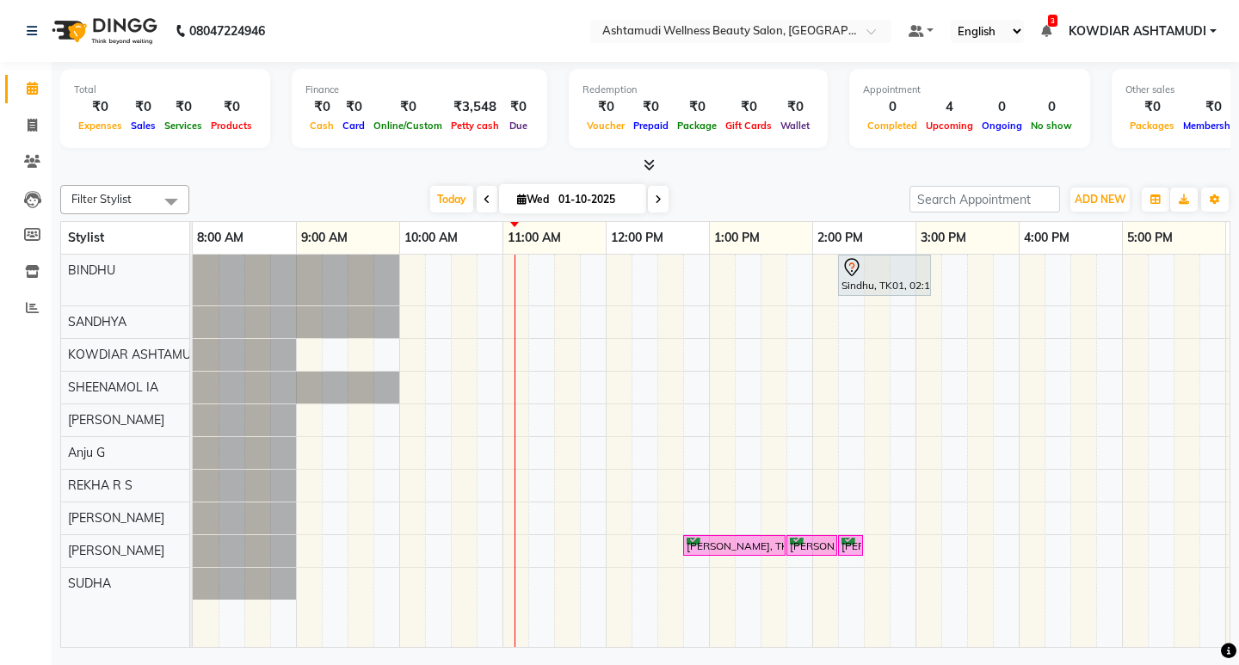
click at [512, 411] on div "Sindhu, TK01, 02:15 PM-03:10 PM, Root Touch-Up ([MEDICAL_DATA] Free) [PERSON_NA…" at bounding box center [864, 451] width 1342 height 392
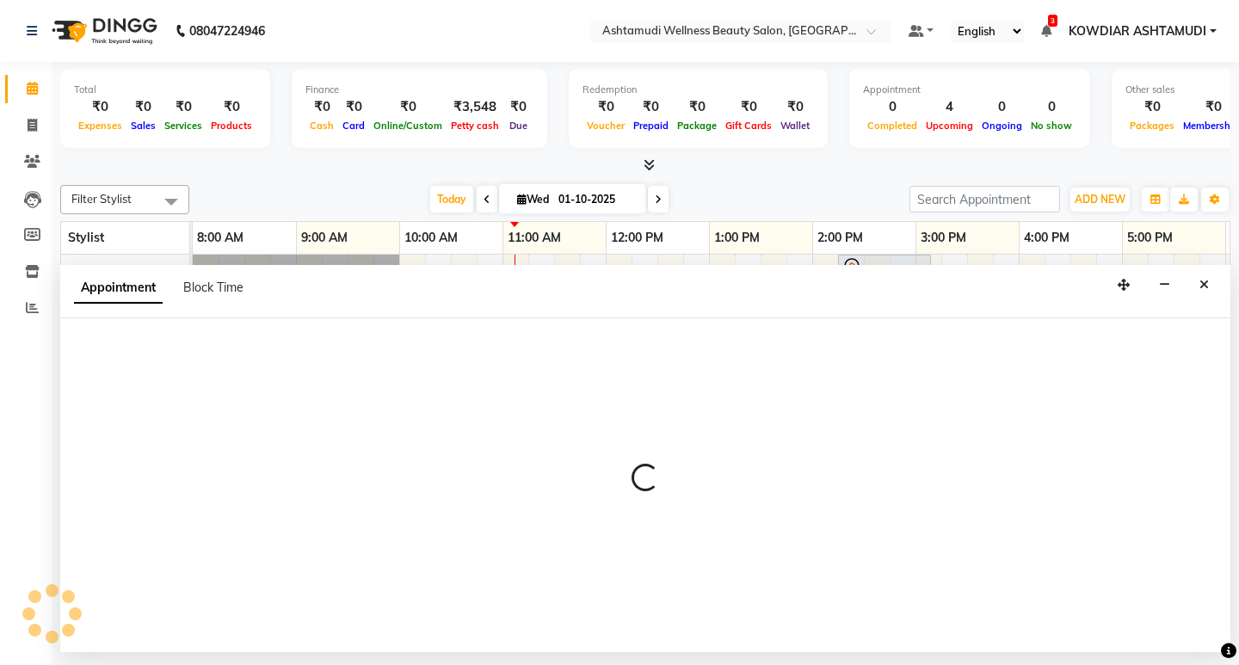
select select "42591"
select select "660"
select select "tentative"
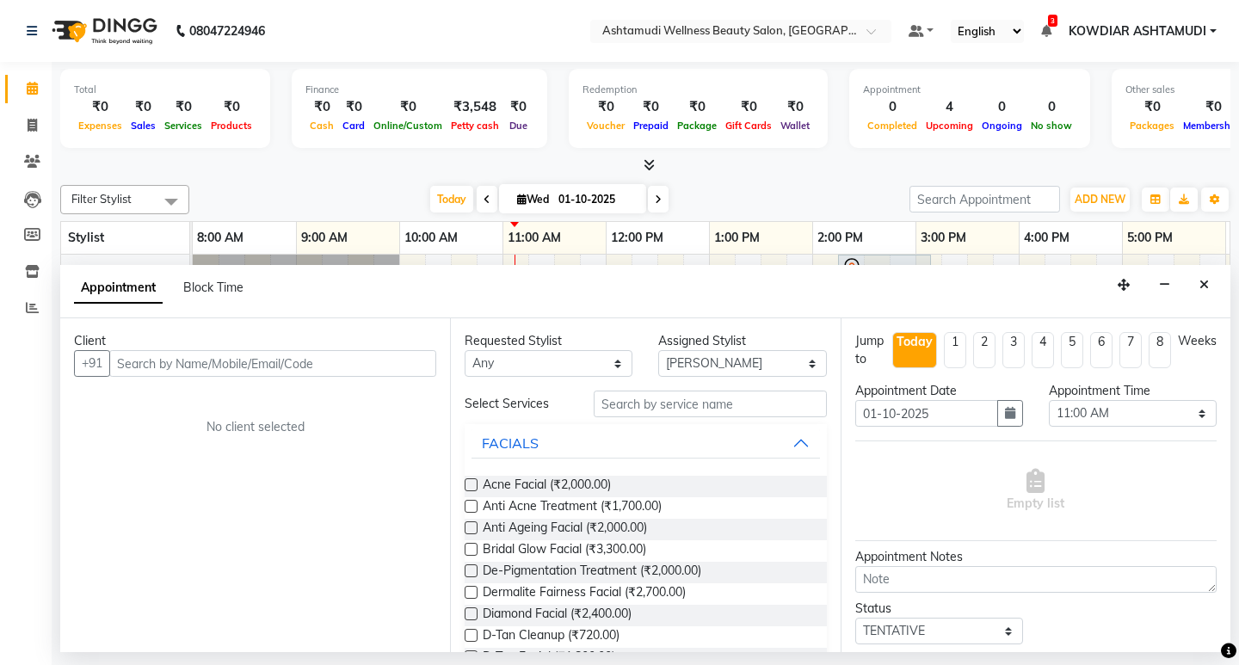
click at [152, 365] on input "text" at bounding box center [272, 363] width 327 height 27
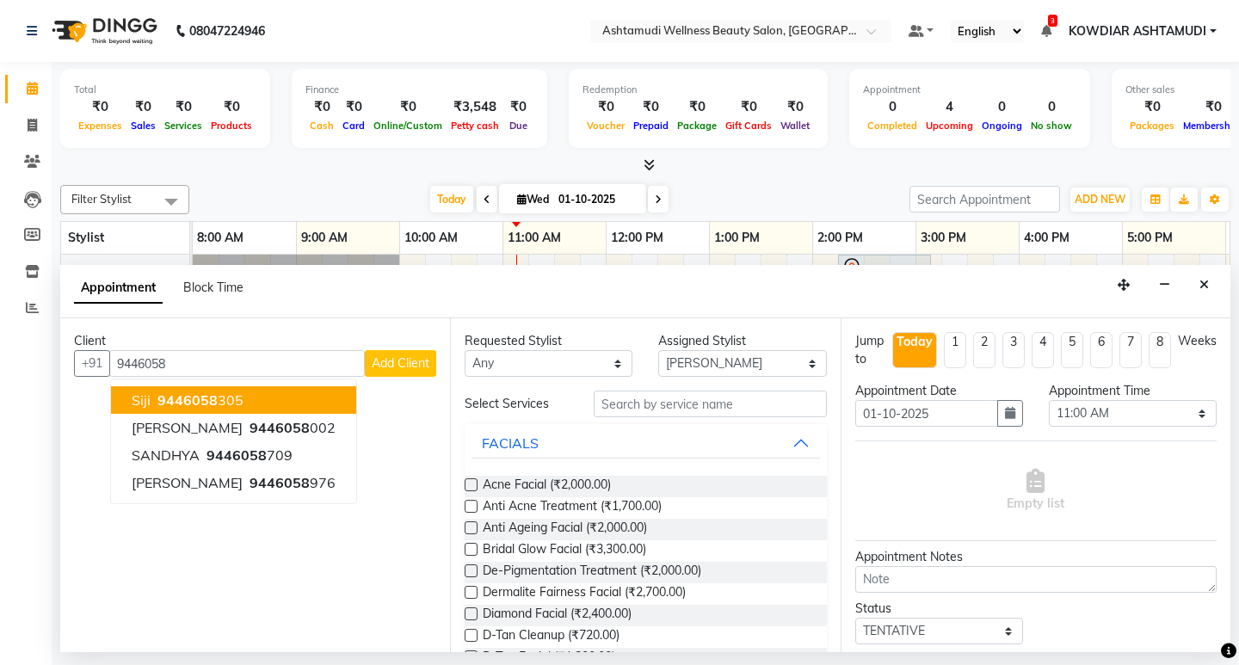
click at [253, 401] on button "Siji 9446058 305" at bounding box center [233, 400] width 245 height 28
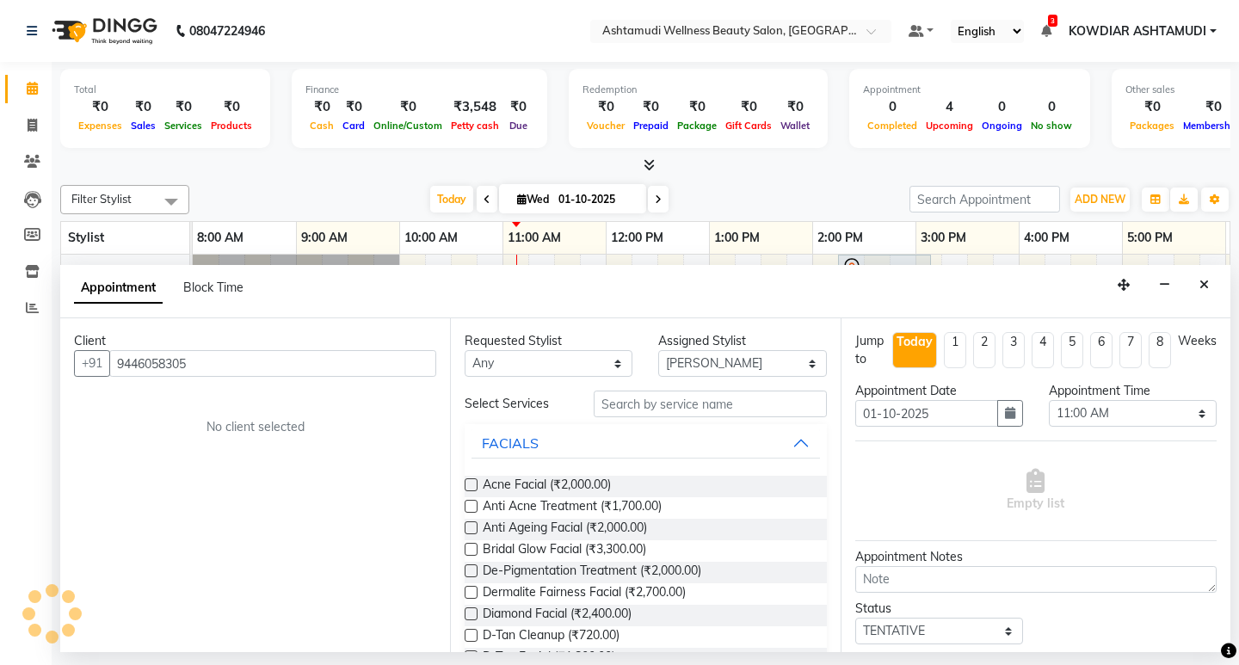
type input "9446058305"
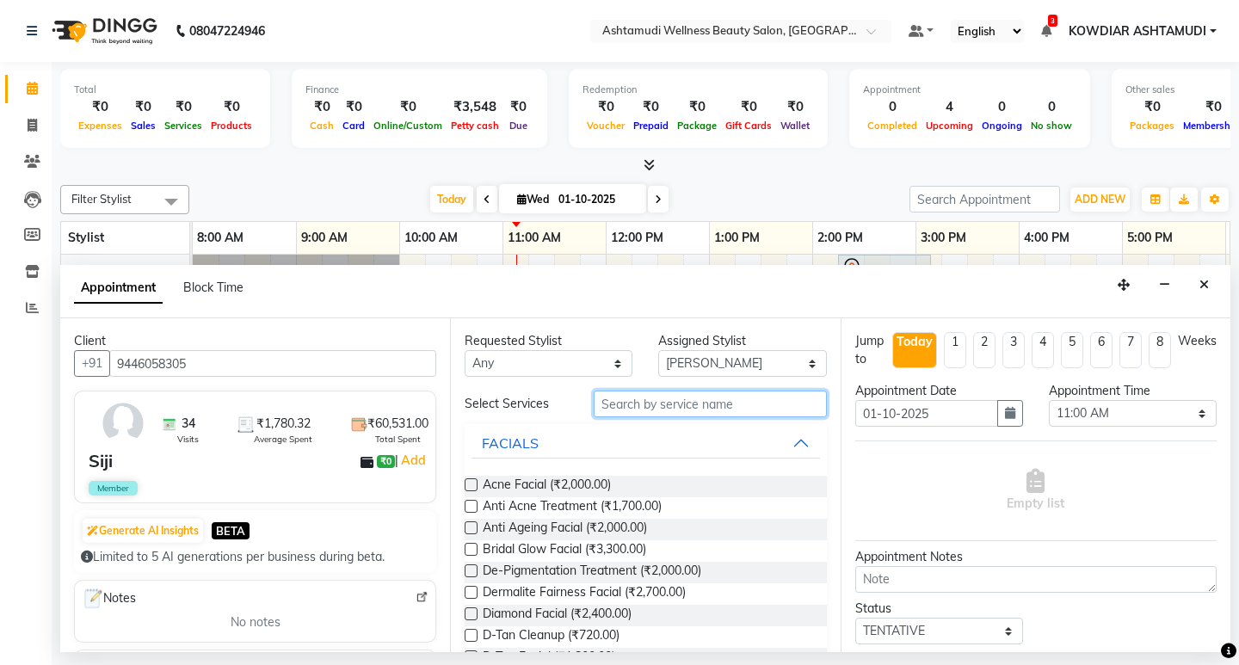
click at [663, 402] on input "text" at bounding box center [710, 404] width 232 height 27
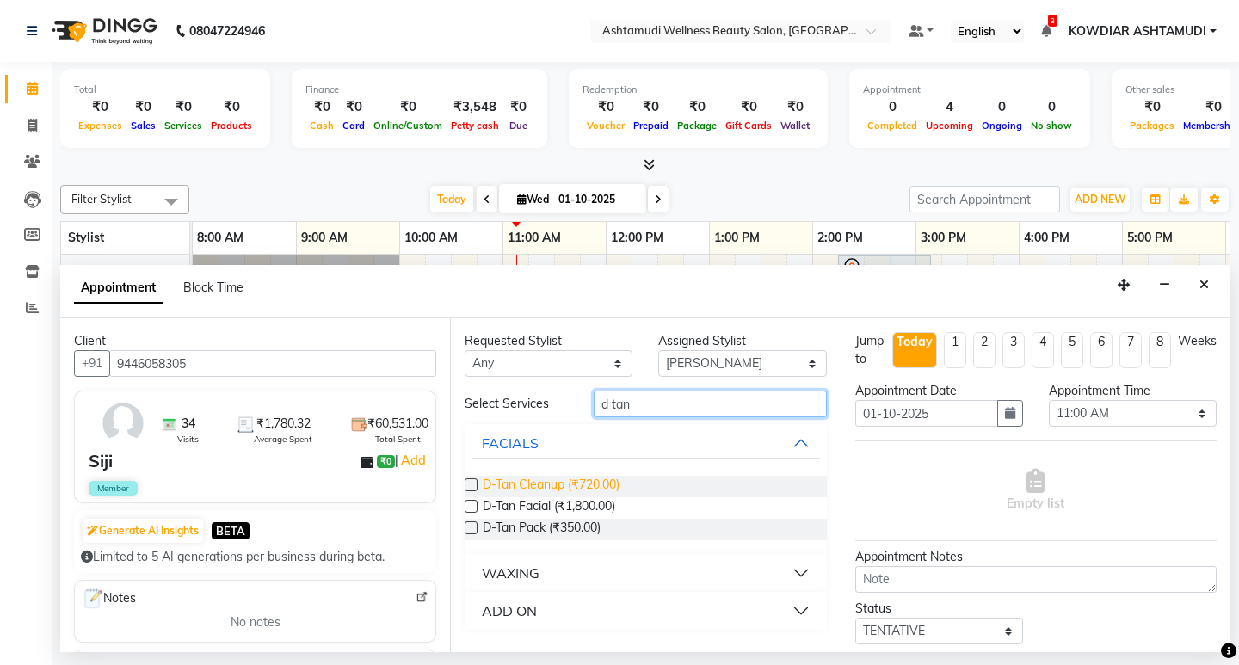
type input "d tan"
click at [534, 478] on span "D-Tan Cleanup (₹720.00)" at bounding box center [551, 487] width 137 height 22
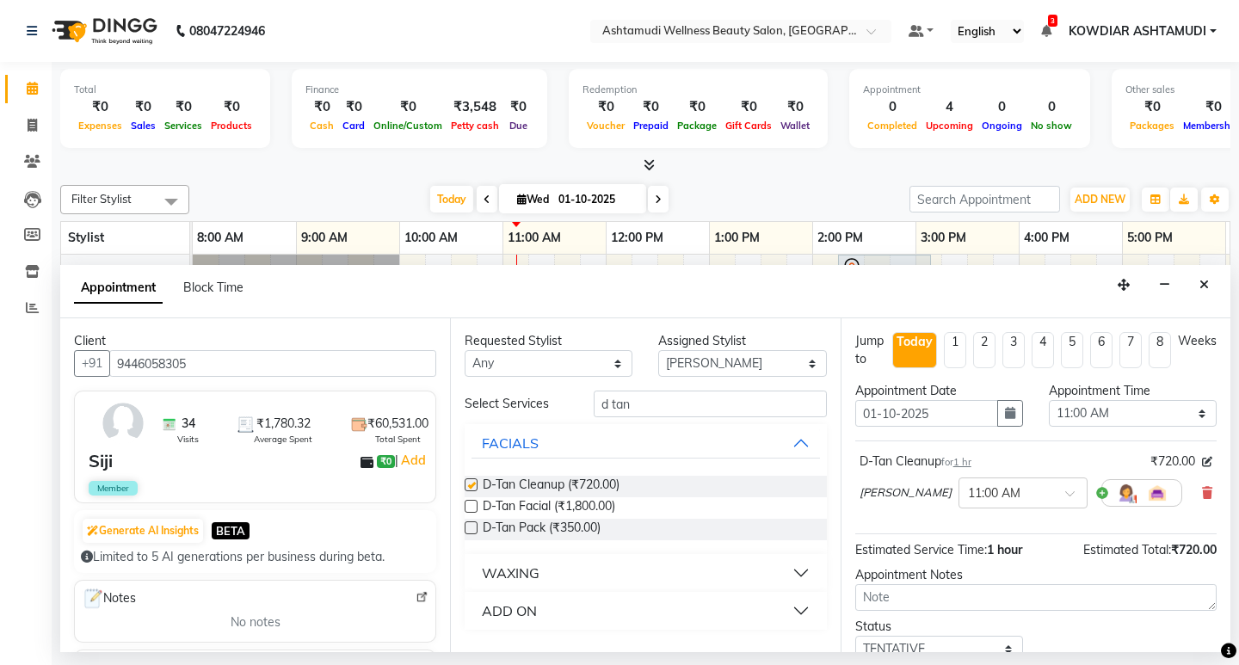
checkbox input "false"
drag, startPoint x: 631, startPoint y: 405, endPoint x: 417, endPoint y: 391, distance: 213.8
click at [417, 391] on div "Client +91 9446058305 34 Visits ₹1,780.32 Average Spent ₹60,531.00 Total Spent …" at bounding box center [645, 485] width 1170 height 334
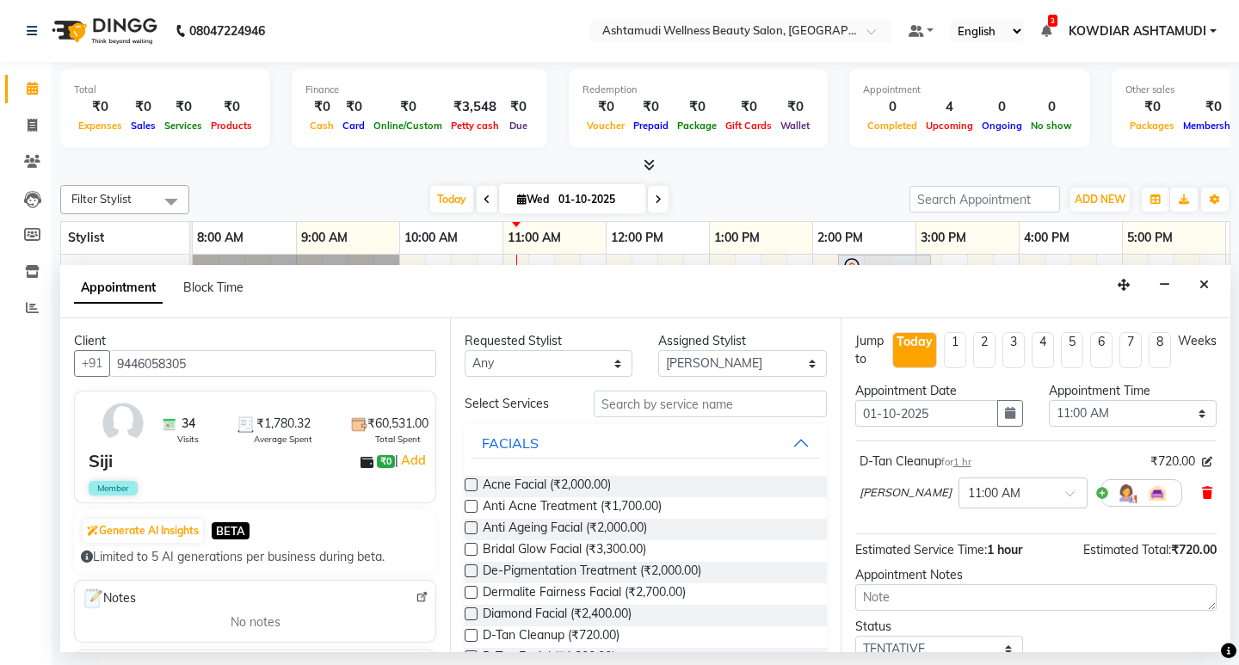
click at [1202, 495] on icon at bounding box center [1207, 493] width 10 height 12
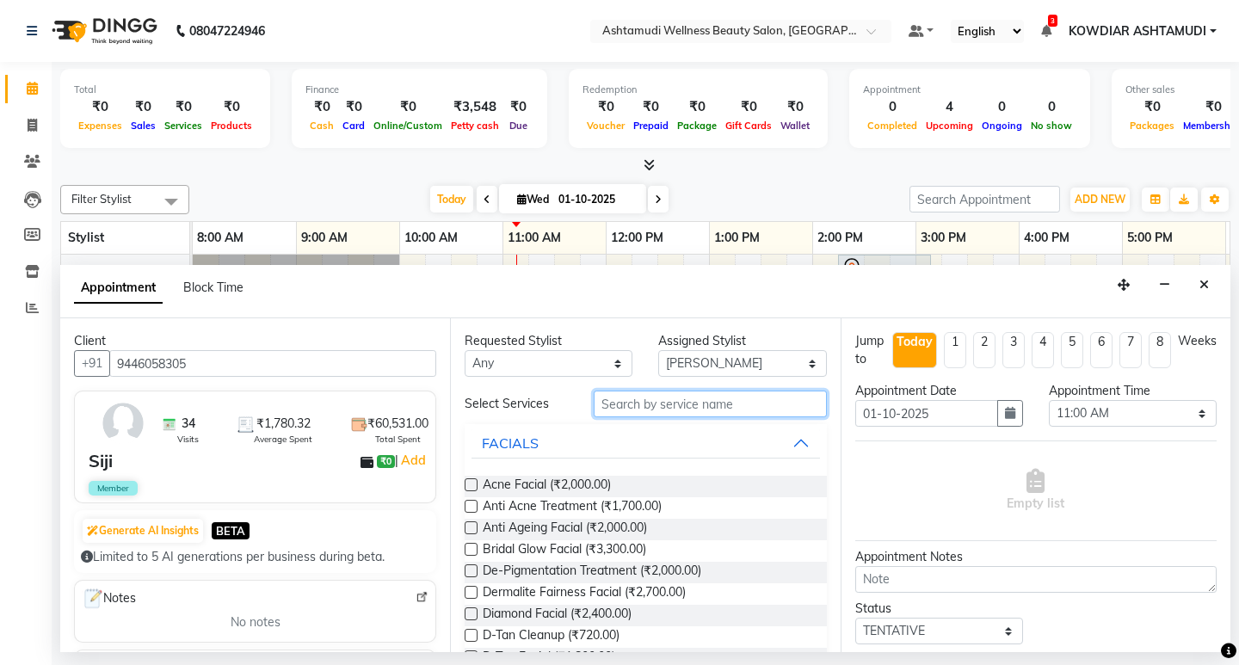
click at [675, 401] on input "text" at bounding box center [710, 404] width 232 height 27
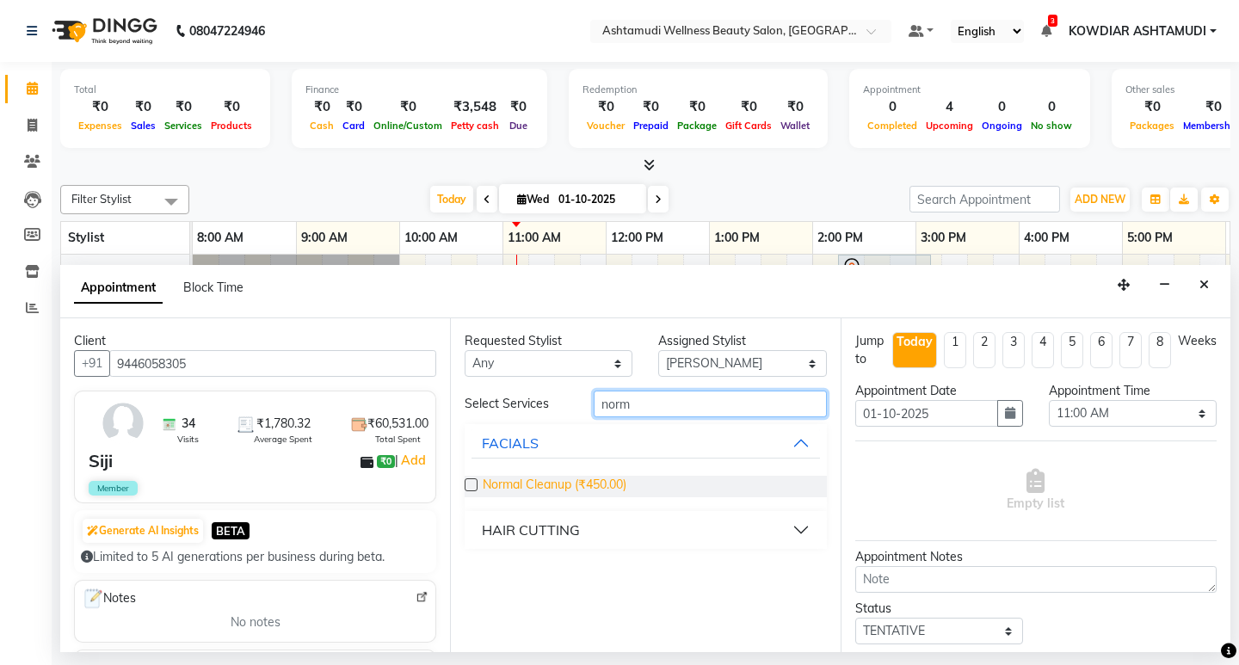
type input "norm"
click at [601, 485] on span "Normal Cleanup (₹450.00)" at bounding box center [555, 487] width 144 height 22
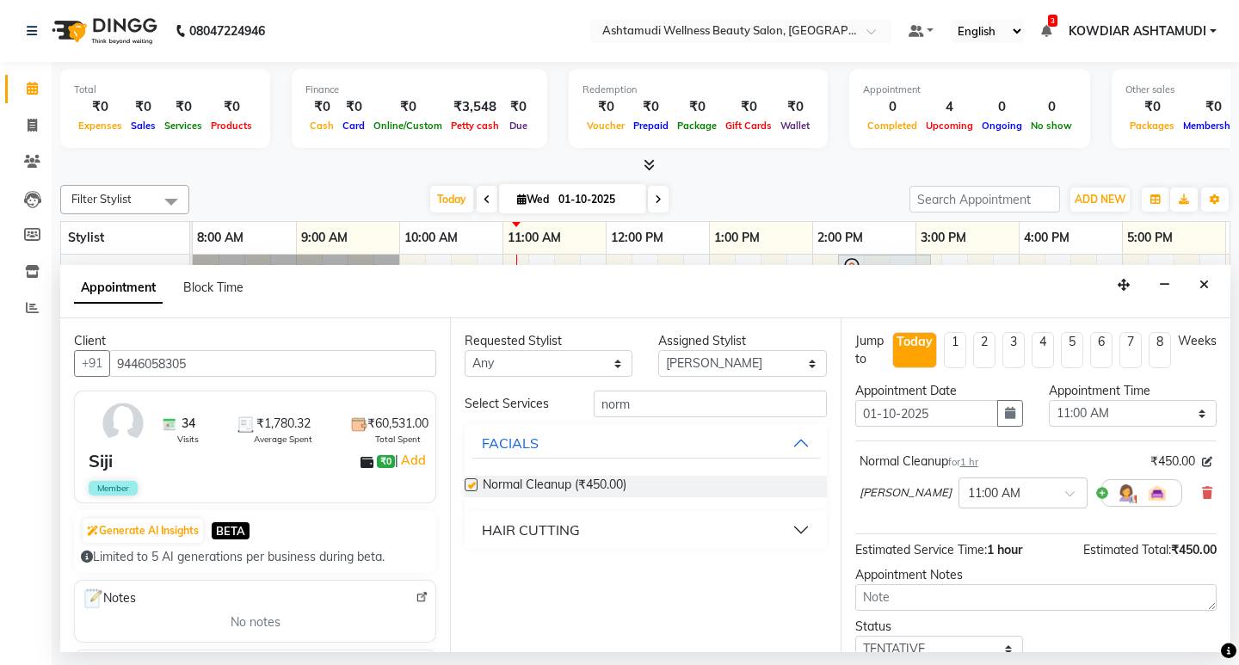
checkbox input "false"
drag, startPoint x: 624, startPoint y: 404, endPoint x: 442, endPoint y: 403, distance: 181.6
click at [443, 403] on div "Client +91 9446058305 34 Visits ₹1,780.32 Average Spent ₹60,531.00 Total Spent …" at bounding box center [645, 485] width 1170 height 334
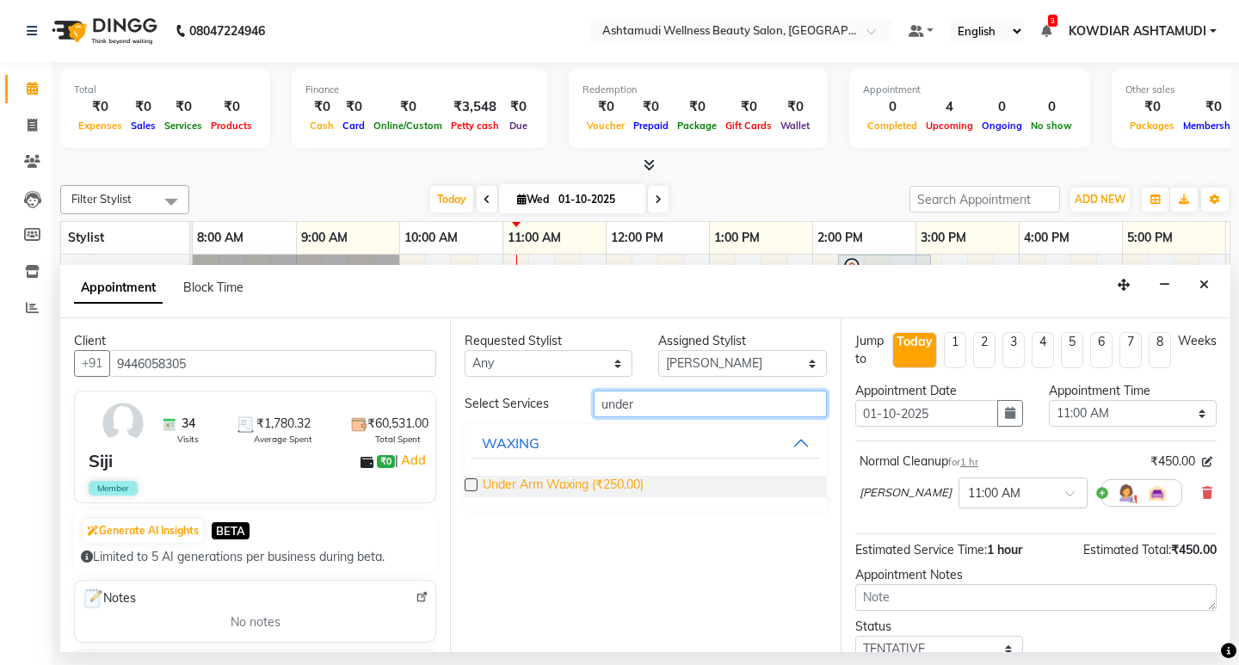
type input "under"
click at [573, 494] on span "Under Arm Waxing (₹250.00)" at bounding box center [563, 487] width 161 height 22
checkbox input "false"
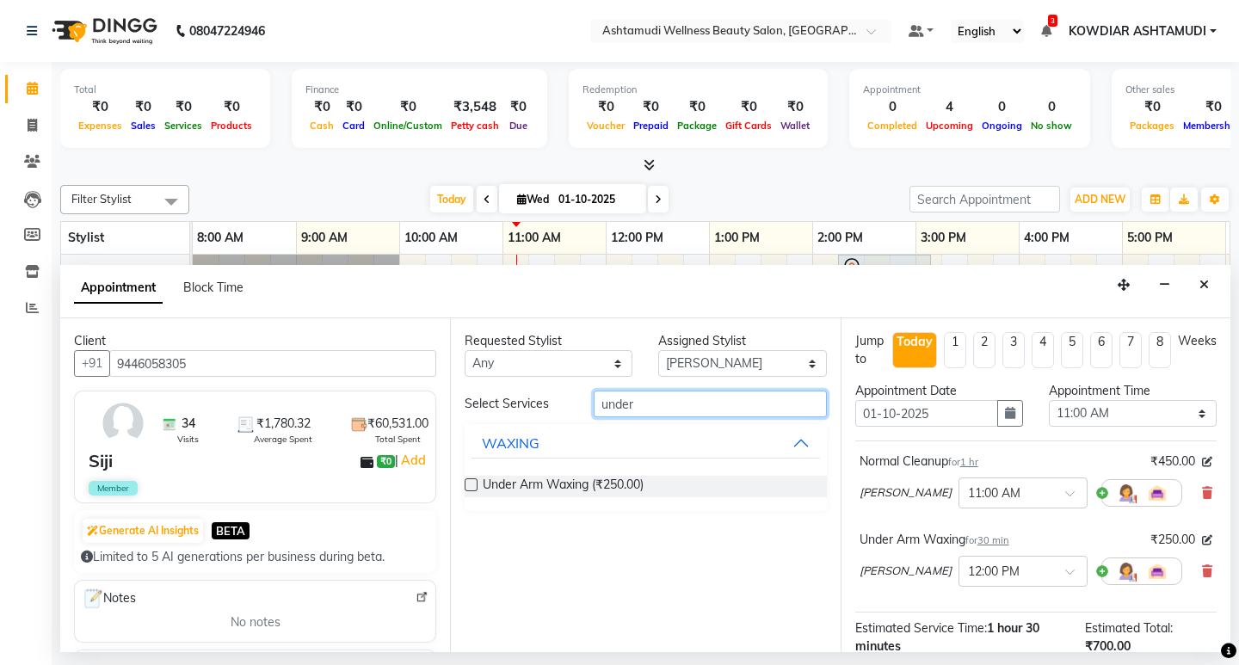
drag, startPoint x: 593, startPoint y: 400, endPoint x: 396, endPoint y: 400, distance: 197.0
click at [398, 400] on div "Client +91 9446058305 34 Visits ₹1,780.32 Average Spent ₹60,531.00 Total Spent …" at bounding box center [645, 485] width 1170 height 334
type input "half"
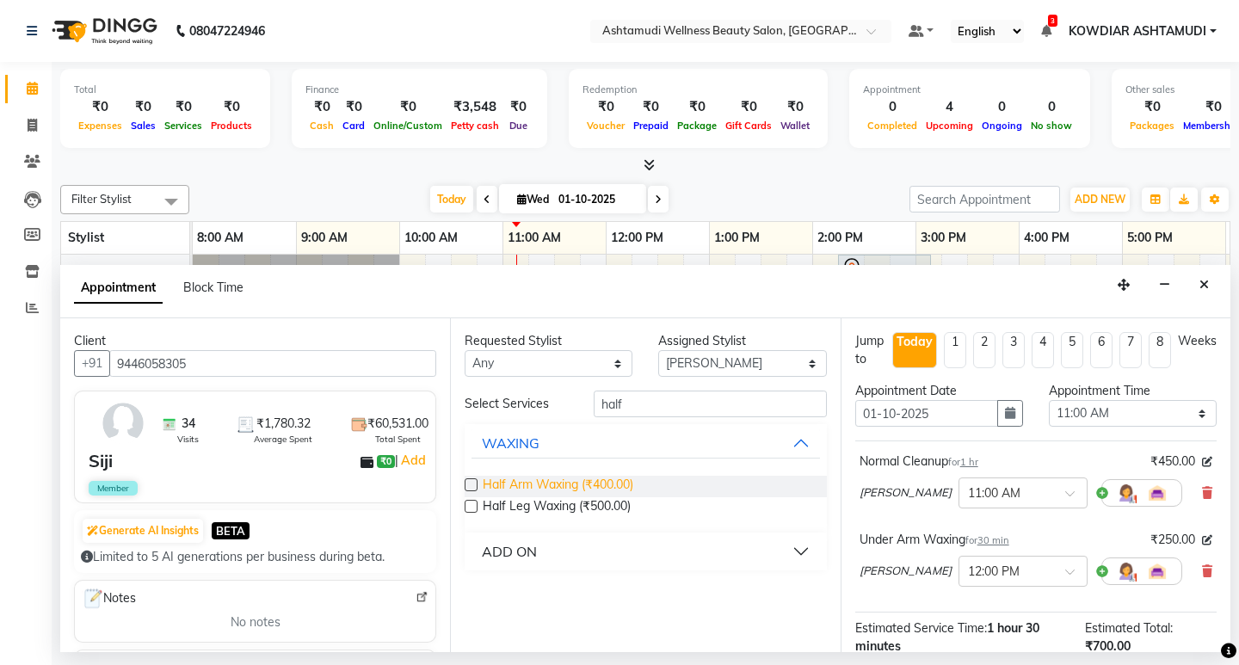
click at [570, 478] on span "Half Arm Waxing (₹400.00)" at bounding box center [558, 487] width 151 height 22
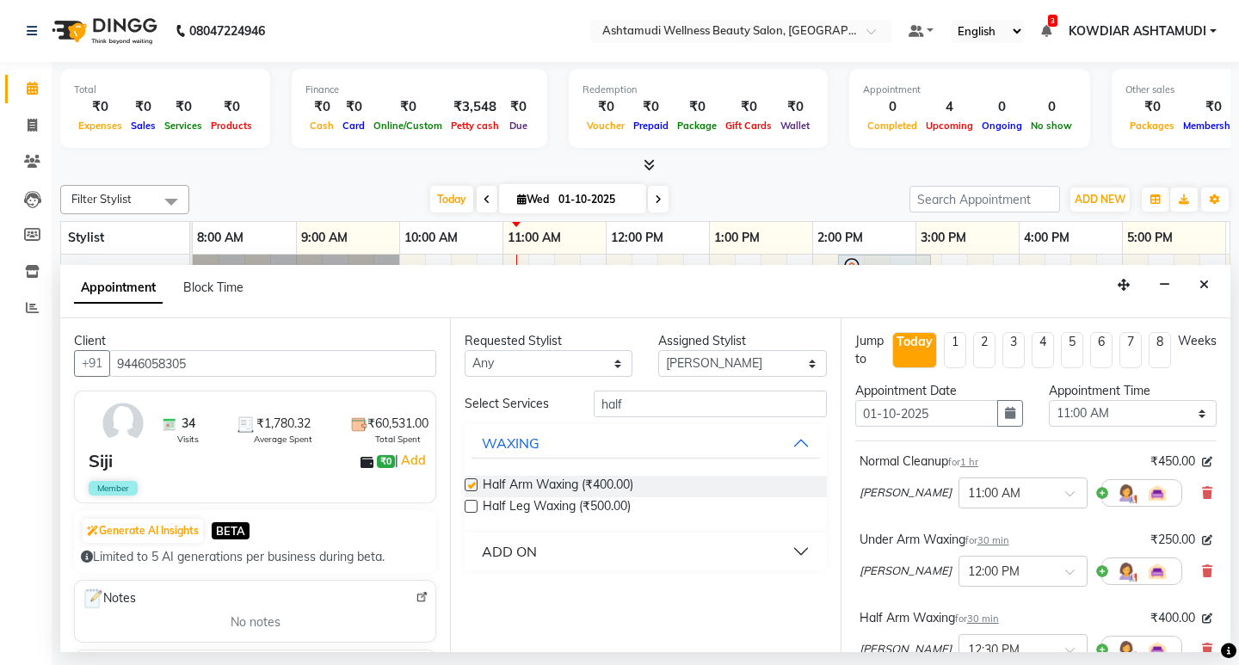
checkbox input "false"
drag, startPoint x: 635, startPoint y: 406, endPoint x: 377, endPoint y: 397, distance: 258.3
click at [379, 397] on div "Client +91 9446058305 34 Visits ₹1,780.32 Average Spent ₹60,531.00 Total Spent …" at bounding box center [645, 485] width 1170 height 334
type input "half"
click at [592, 509] on span "Half Leg Waxing (₹500.00)" at bounding box center [557, 508] width 148 height 22
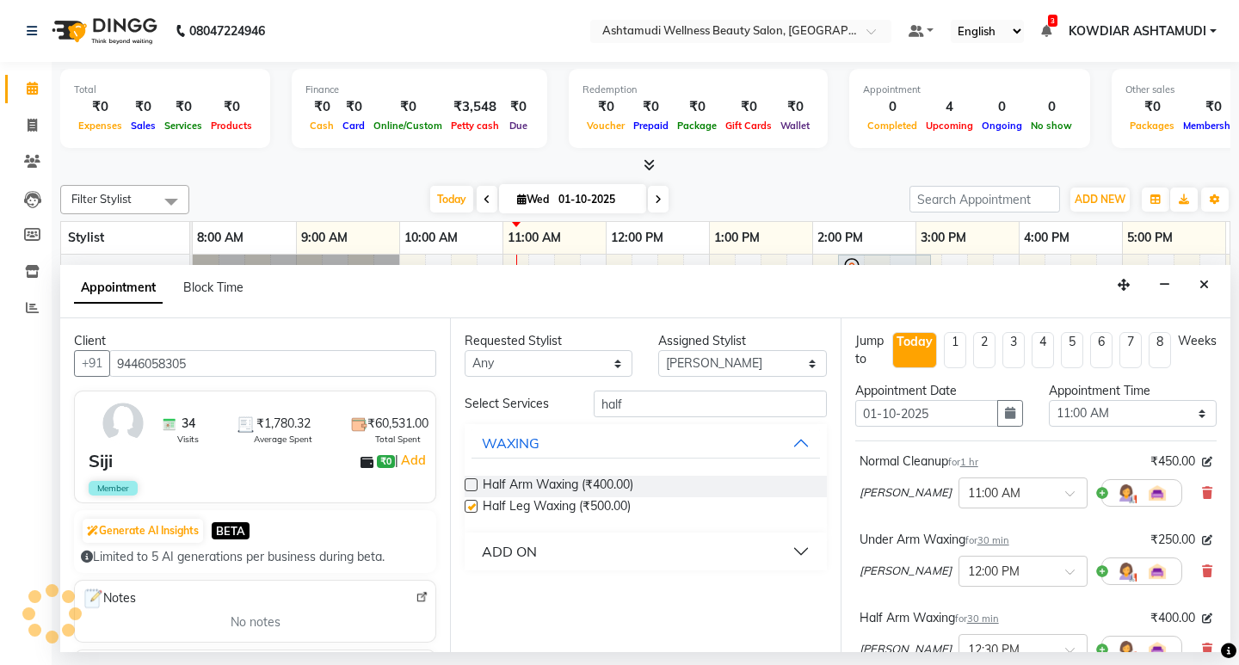
checkbox input "false"
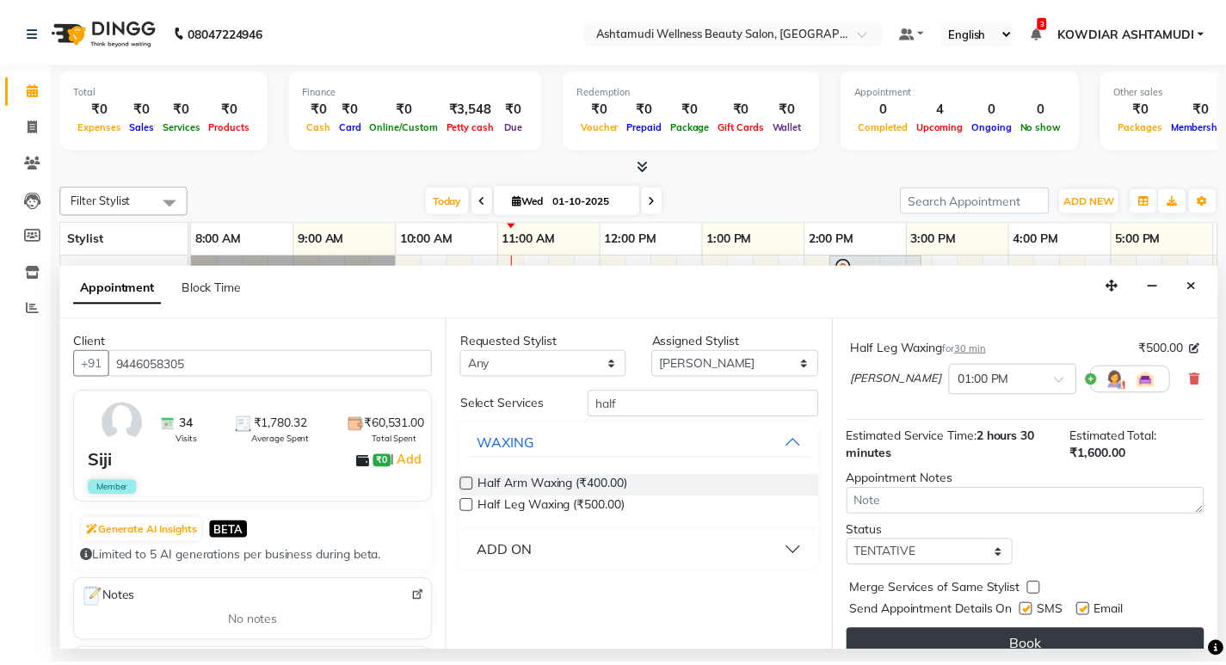
scroll to position [372, 0]
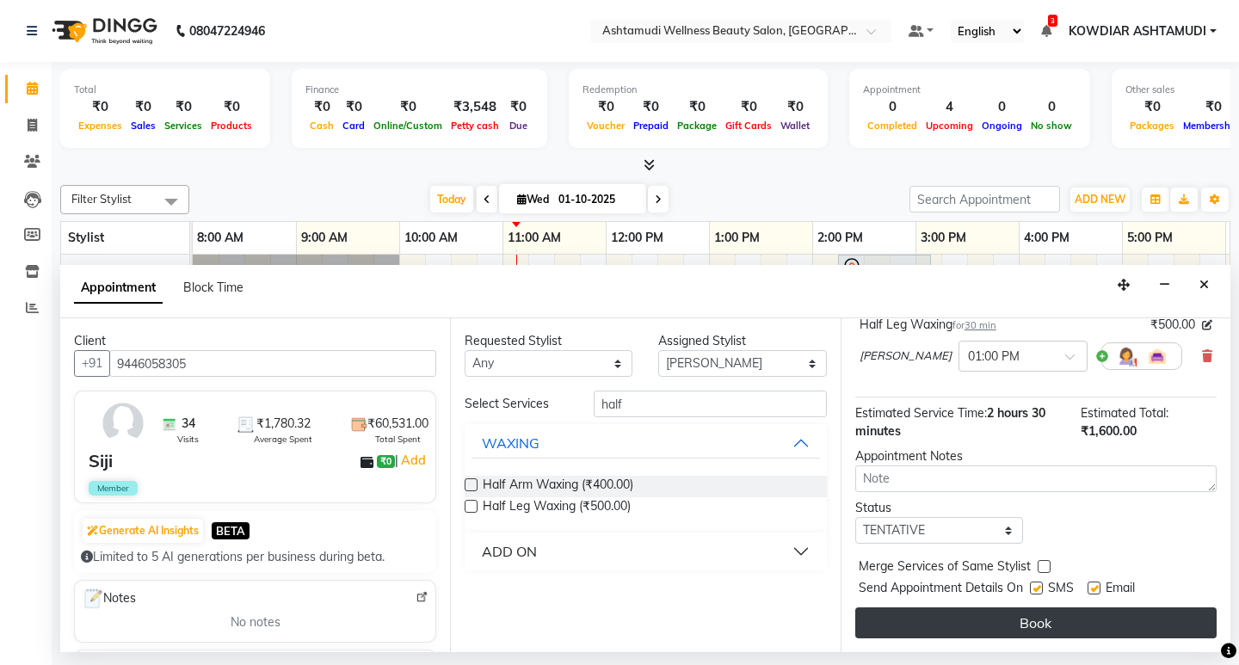
click at [977, 628] on button "Book" at bounding box center [1035, 622] width 361 height 31
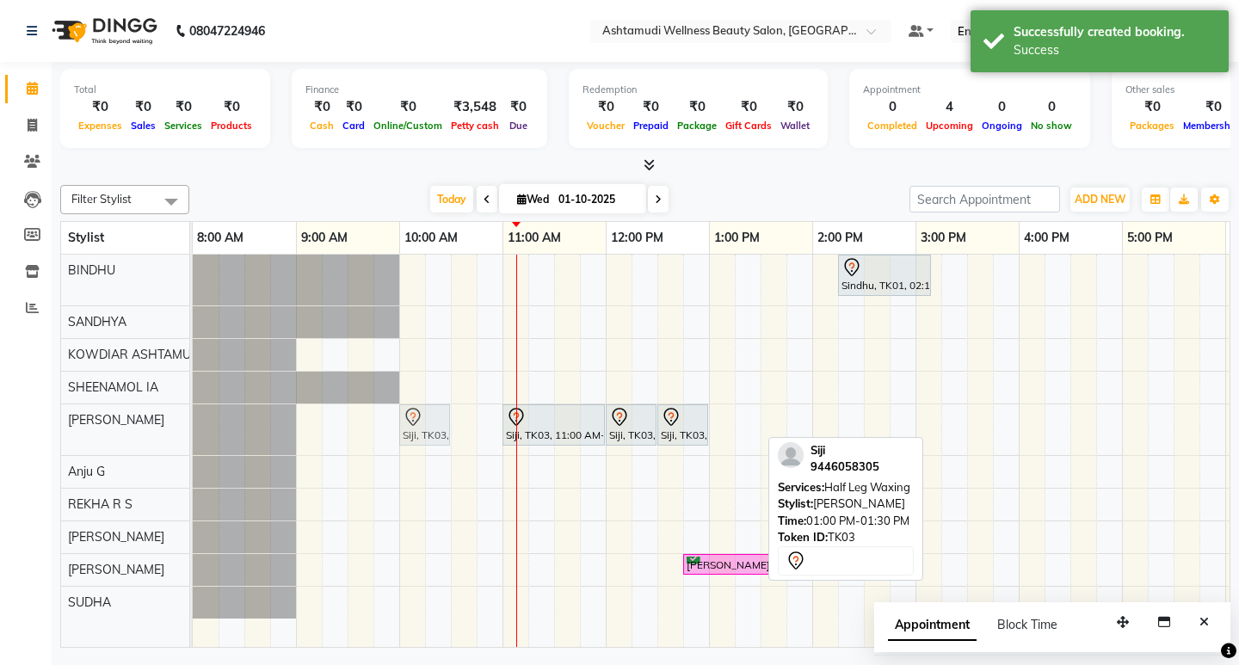
drag, startPoint x: 736, startPoint y: 422, endPoint x: 434, endPoint y: 416, distance: 302.1
click at [193, 416] on div "Siji, TK03, 11:00 AM-12:00 PM, Normal Cleanup [GEOGRAPHIC_DATA], TK03, 12:00 PM…" at bounding box center [193, 429] width 0 height 51
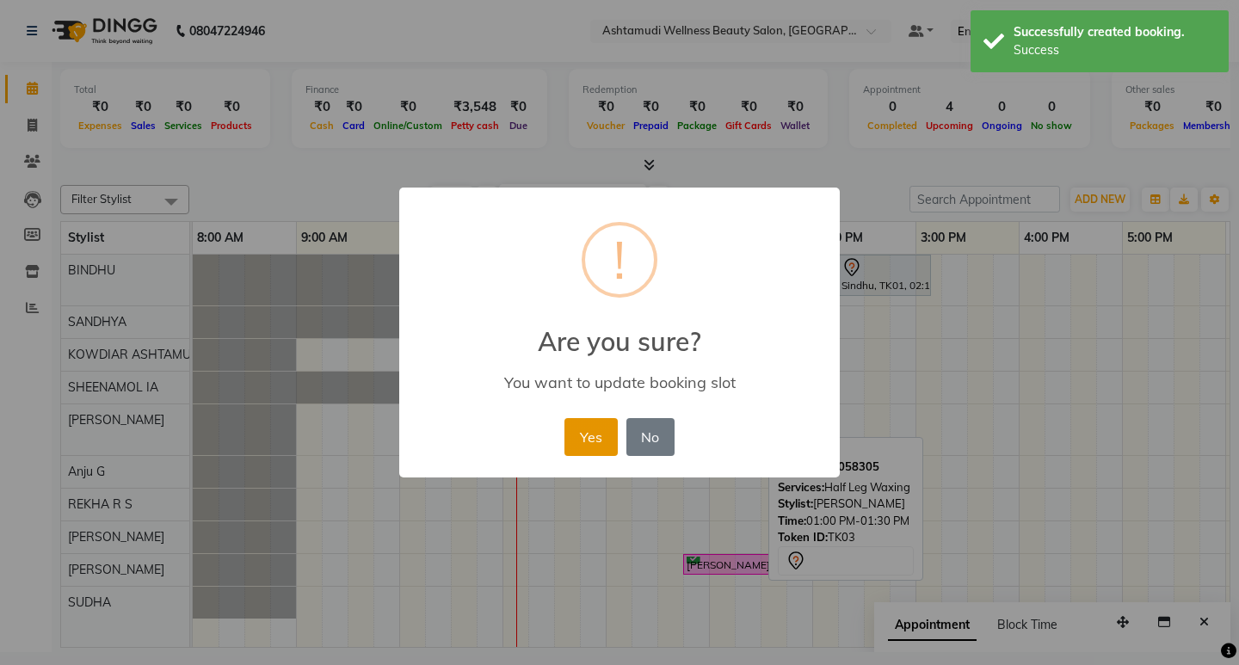
click at [588, 434] on button "Yes" at bounding box center [590, 437] width 52 height 38
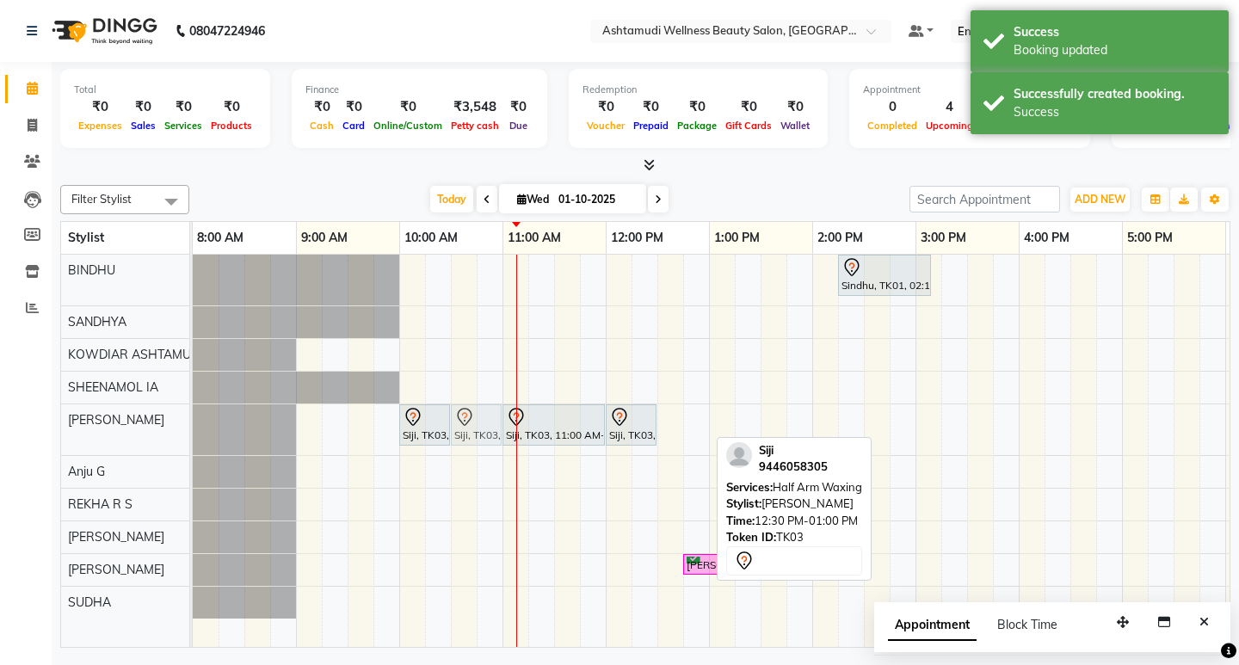
drag, startPoint x: 696, startPoint y: 425, endPoint x: 484, endPoint y: 416, distance: 211.9
click at [193, 416] on div "Siji, TK03, 10:00 AM-10:30 AM, Half Leg Waxing Siji, TK03, 11:00 AM-12:00 PM, N…" at bounding box center [193, 429] width 0 height 51
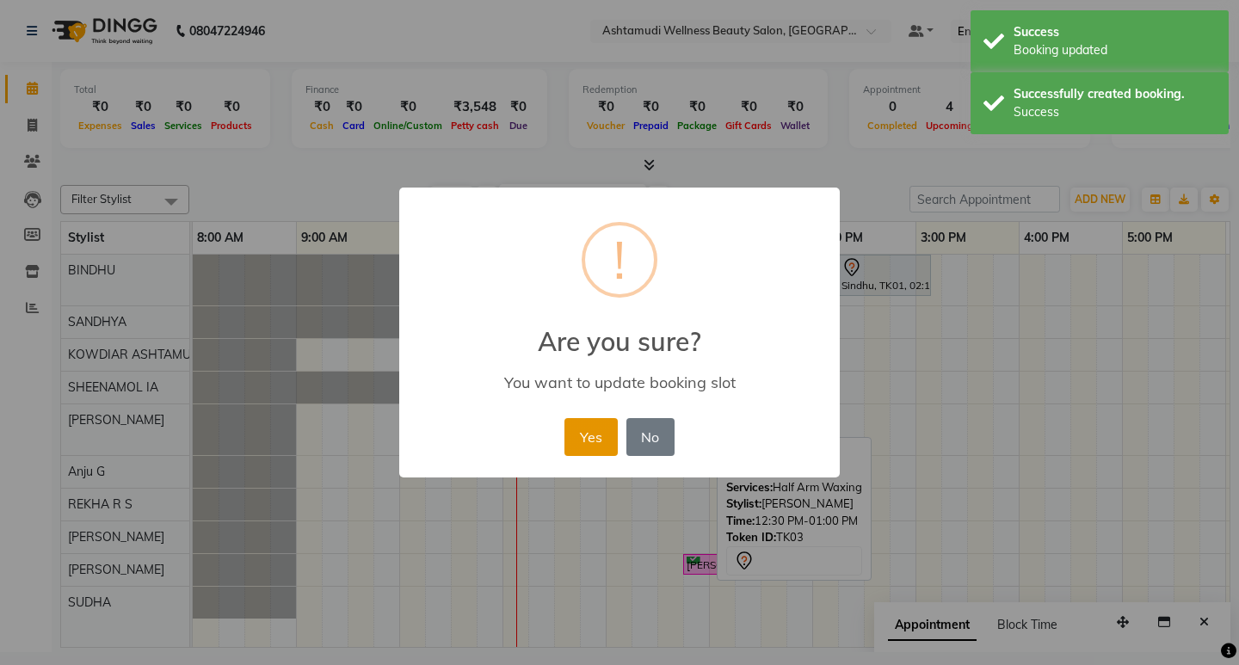
click at [586, 439] on button "Yes" at bounding box center [590, 437] width 52 height 38
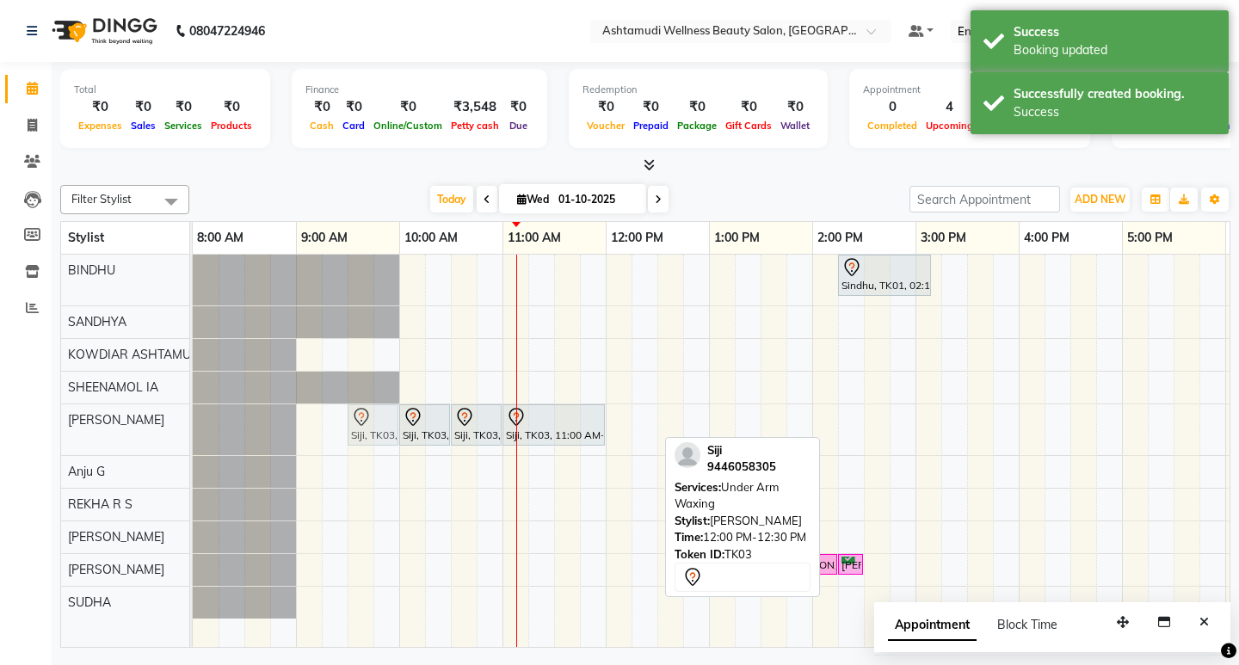
drag, startPoint x: 624, startPoint y: 430, endPoint x: 369, endPoint y: 428, distance: 254.7
click at [193, 428] on div "Siji, TK03, 10:00 AM-10:30 AM, Half Leg Waxing Siji, TK03, 10:30 AM-11:00 AM, H…" at bounding box center [193, 429] width 0 height 51
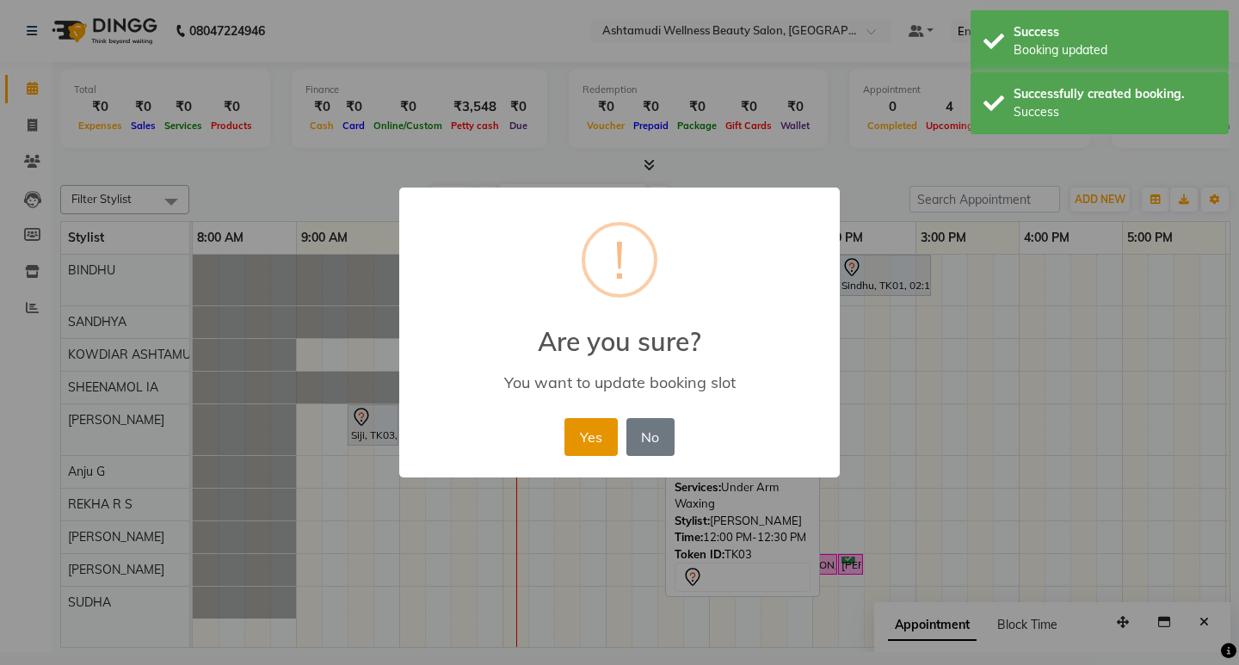
click at [582, 429] on button "Yes" at bounding box center [590, 437] width 52 height 38
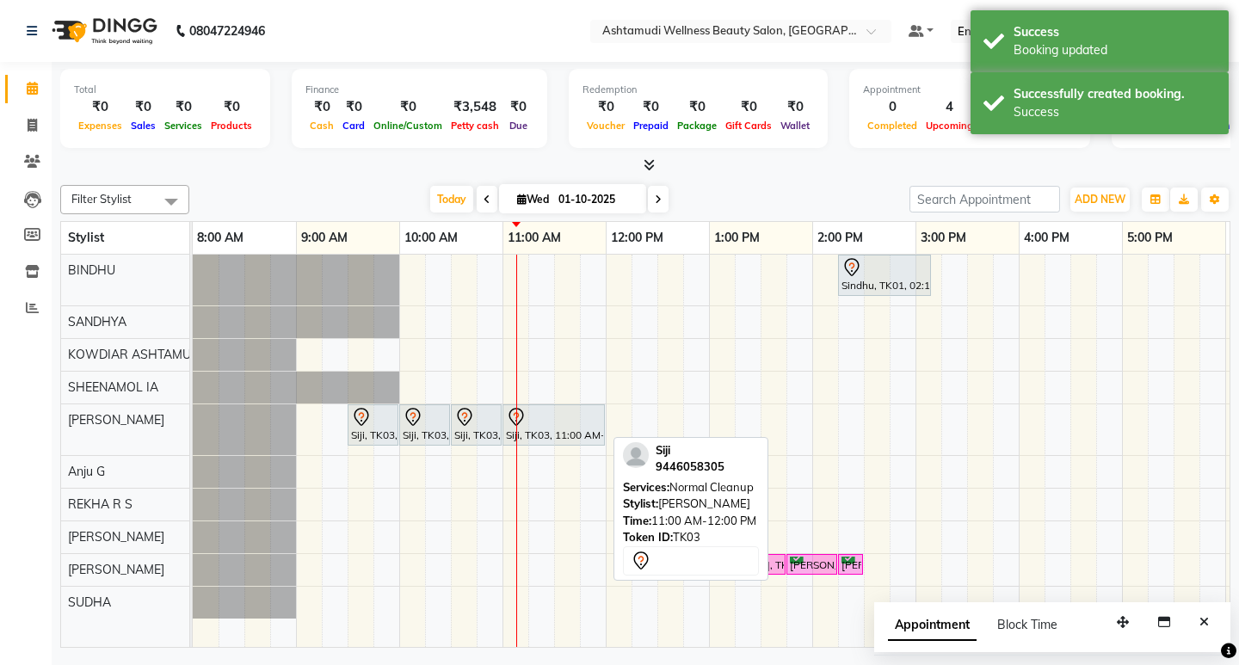
click at [577, 426] on div at bounding box center [554, 417] width 96 height 21
select select "7"
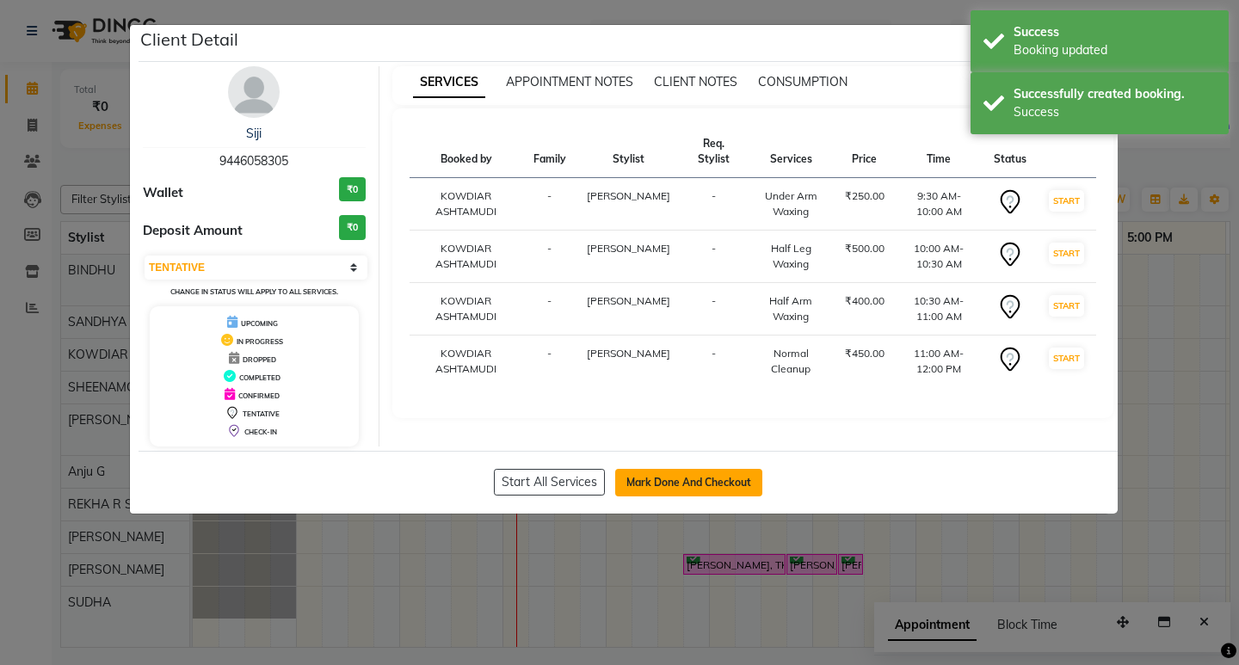
click at [680, 484] on button "Mark Done And Checkout" at bounding box center [688, 483] width 147 height 28
select select "service"
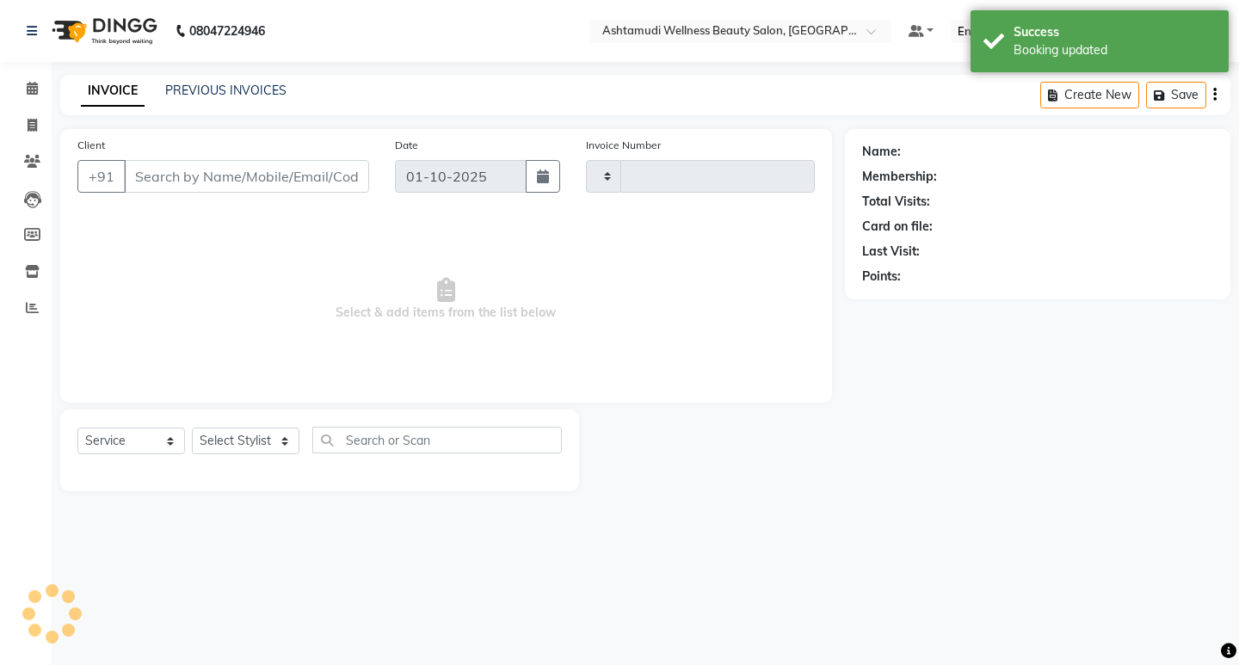
type input "2550"
select select "4668"
type input "9446058305"
select select "42591"
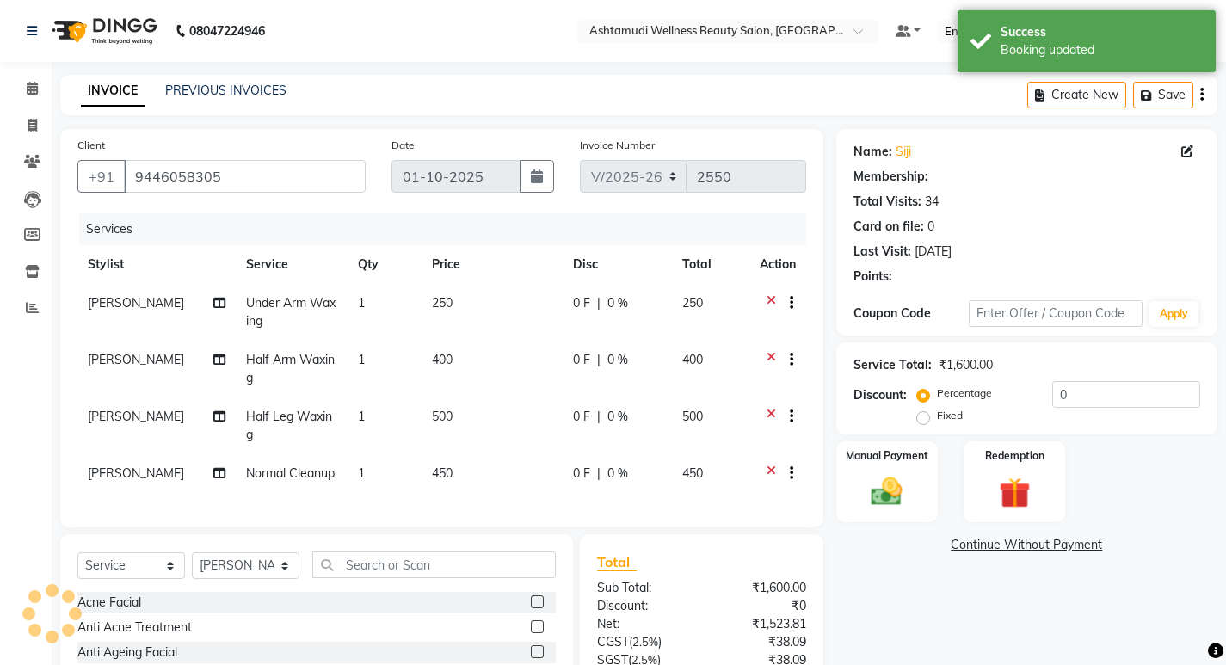
select select "2: Object"
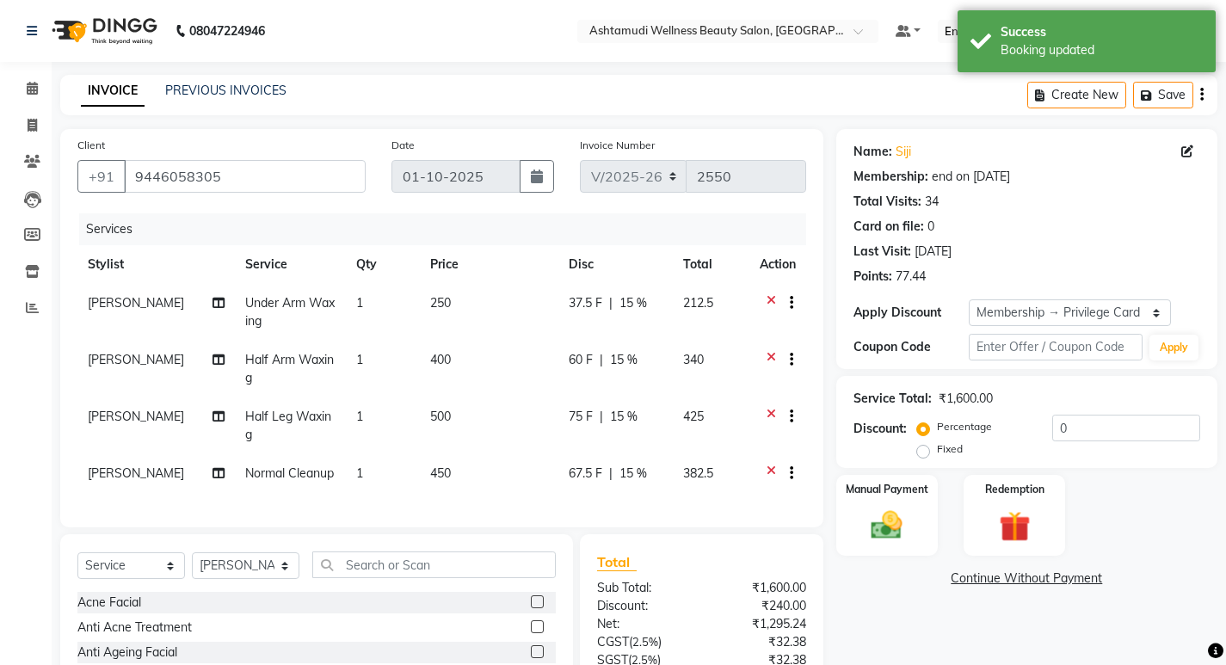
type input "15"
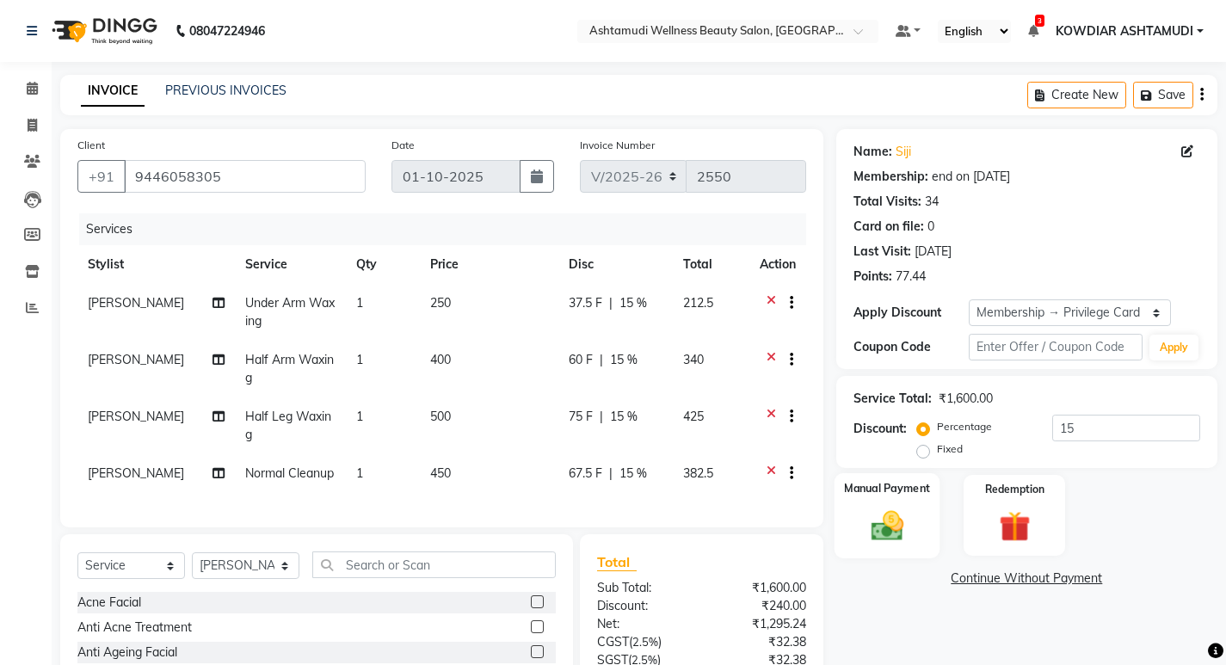
click at [879, 531] on img at bounding box center [886, 525] width 52 height 37
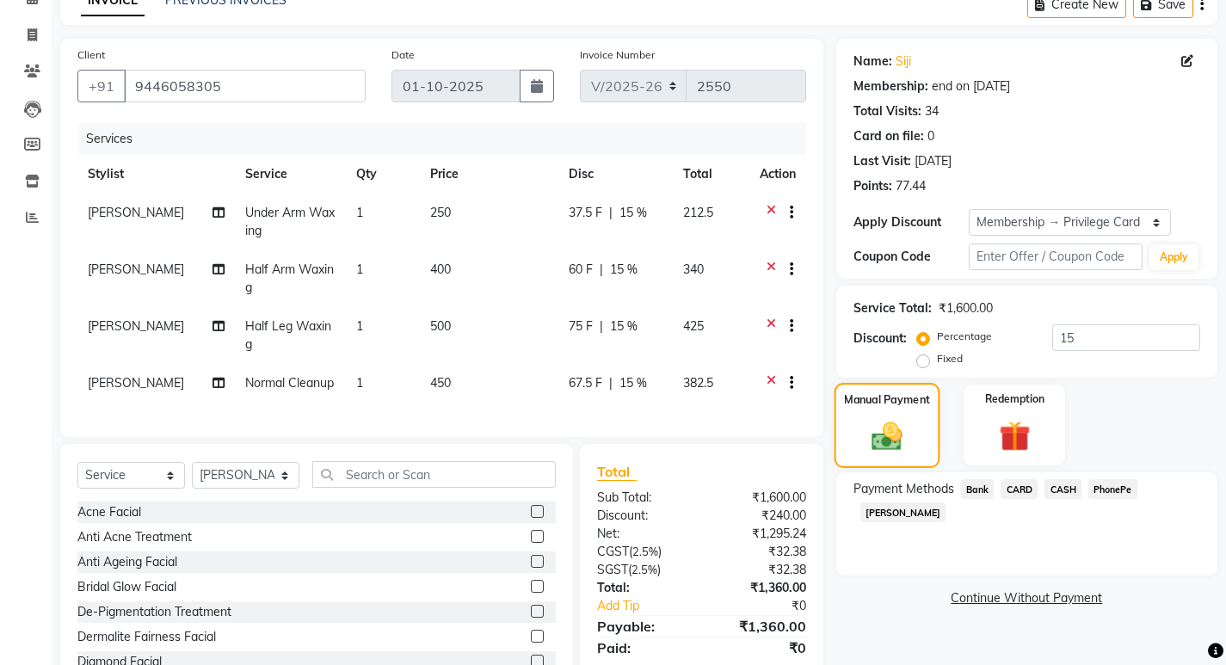
scroll to position [162, 0]
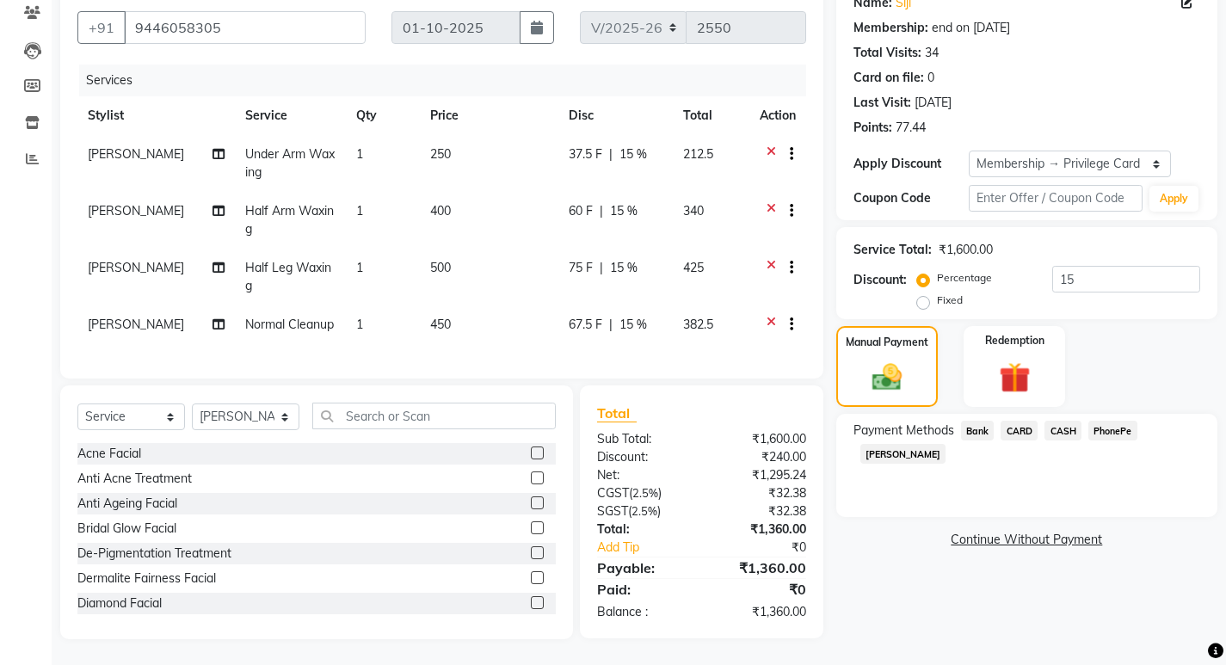
click at [1057, 422] on span "CASH" at bounding box center [1063, 431] width 37 height 20
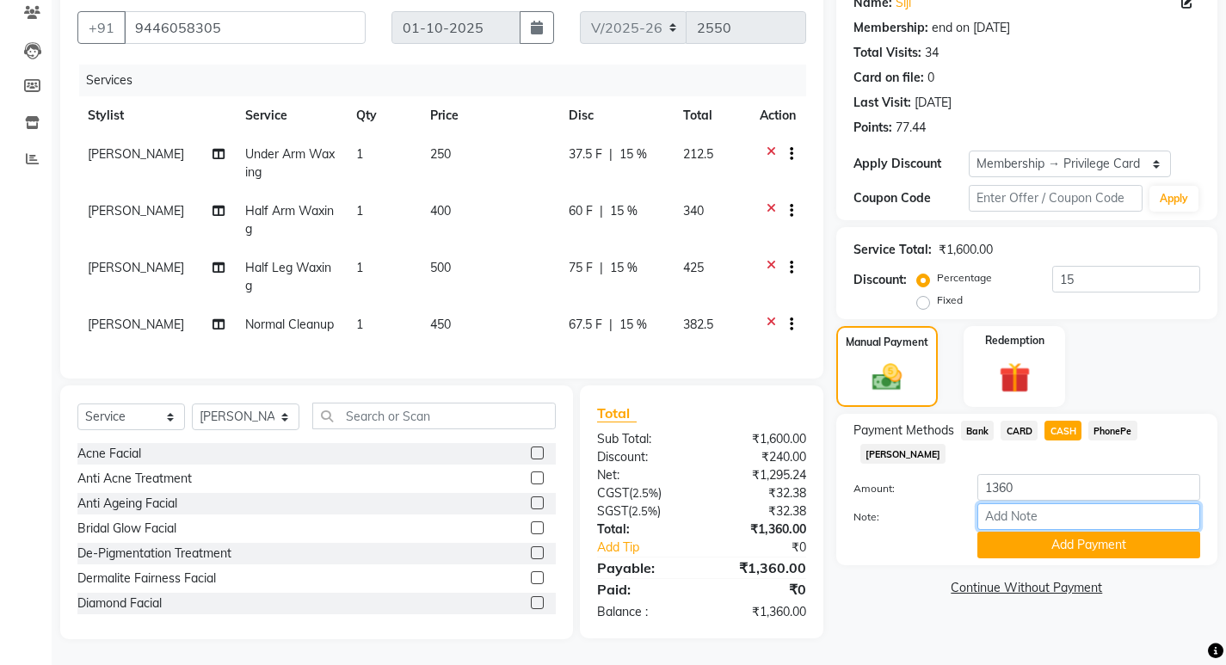
click at [1043, 503] on input "Note:" at bounding box center [1088, 516] width 223 height 27
click at [1055, 532] on button "Add Payment" at bounding box center [1088, 545] width 223 height 27
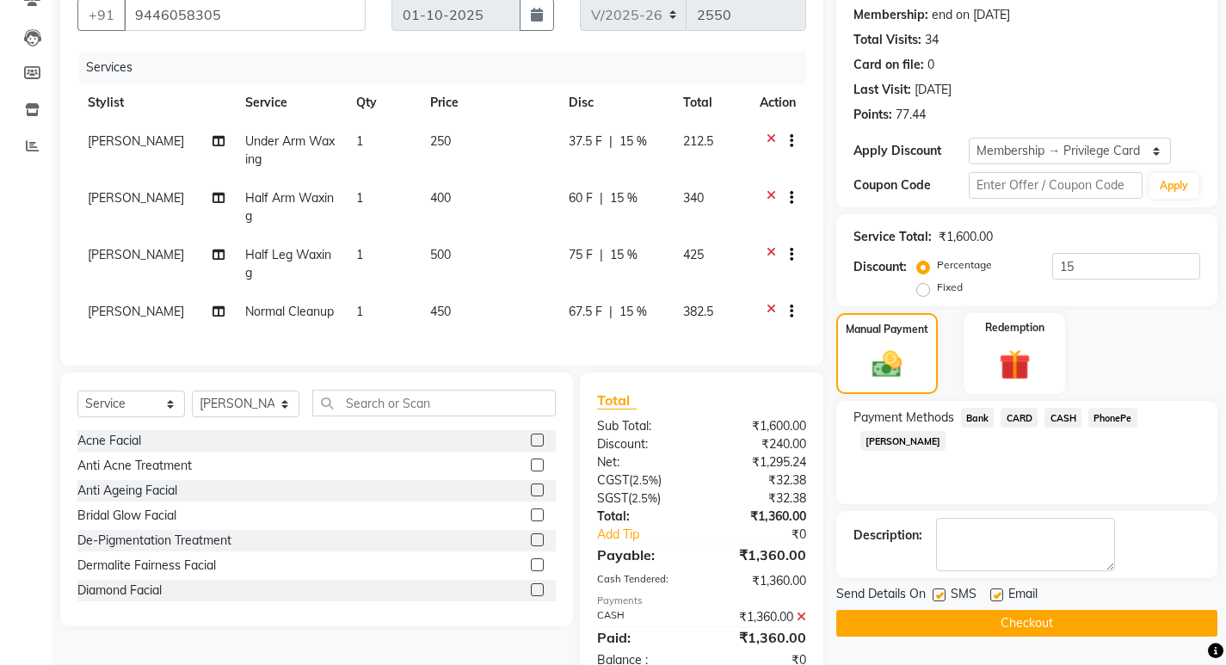
click at [935, 591] on label at bounding box center [939, 595] width 13 height 13
click at [935, 591] on input "checkbox" at bounding box center [938, 595] width 11 height 11
checkbox input "false"
click at [1002, 595] on label at bounding box center [996, 595] width 13 height 13
click at [1002, 595] on input "checkbox" at bounding box center [995, 595] width 11 height 11
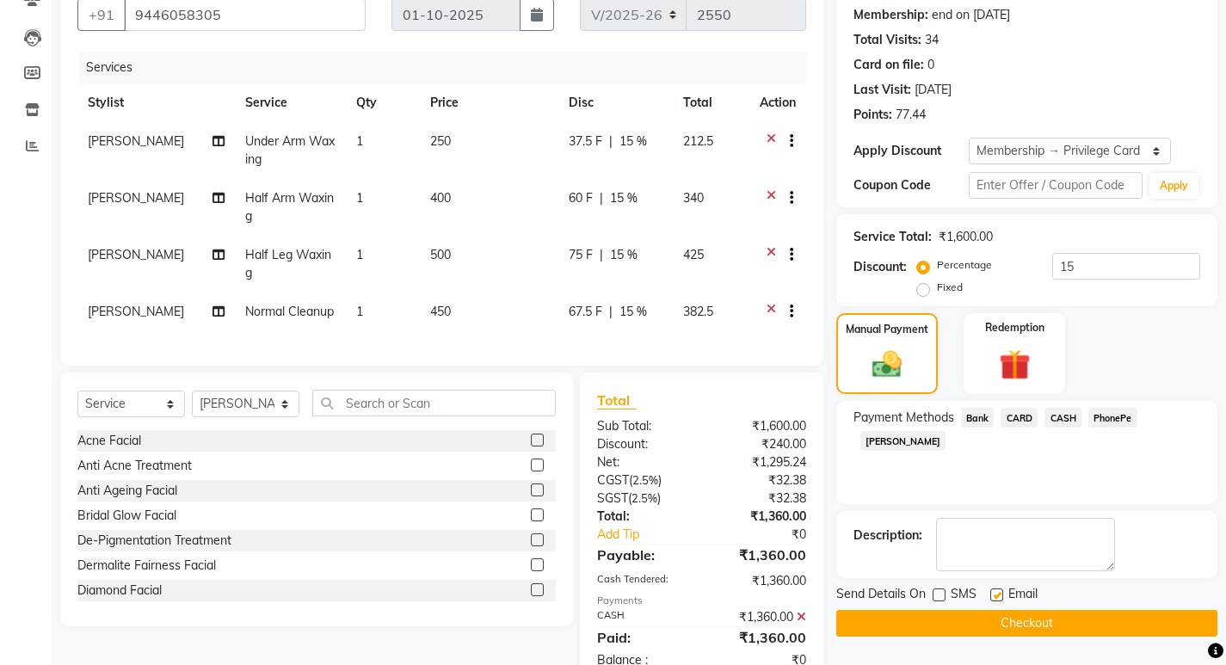
checkbox input "false"
click at [866, 630] on button "Checkout" at bounding box center [1026, 623] width 381 height 27
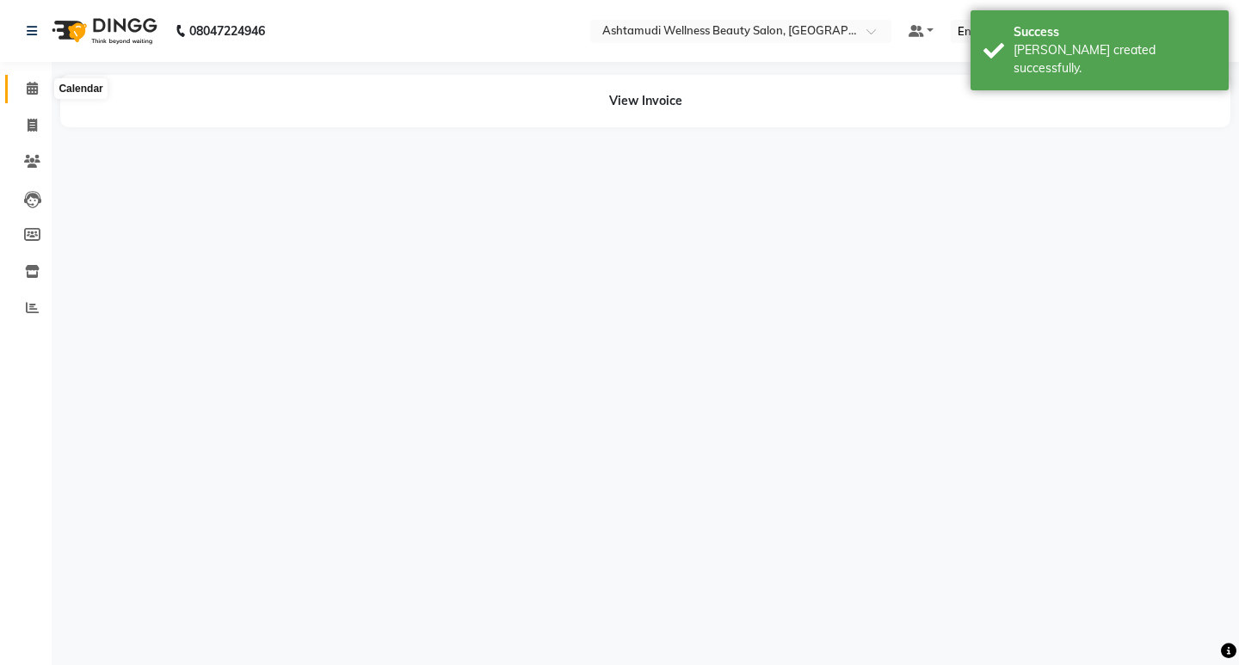
click at [36, 89] on icon at bounding box center [32, 88] width 11 height 13
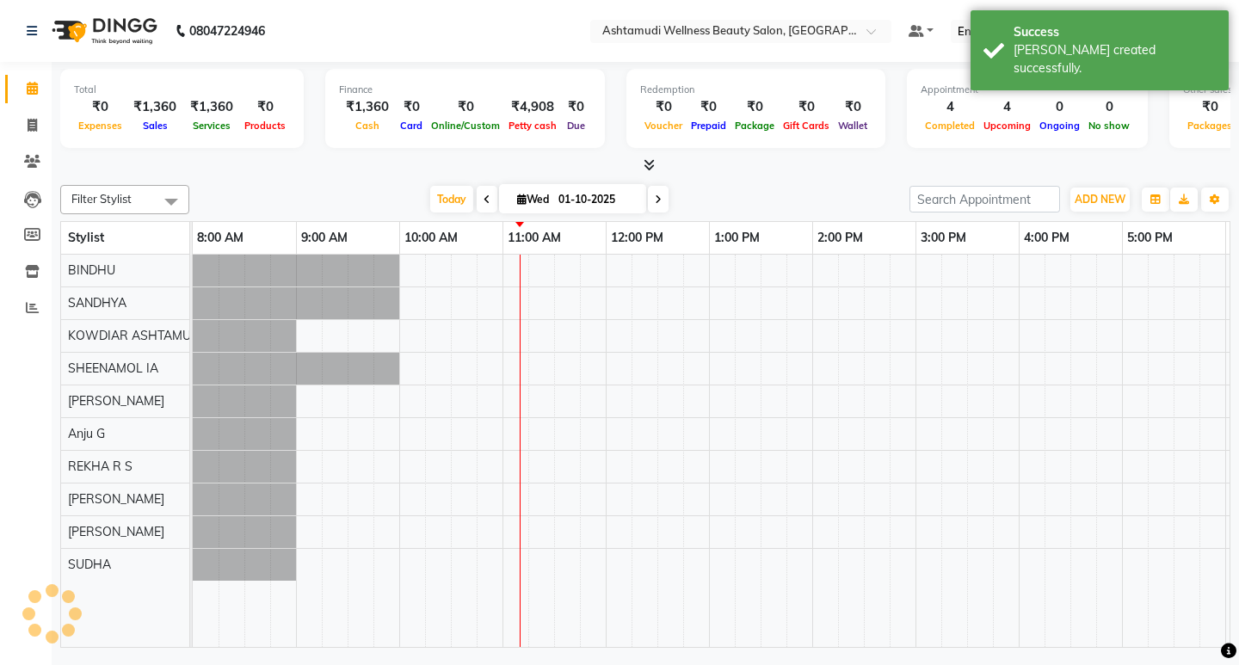
click at [425, 51] on nav "08047224946 Select Location × Ashtamudi Wellness Beauty Salon, Kowdiar Default …" at bounding box center [619, 31] width 1239 height 62
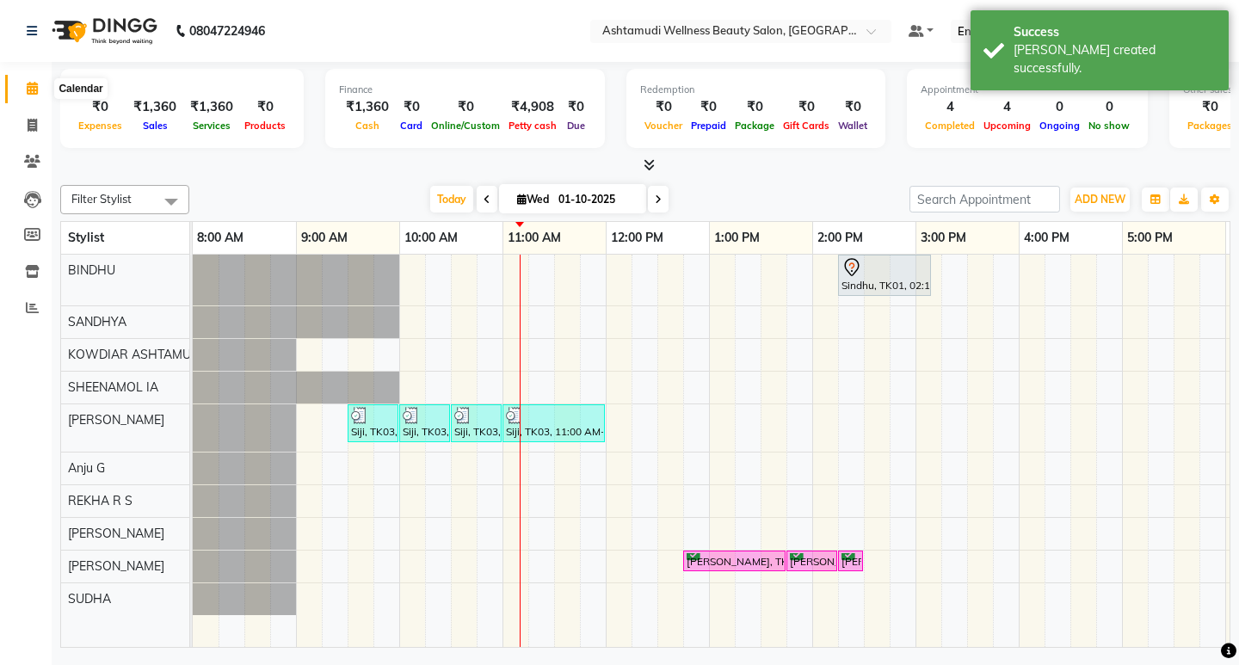
click at [34, 88] on icon at bounding box center [32, 88] width 11 height 13
click at [36, 124] on icon at bounding box center [32, 125] width 9 height 13
select select "service"
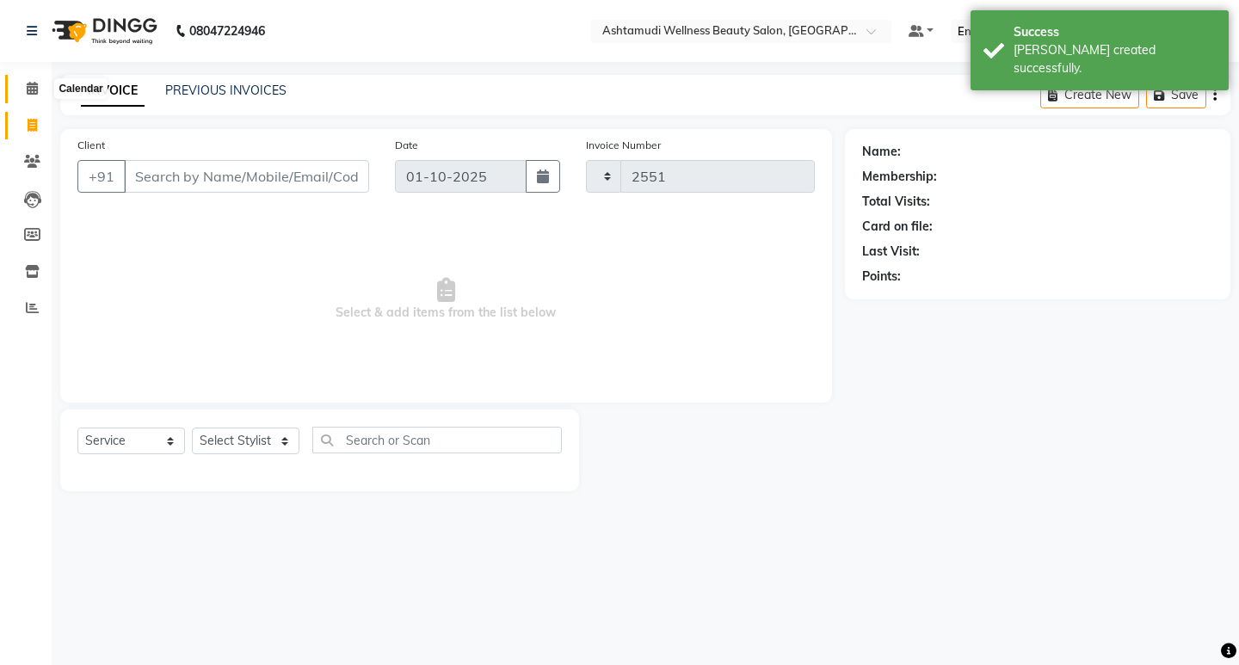
click at [37, 87] on icon at bounding box center [32, 88] width 11 height 13
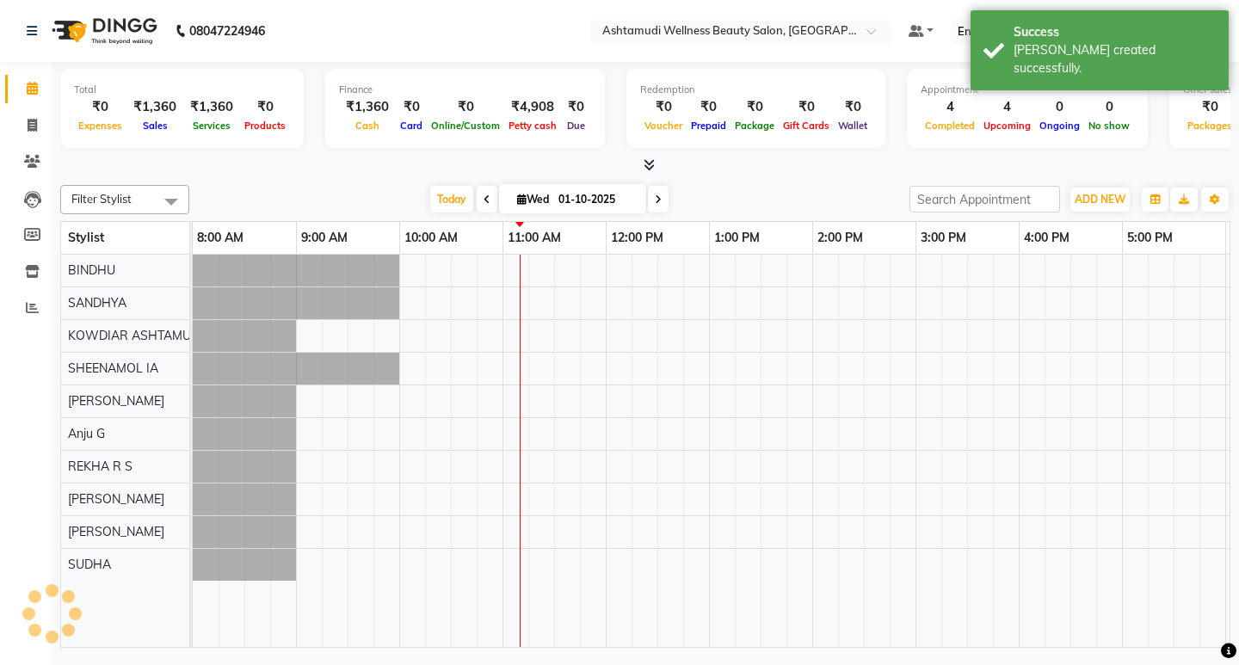
click at [367, 59] on nav "08047224946 Select Location × Ashtamudi Wellness Beauty Salon, Kowdiar Default …" at bounding box center [619, 31] width 1239 height 62
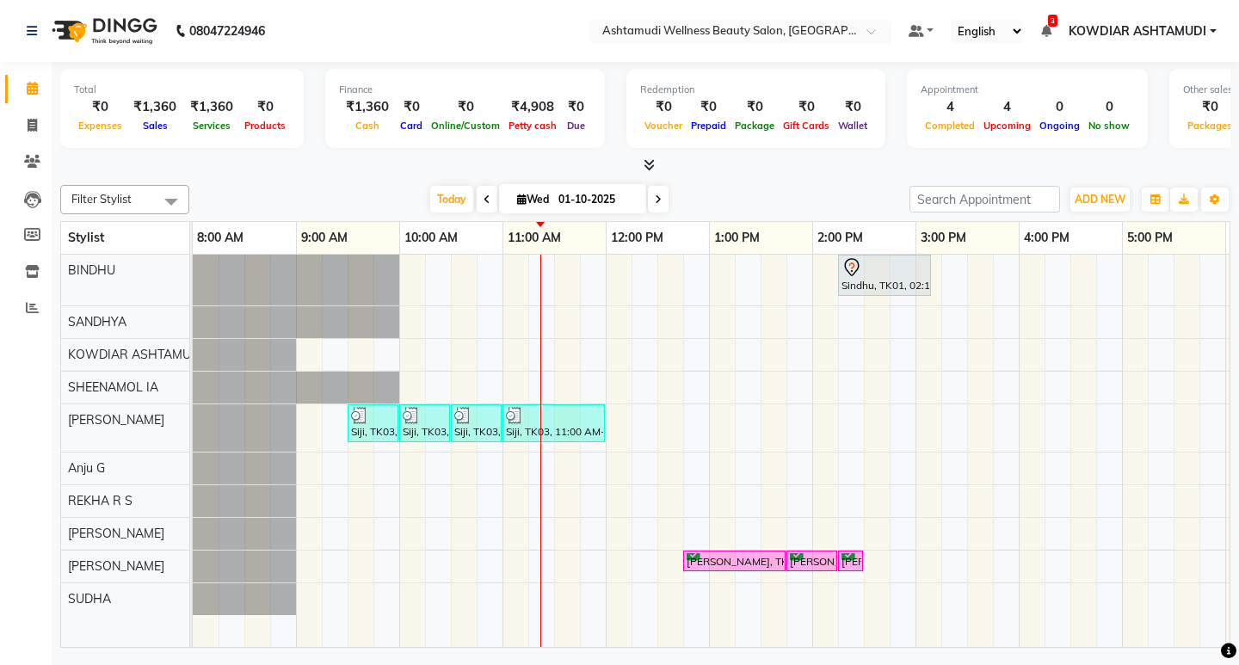
click at [406, 43] on nav "08047224946 Select Location × Ashtamudi Wellness Beauty Salon, Kowdiar Default …" at bounding box center [619, 31] width 1239 height 62
click at [734, 169] on div at bounding box center [645, 166] width 1170 height 18
click at [767, 178] on div "Filter Stylist Select All BINDHU SANDHYA KOWDIAR ASHTAMUDI [GEOGRAPHIC_DATA] [G…" at bounding box center [645, 413] width 1170 height 470
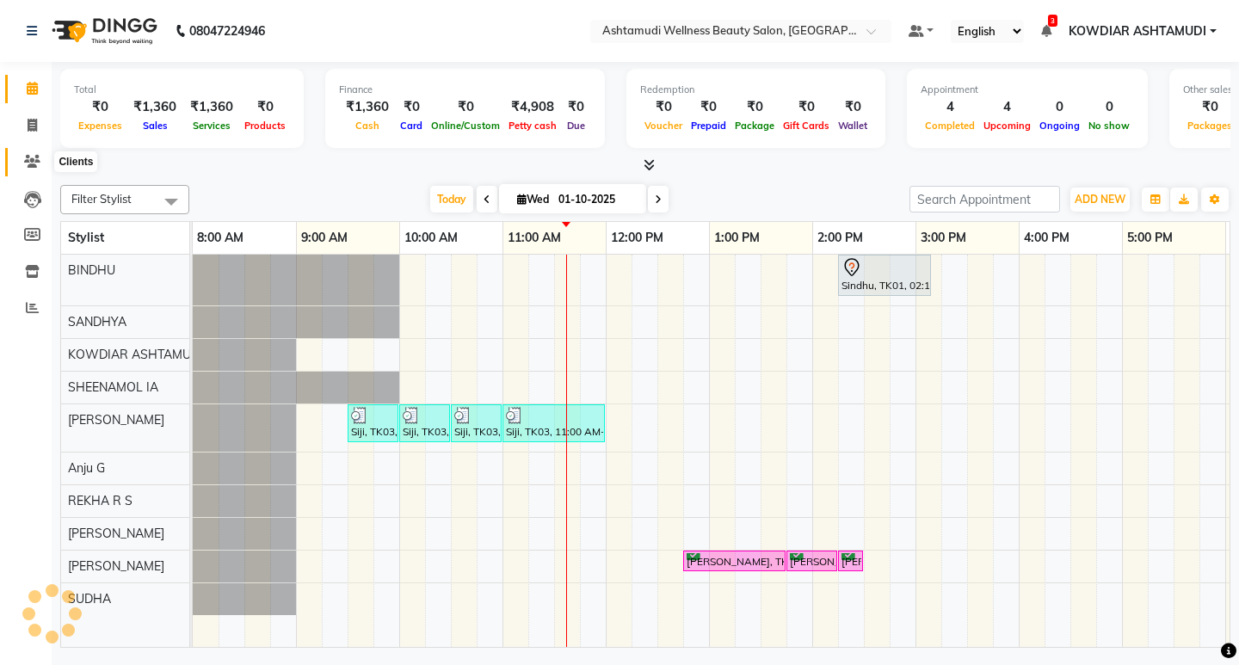
click at [35, 157] on icon at bounding box center [32, 161] width 16 height 13
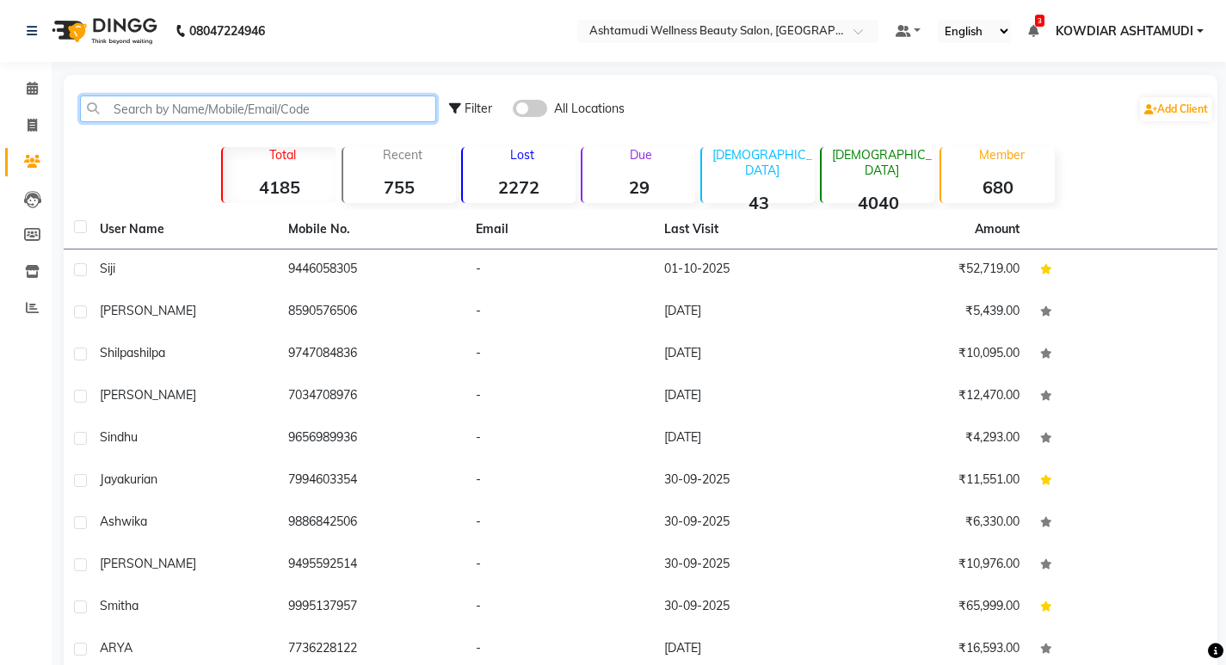
click at [216, 107] on input "text" at bounding box center [258, 109] width 356 height 27
click at [216, 105] on input "text" at bounding box center [258, 109] width 356 height 27
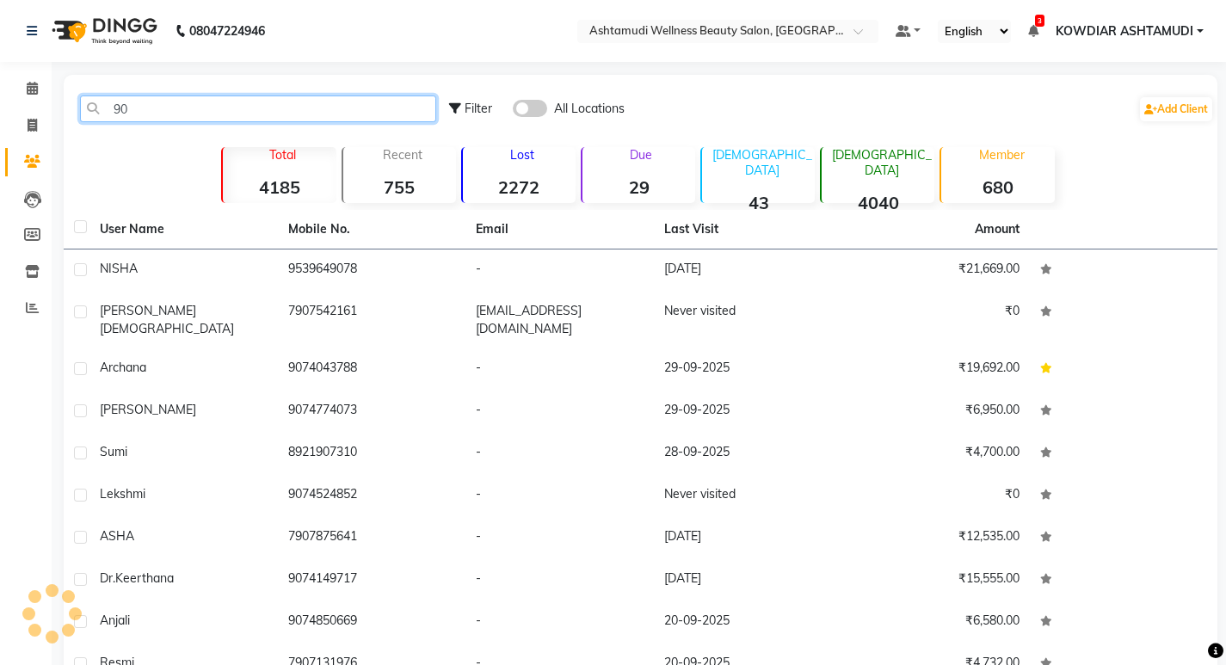
type input "9"
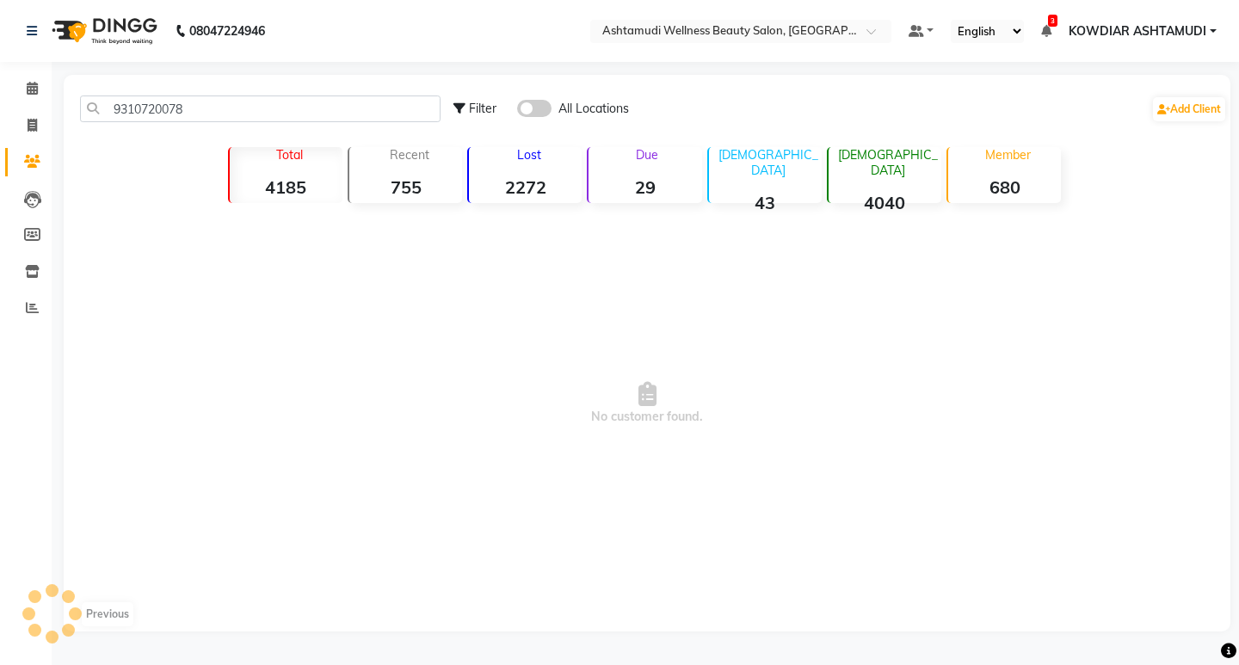
click at [531, 114] on span at bounding box center [534, 108] width 34 height 17
click at [517, 111] on input "checkbox" at bounding box center [517, 111] width 0 height 0
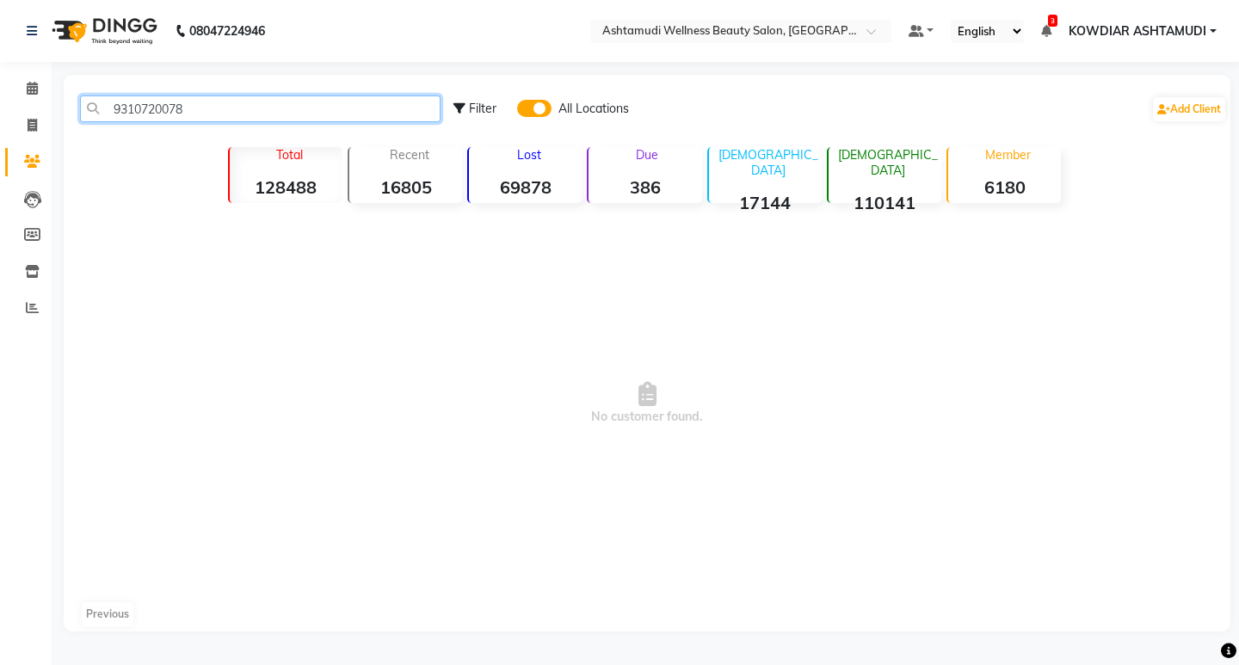
drag, startPoint x: 74, startPoint y: 110, endPoint x: 0, endPoint y: 111, distance: 74.0
click at [0, 110] on app-home "08047224946 Select Location × Ashtamudi Wellness Beauty Salon, Kowdiar Default …" at bounding box center [619, 328] width 1239 height 657
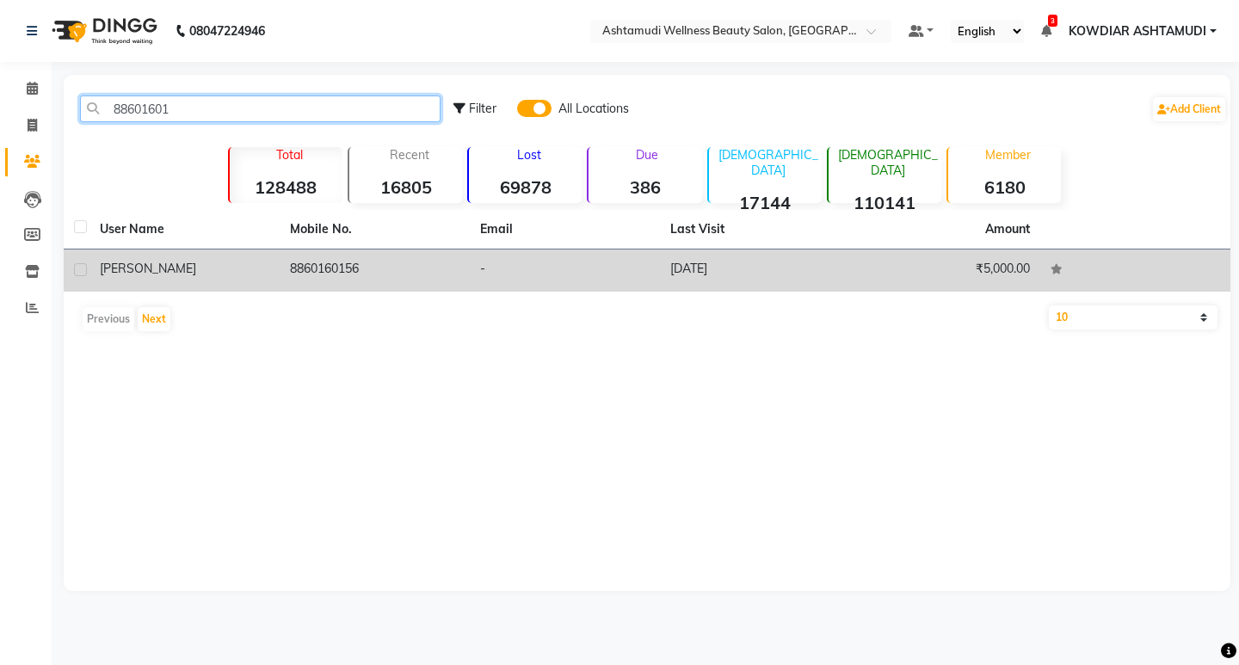
type input "88601601"
click at [287, 272] on td "8860160156" at bounding box center [375, 271] width 190 height 42
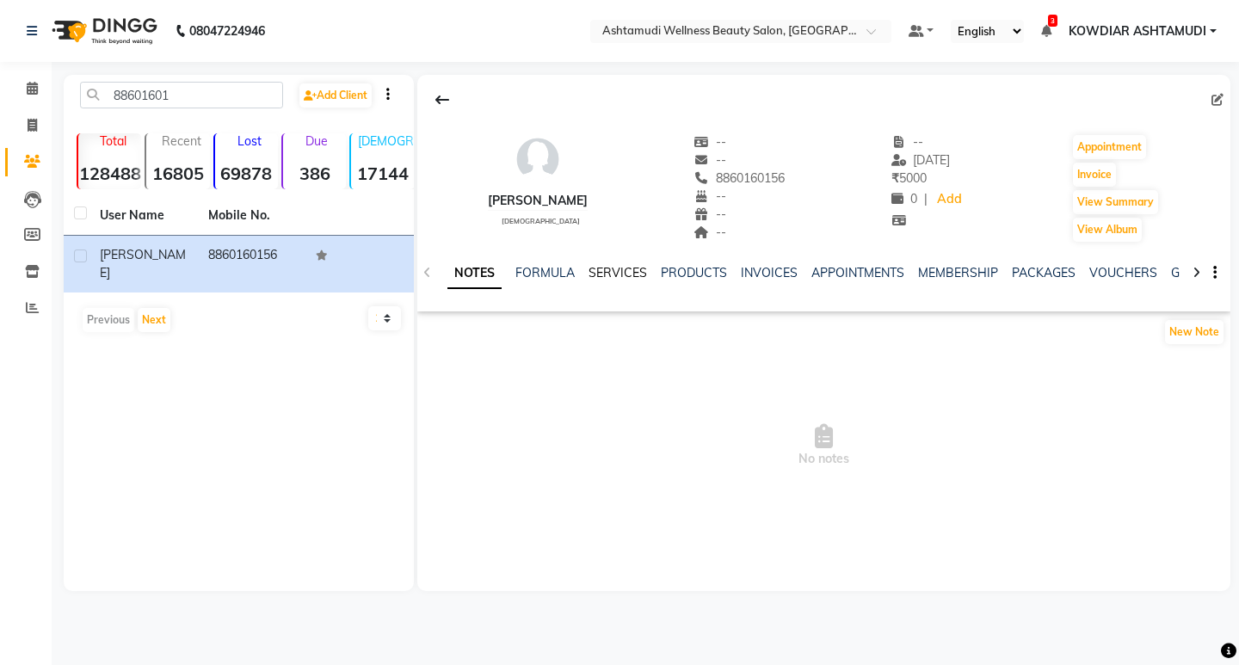
click at [621, 274] on link "SERVICES" at bounding box center [618, 272] width 59 height 15
